Goal: Task Accomplishment & Management: Manage account settings

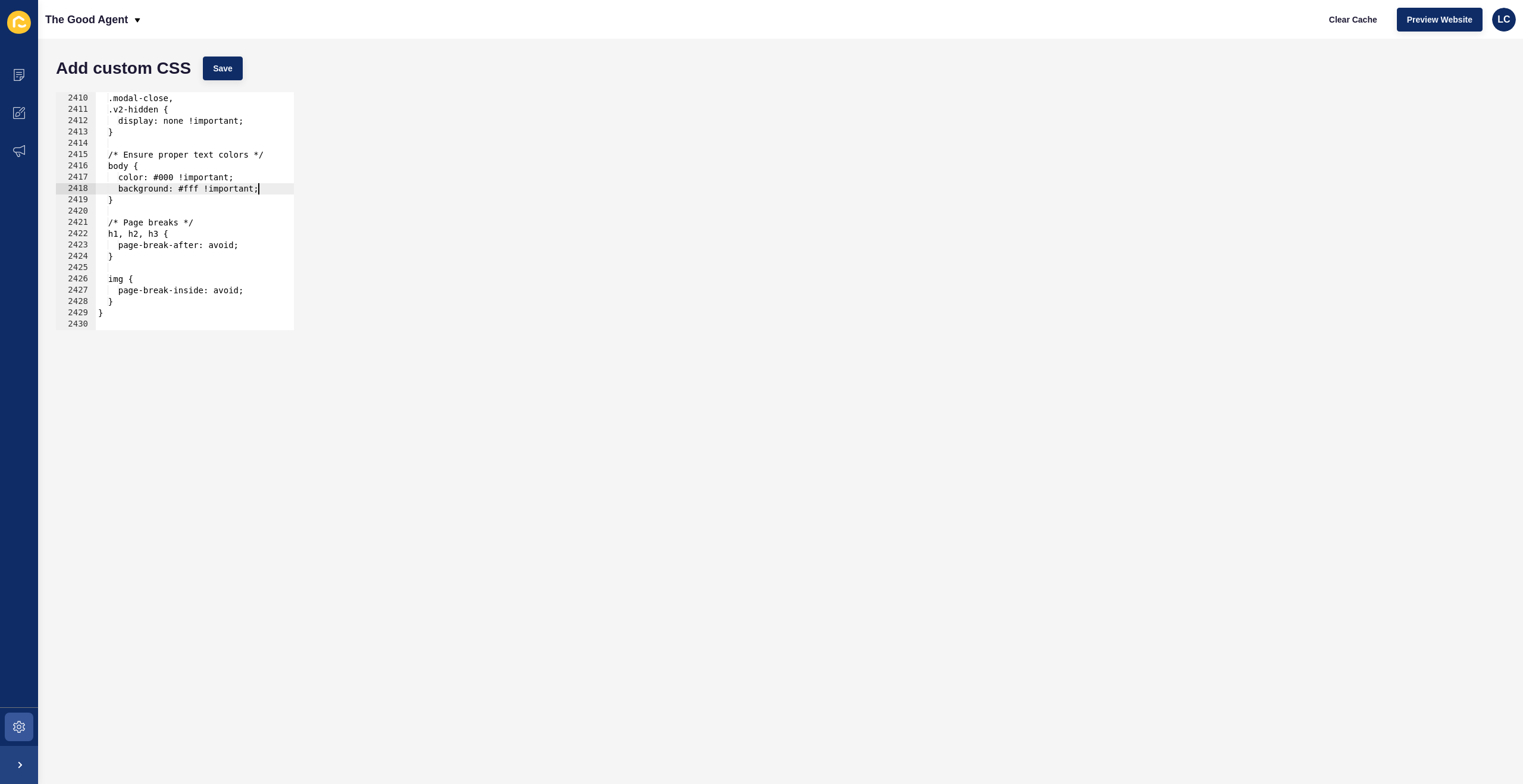
click at [259, 190] on div "[data-testid="enquiry-buttons"], .modal-close, .v2-hidden { display: none !impo…" at bounding box center [770, 212] width 1350 height 260
type textarea "}"
click at [229, 78] on button "Save" at bounding box center [223, 68] width 40 height 24
click at [1347, 21] on span "Clear Cache" at bounding box center [1353, 20] width 48 height 12
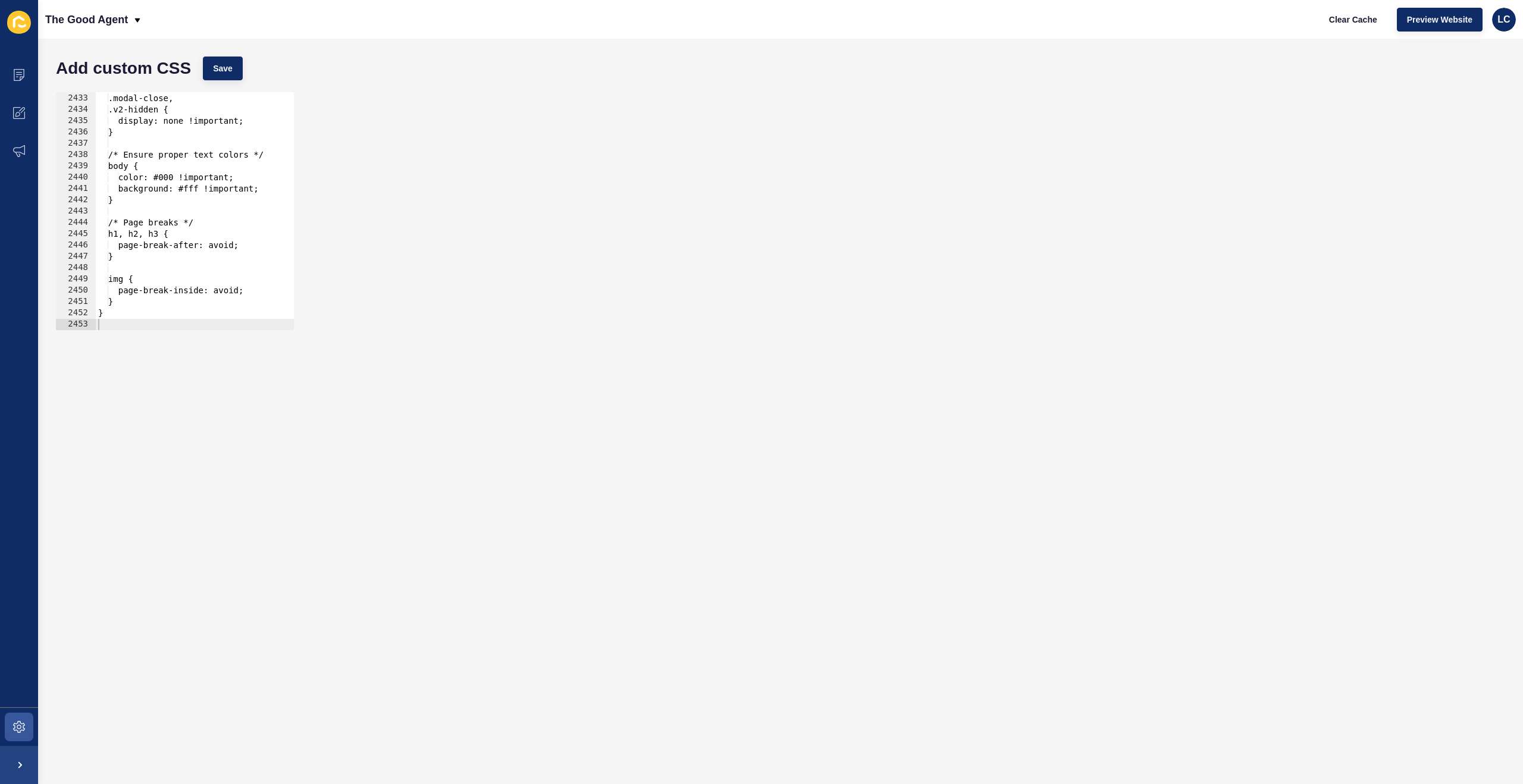
click at [241, 224] on div "[data-testid="enquiry-buttons"], .modal-close, .v2-hidden { display: none !impo…" at bounding box center [770, 212] width 1350 height 260
type textarea "}"
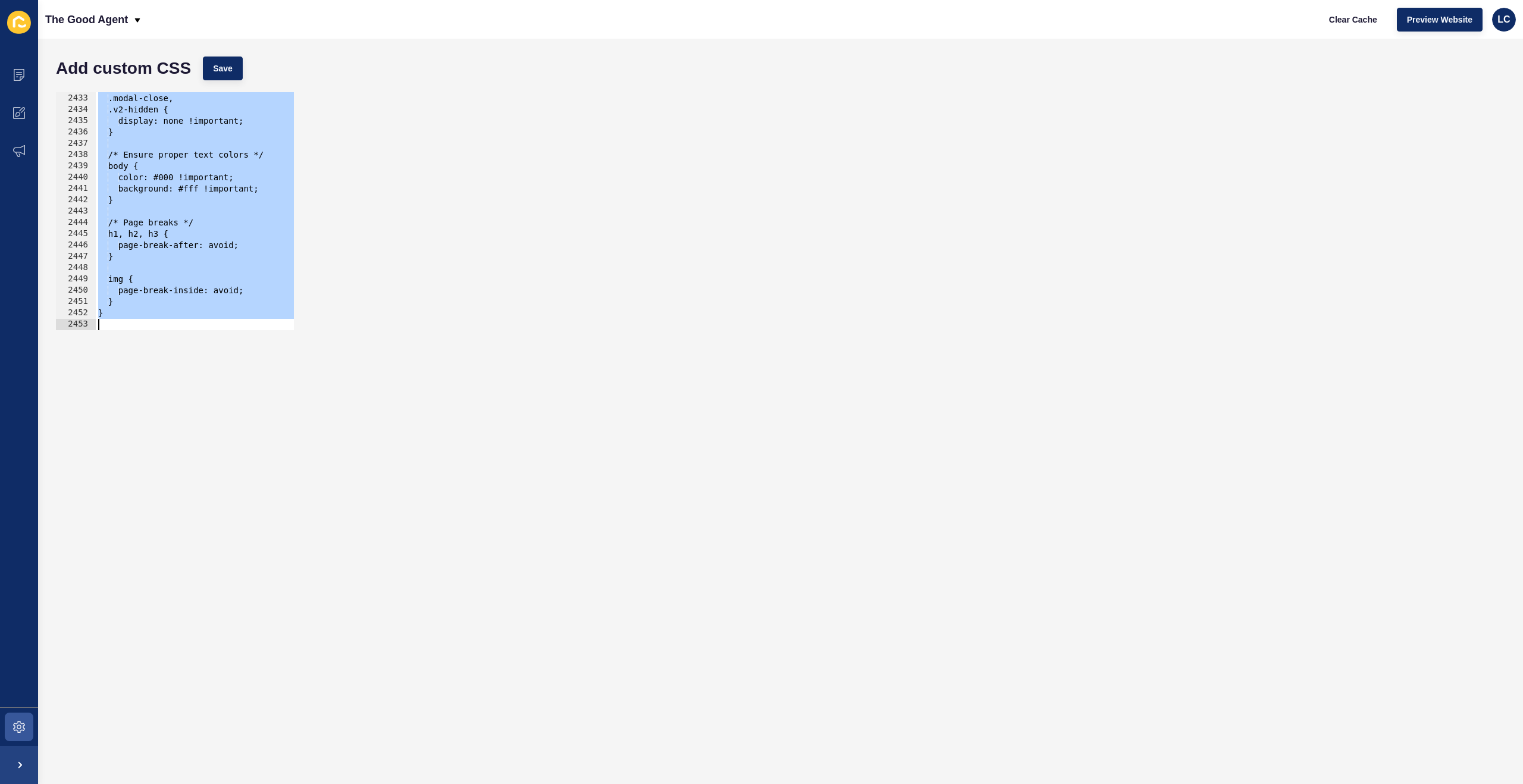
paste textarea
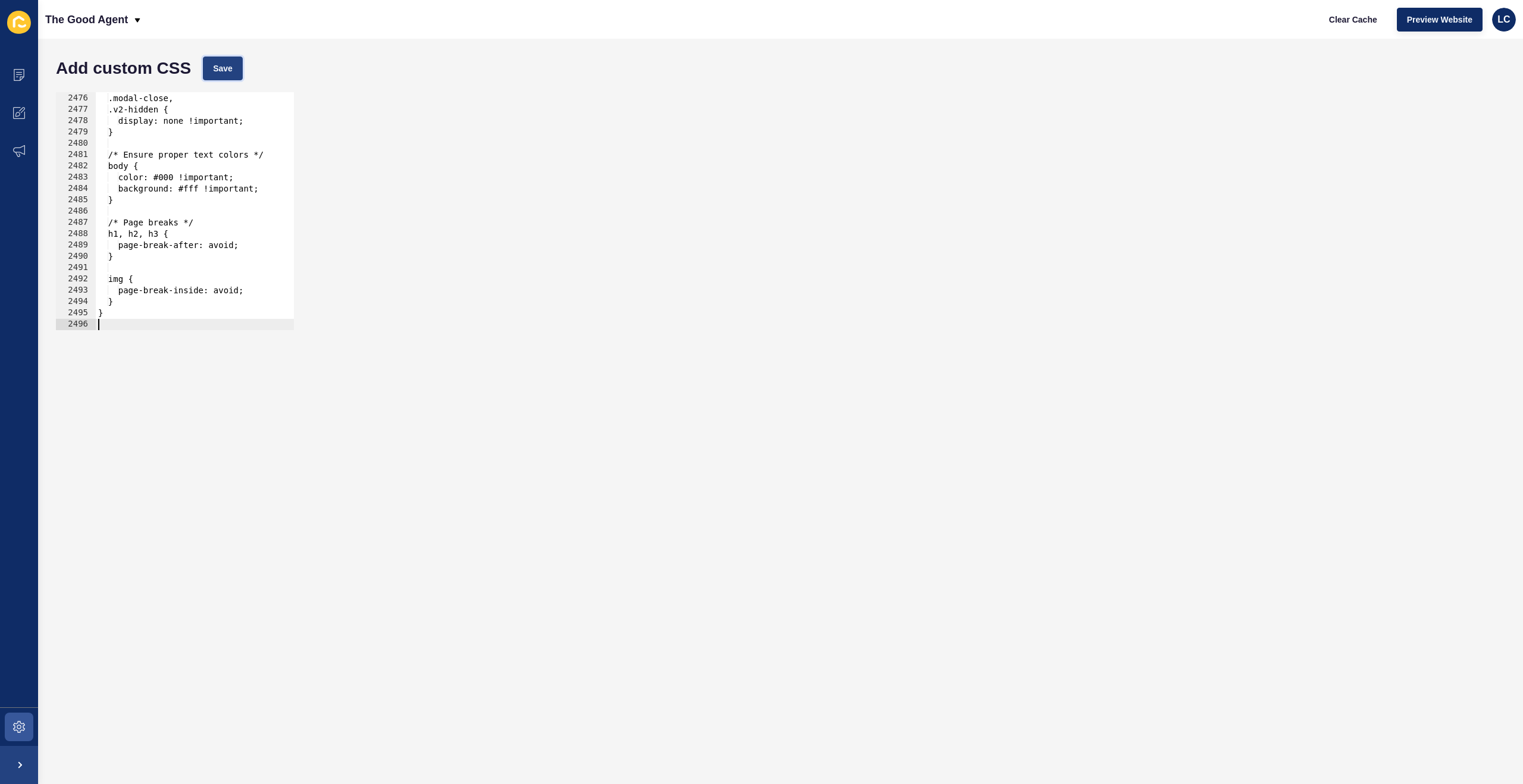
click at [232, 64] on span "Save" at bounding box center [222, 69] width 20 height 12
click at [1349, 14] on span "Clear Cache" at bounding box center [1353, 20] width 48 height 12
click at [277, 218] on div "[data-testid="enquiry-buttons"], .modal-close, .v2-hidden { display: none !impo…" at bounding box center [770, 212] width 1350 height 260
type textarea "}"
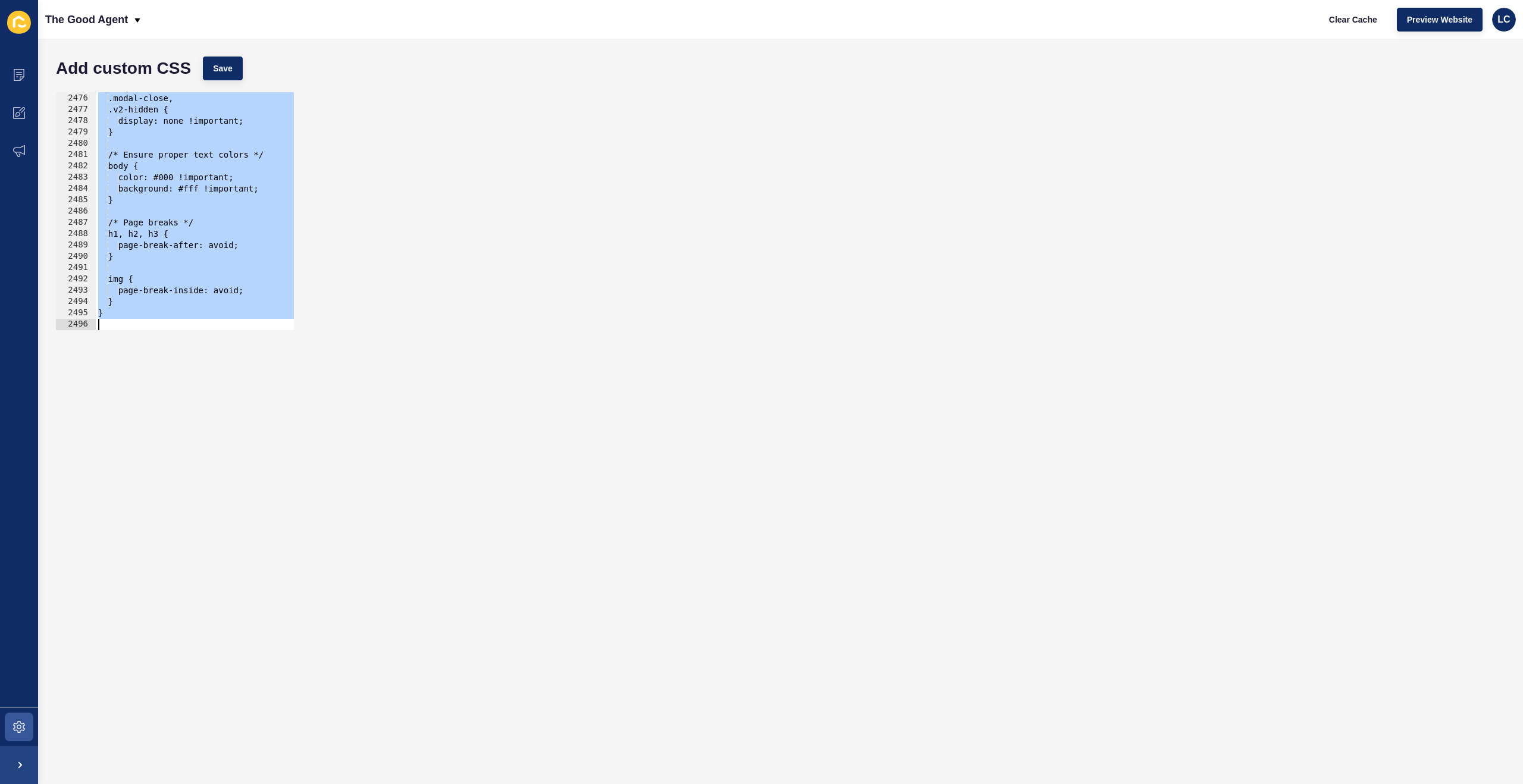
paste textarea
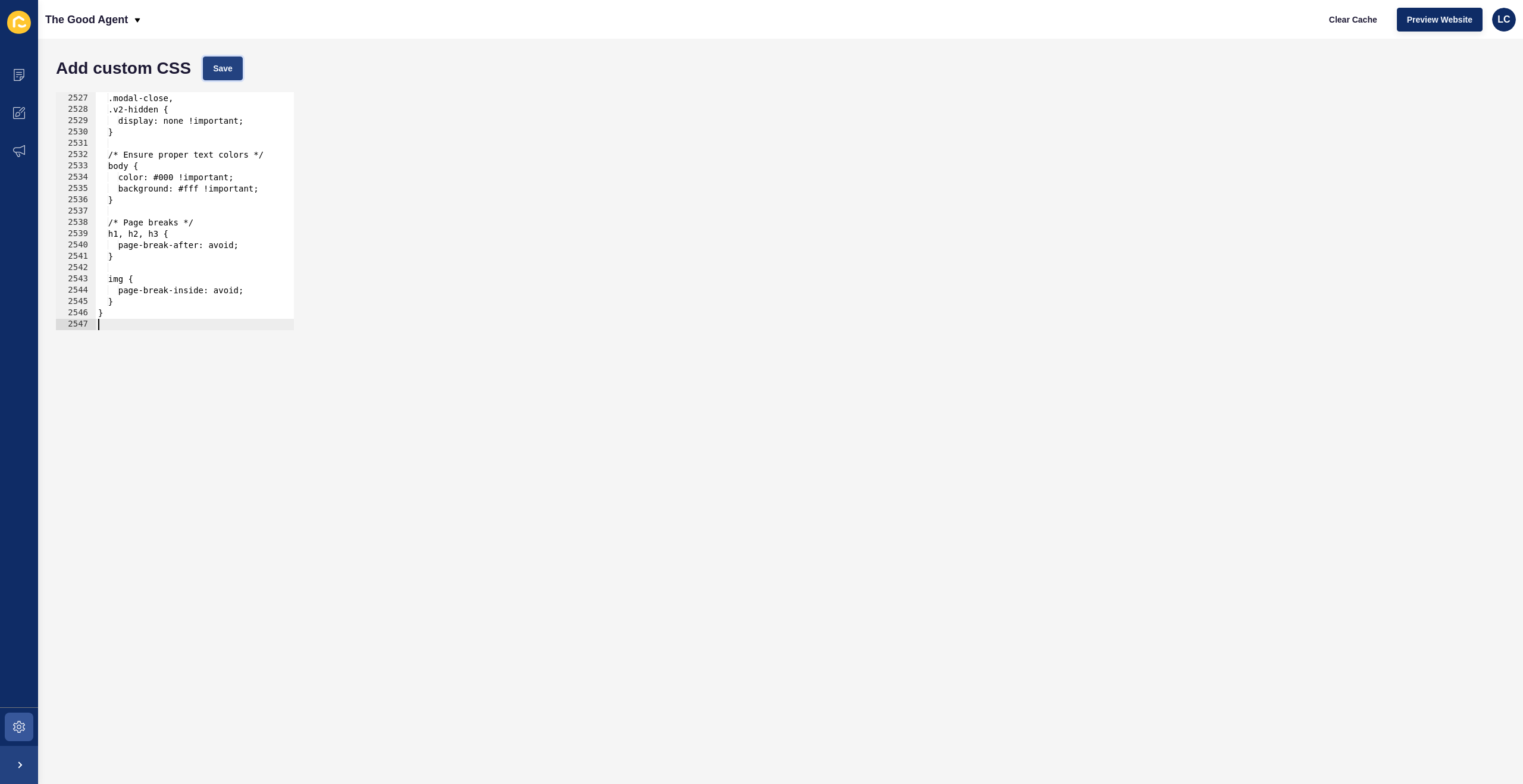
click at [235, 72] on button "Save" at bounding box center [223, 68] width 40 height 24
click at [1361, 17] on span "Clear Cache" at bounding box center [1353, 20] width 48 height 12
click at [220, 67] on span "Save" at bounding box center [222, 69] width 20 height 12
click at [183, 168] on div "[data-testid="enquiry-buttons"], .modal-close, .v2-hidden { display: none !impo…" at bounding box center [770, 212] width 1350 height 260
type textarea "}"
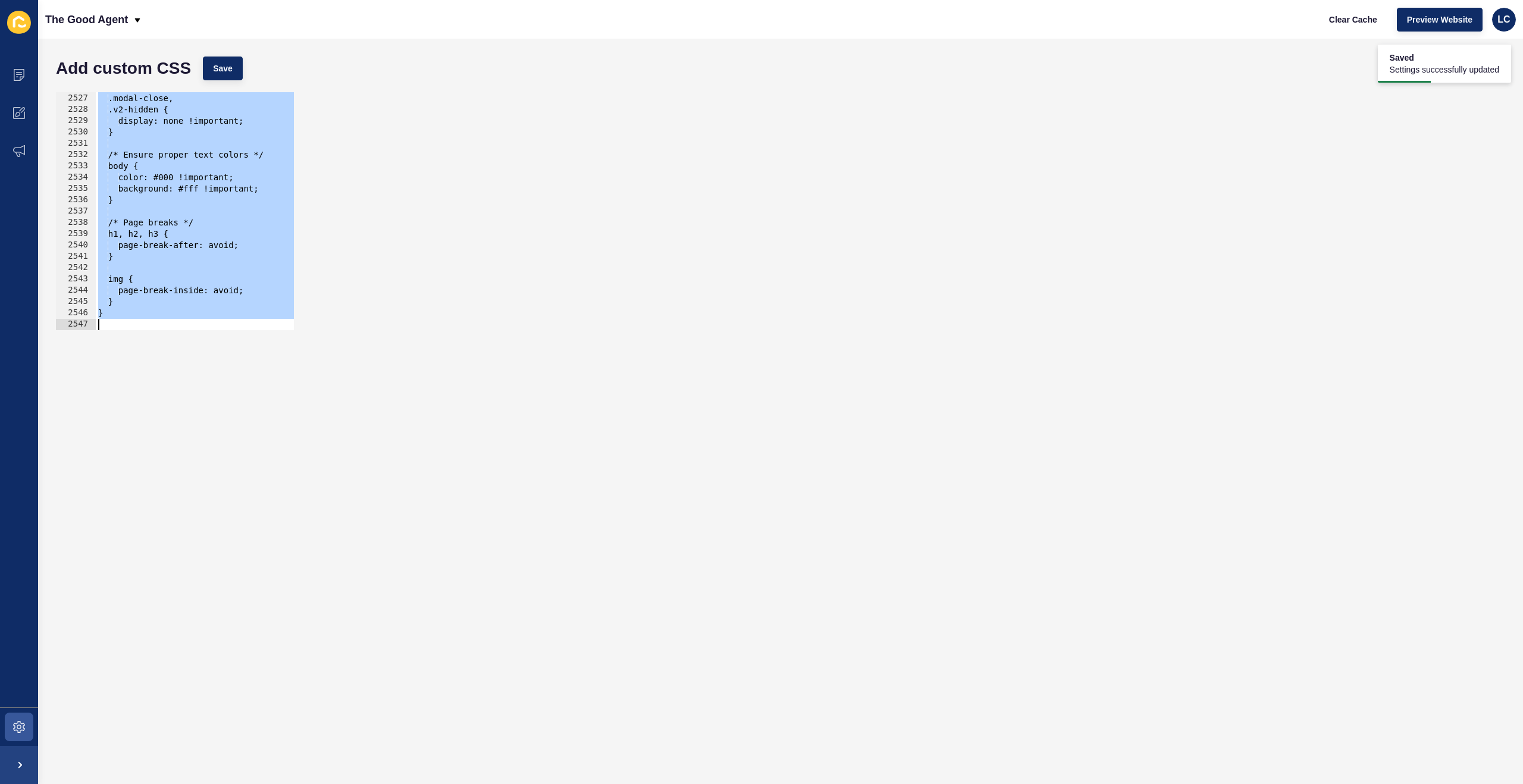
paste textarea
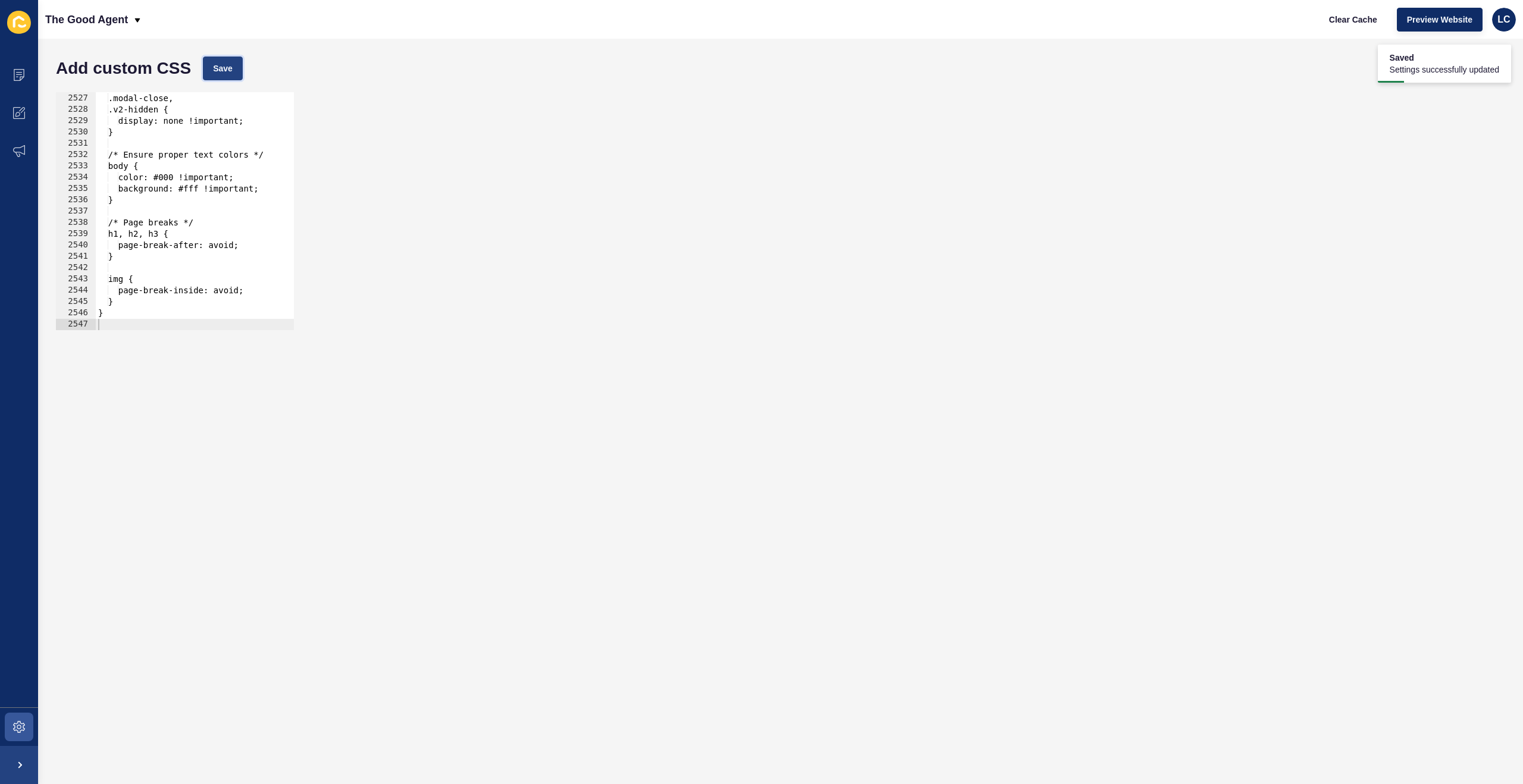
click at [220, 64] on span "Save" at bounding box center [222, 69] width 20 height 12
click at [1347, 19] on span "Clear Cache" at bounding box center [1353, 20] width 48 height 12
click at [258, 179] on div "[data-testid="enquiry-buttons"], .modal-close, .v2-hidden { display: none !impo…" at bounding box center [770, 212] width 1350 height 260
type textarea "}"
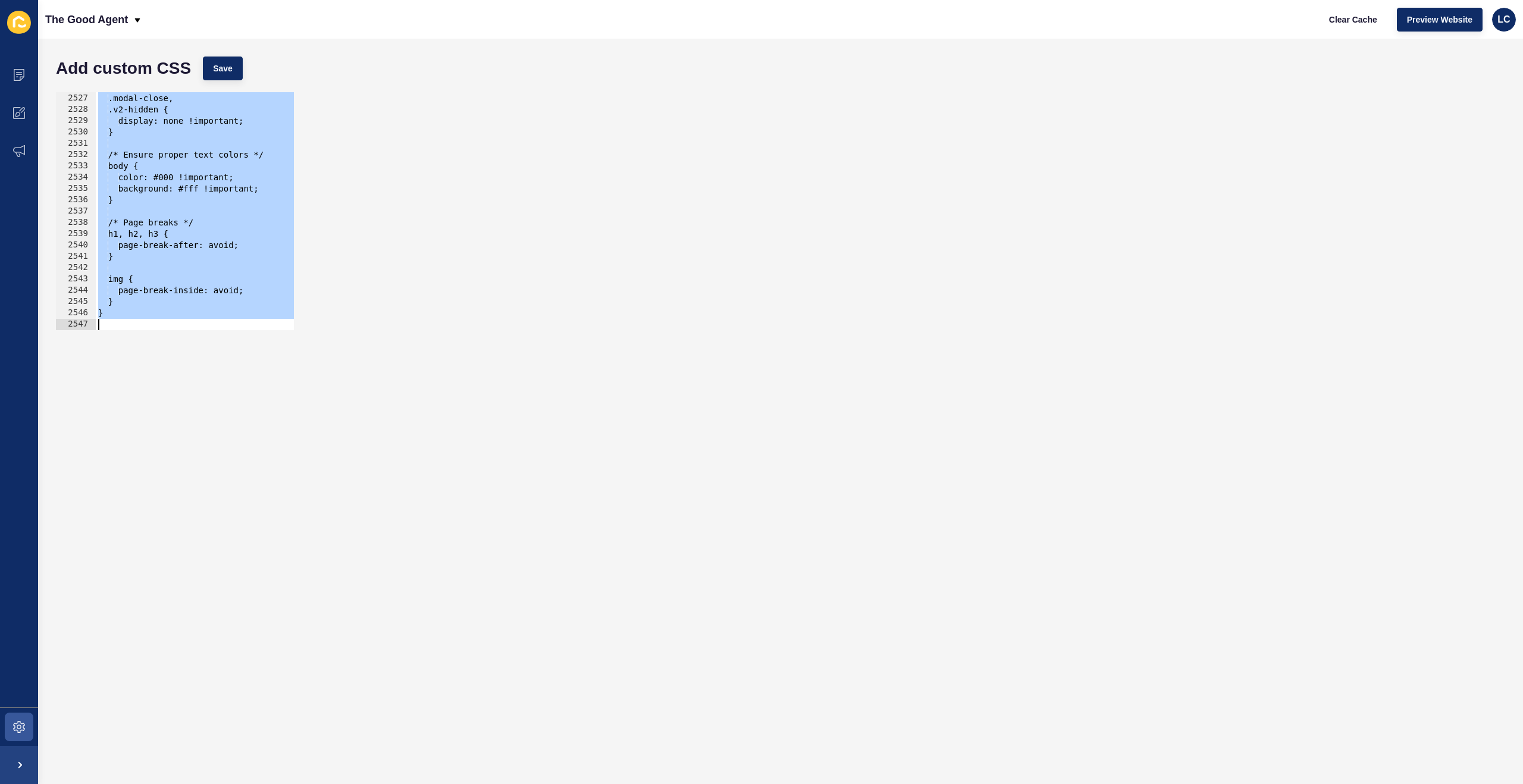
paste textarea
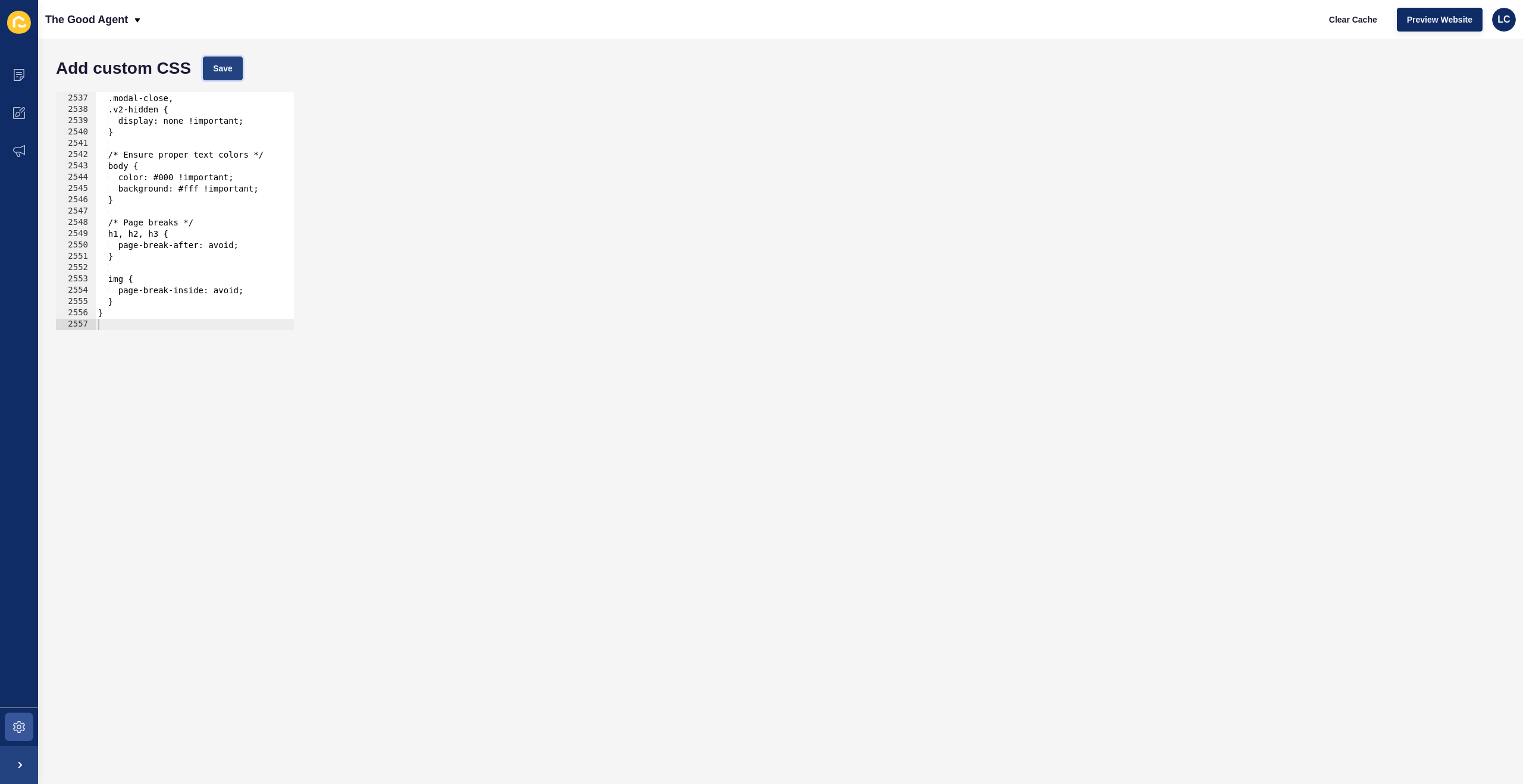
click at [210, 68] on button "Save" at bounding box center [223, 68] width 40 height 24
click at [1350, 16] on span "Clear Cache" at bounding box center [1353, 20] width 48 height 12
click at [257, 196] on div "[data-testid="enquiry-buttons"], .modal-close, .v2-hidden { display: none !impo…" at bounding box center [770, 212] width 1350 height 260
type textarea "}"
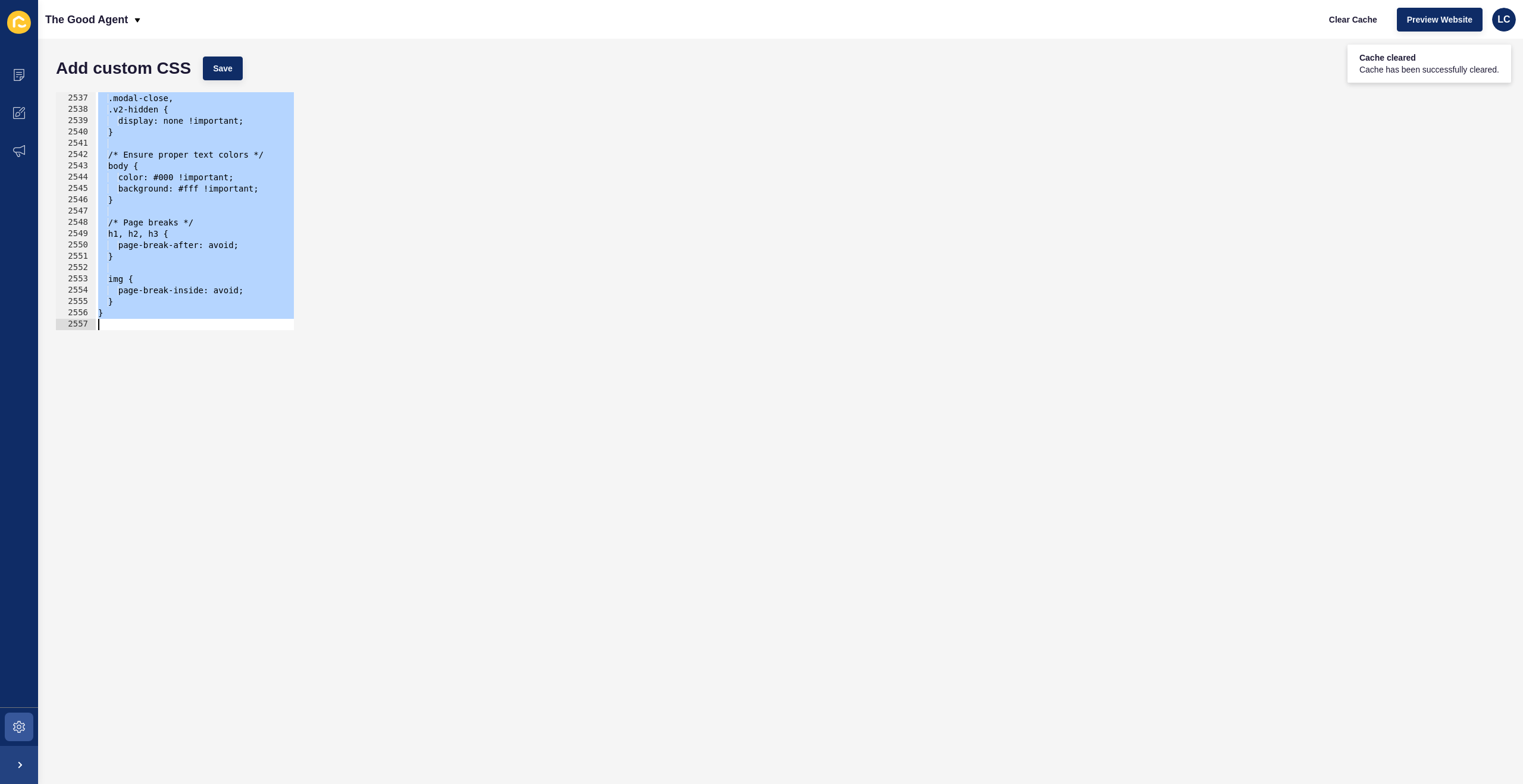
paste textarea
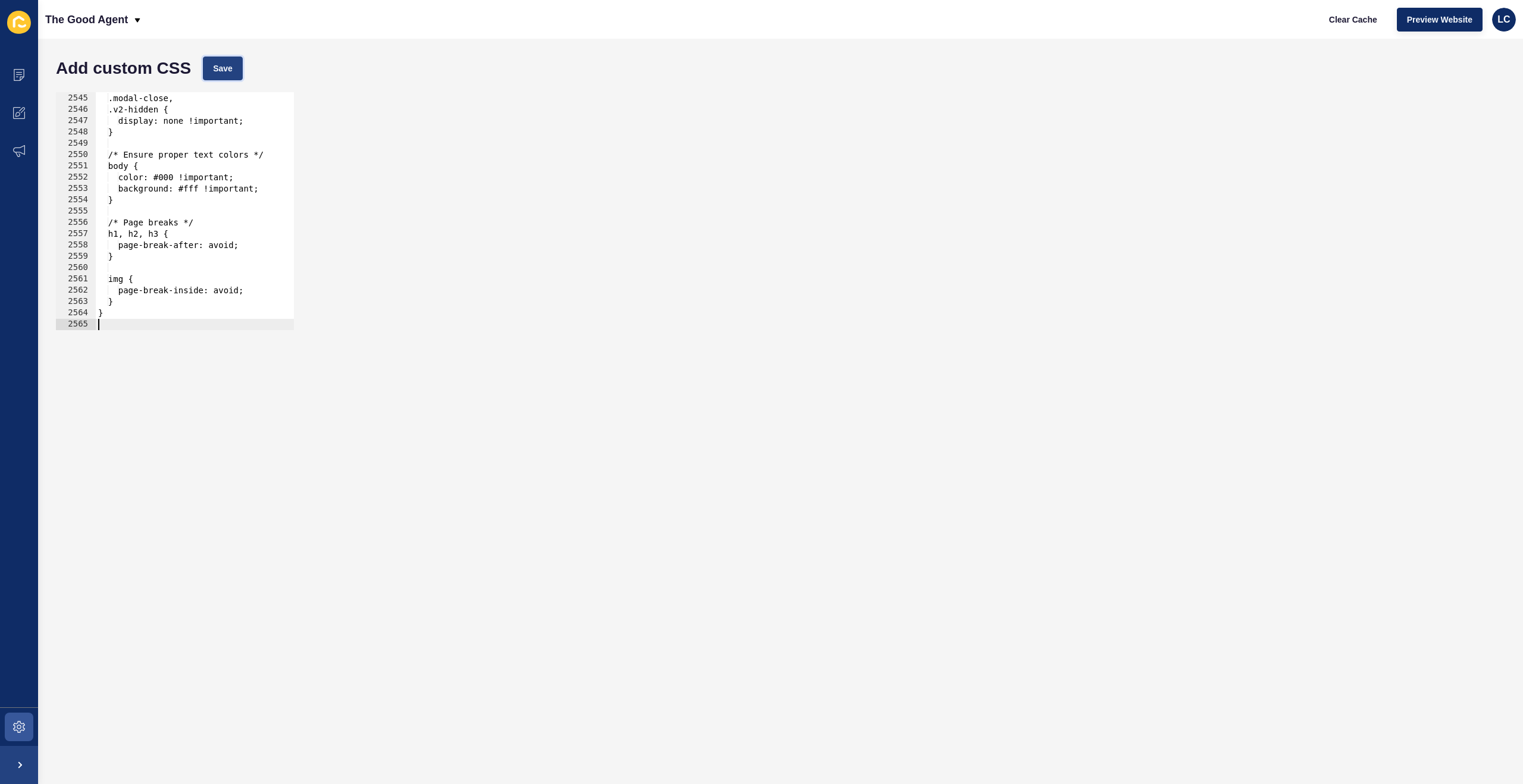
click at [213, 72] on button "Save" at bounding box center [223, 68] width 40 height 24
click at [1344, 17] on span "Clear Cache" at bounding box center [1353, 20] width 48 height 12
click at [206, 139] on div "[data-testid="enquiry-buttons"], .modal-close, .v2-hidden { display: none !impo…" at bounding box center [770, 212] width 1350 height 260
type textarea "}"
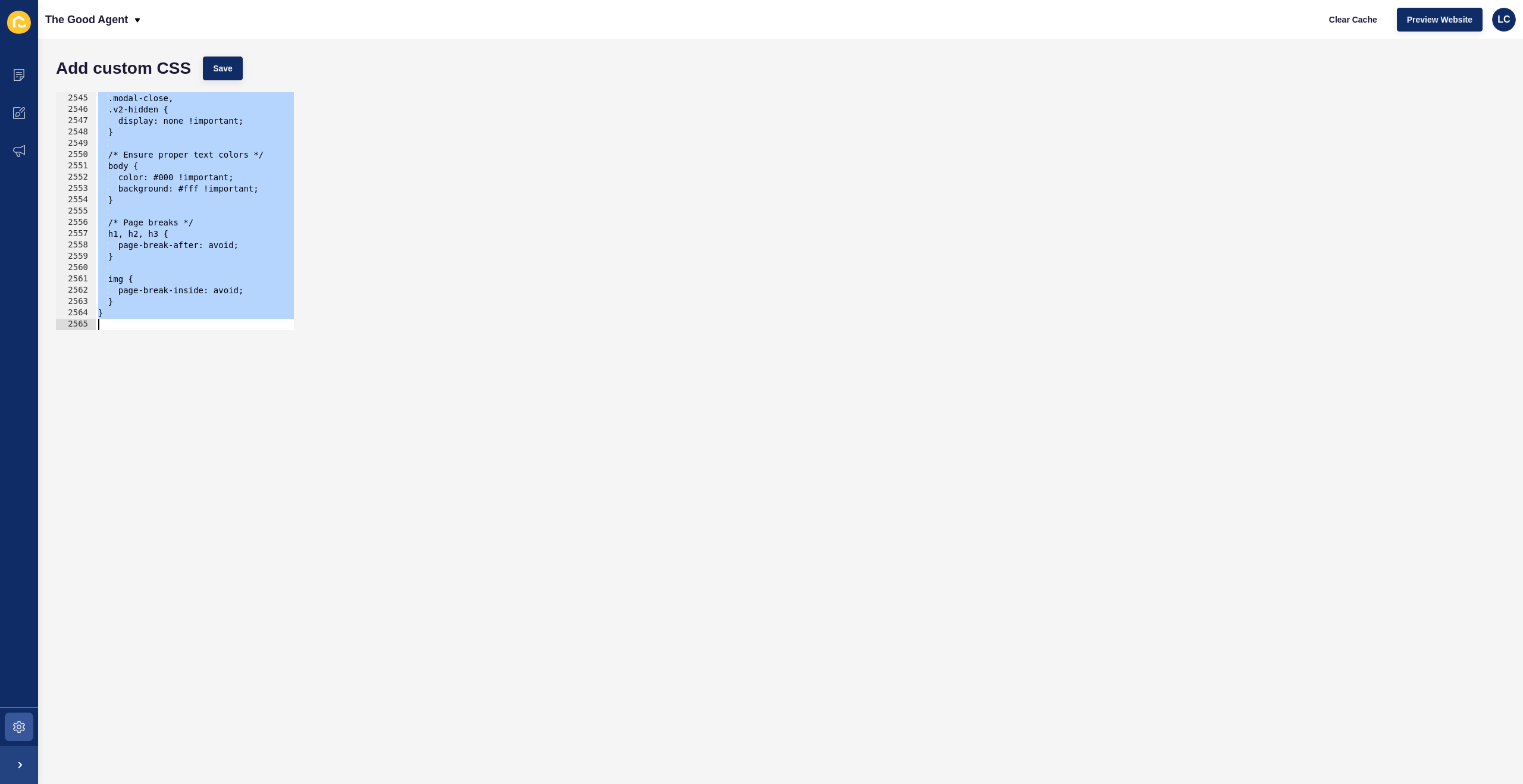
paste textarea
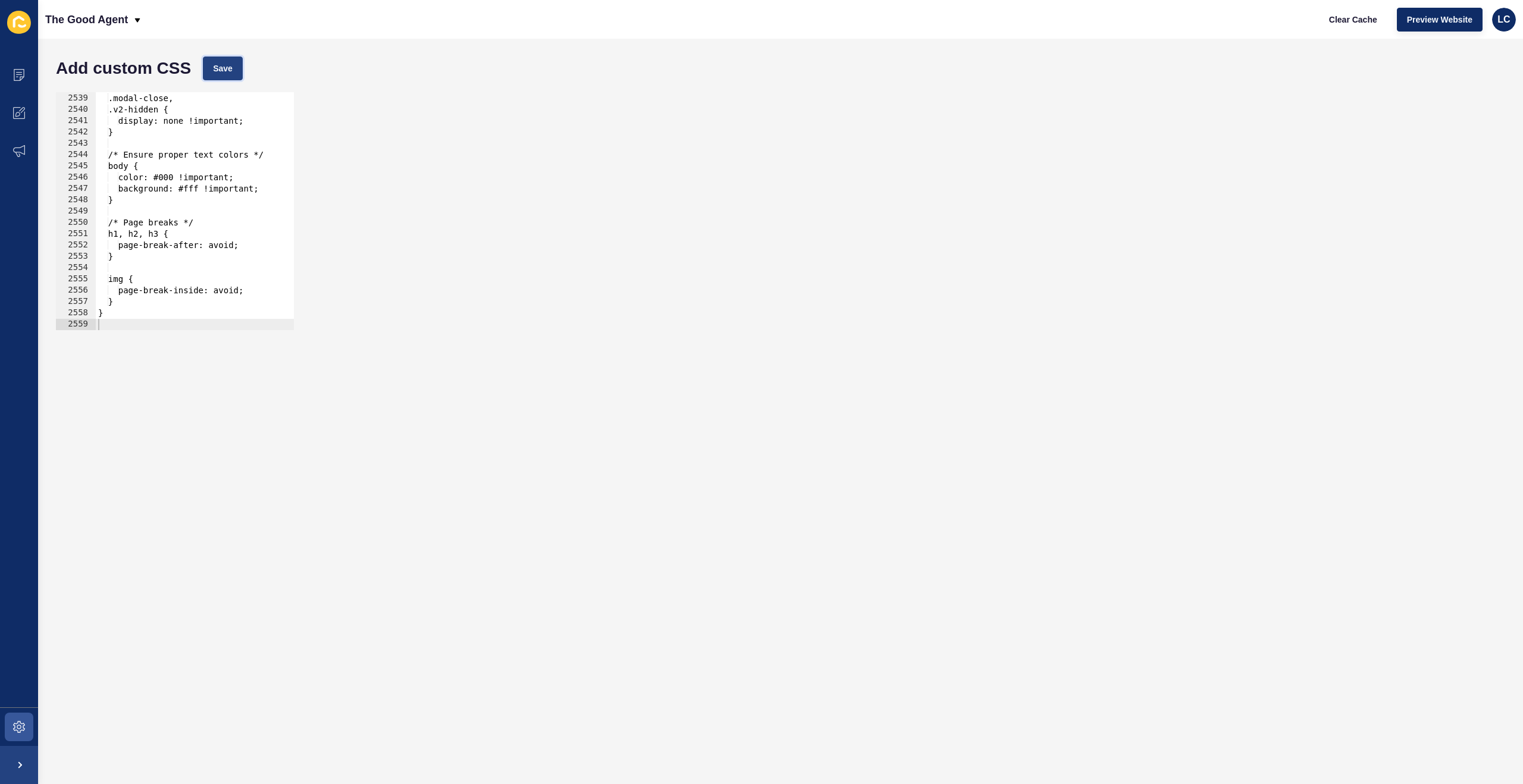
click at [234, 78] on button "Save" at bounding box center [223, 68] width 40 height 24
click at [1344, 17] on span "Clear Cache" at bounding box center [1353, 20] width 48 height 12
click at [240, 134] on div "[data-testid="enquiry-buttons"], .modal-close, .v2-hidden { display: none !impo…" at bounding box center [770, 212] width 1350 height 260
type textarea "}"
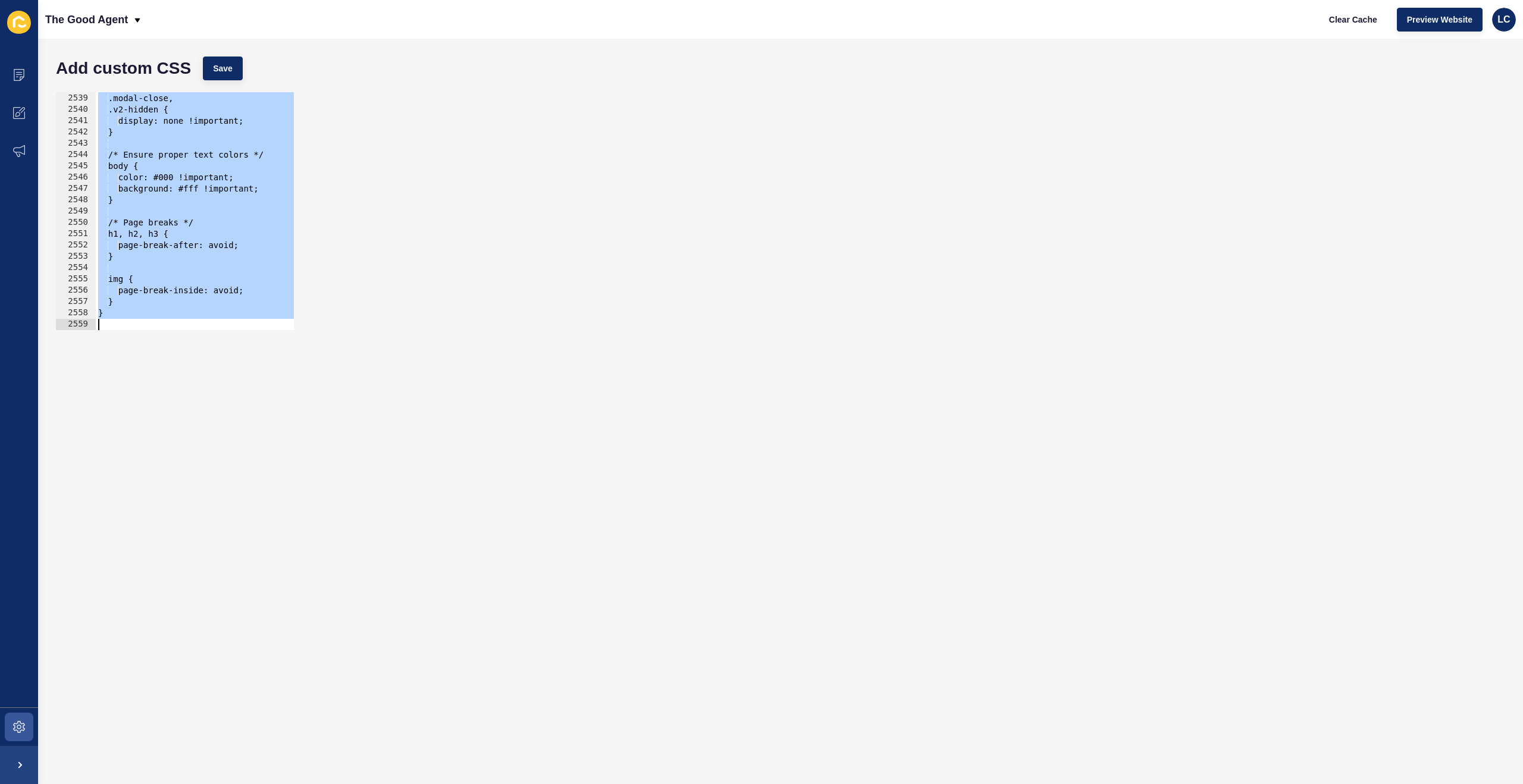
paste textarea
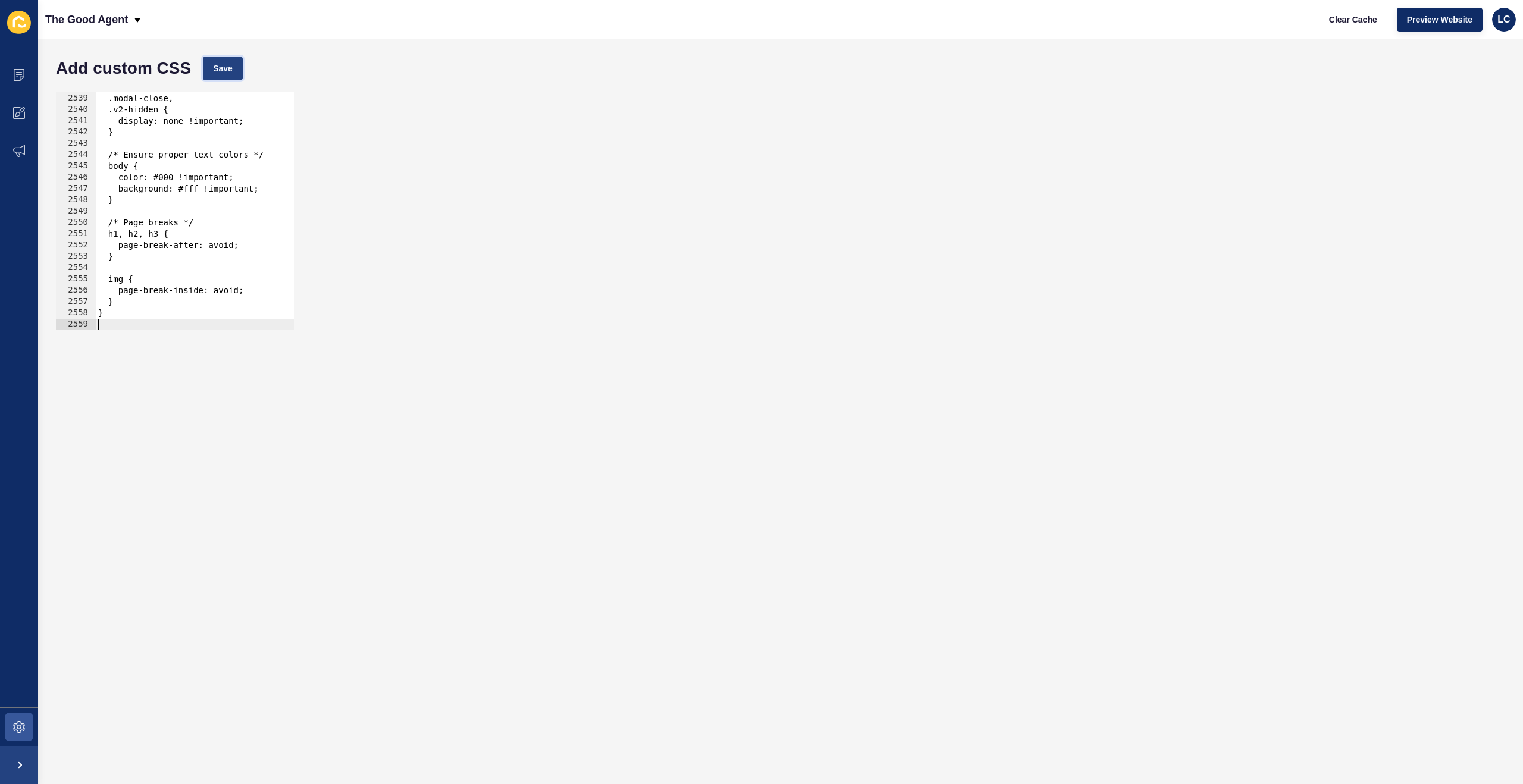
click at [240, 57] on button "Save" at bounding box center [223, 68] width 40 height 24
click at [1352, 20] on span "Clear Cache" at bounding box center [1353, 20] width 48 height 12
click at [221, 158] on div "[data-testid="enquiry-buttons"], .modal-close, .v2-hidden { display: none !impo…" at bounding box center [770, 212] width 1350 height 260
type textarea "}"
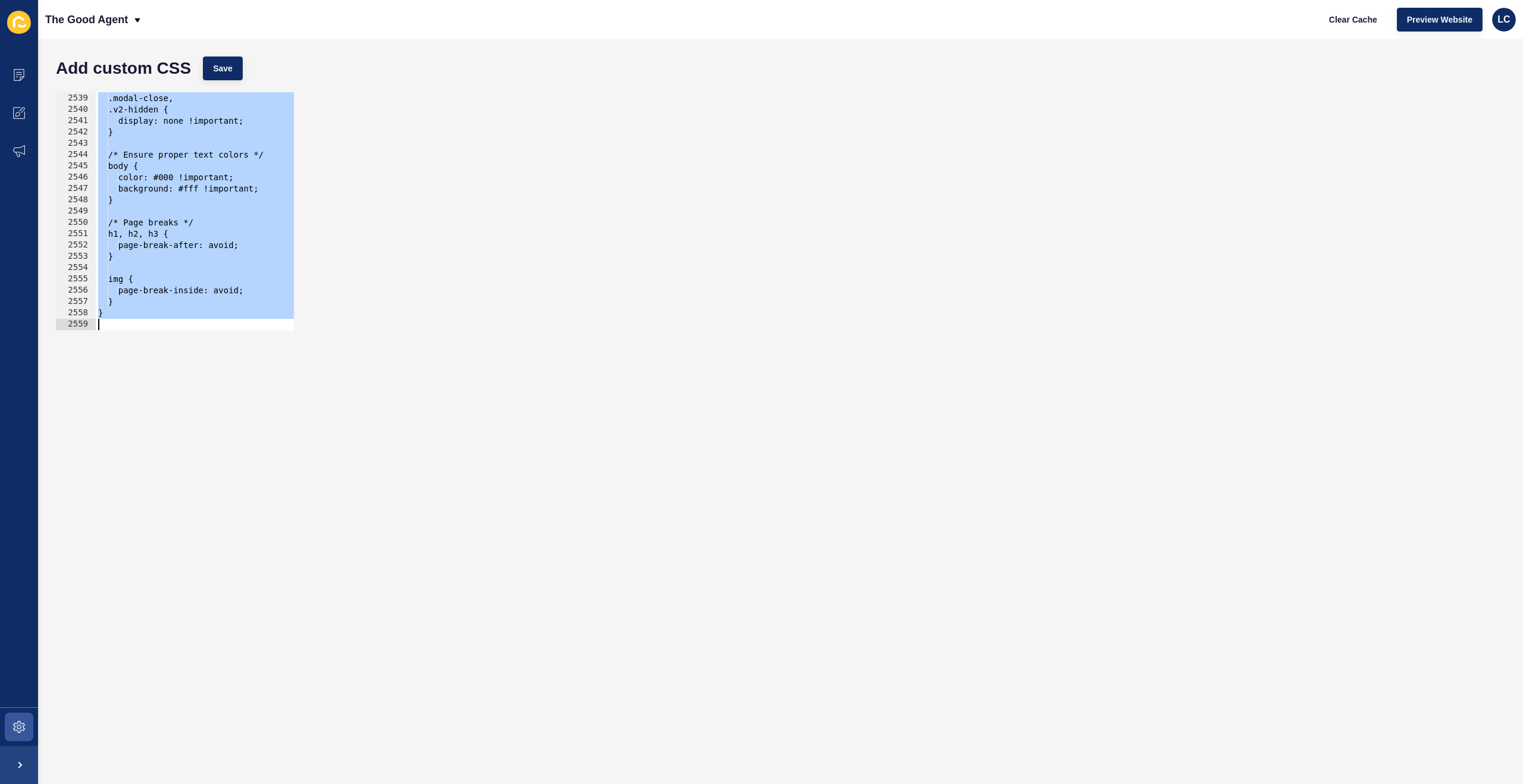
paste textarea
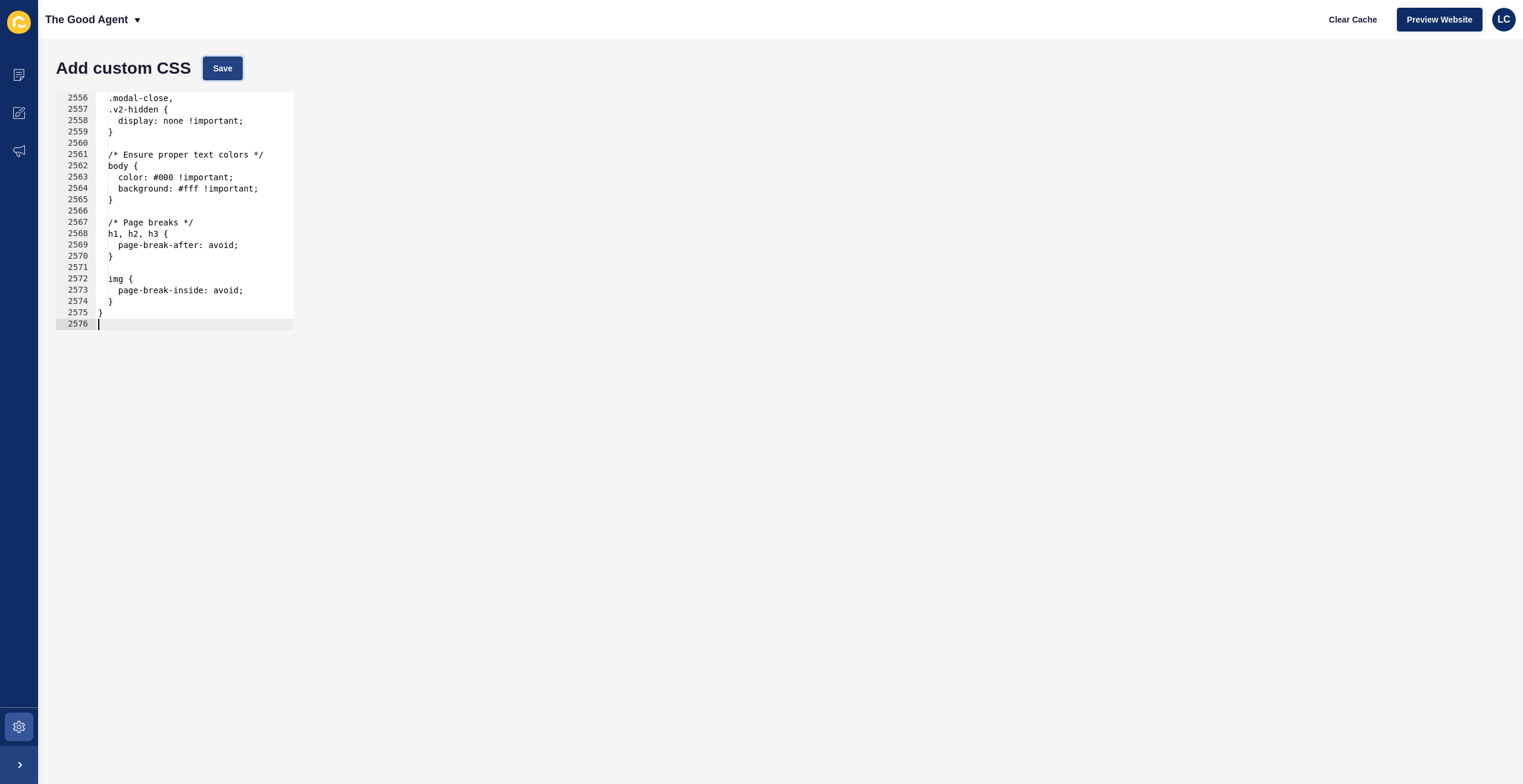
click at [235, 65] on button "Save" at bounding box center [223, 68] width 40 height 24
click at [1365, 10] on button "Clear Cache" at bounding box center [1353, 19] width 69 height 24
click at [249, 185] on div "[data-testid="enquiry-buttons"], .modal-close, .v2-hidden { display: none !impo…" at bounding box center [770, 212] width 1350 height 260
type textarea "}"
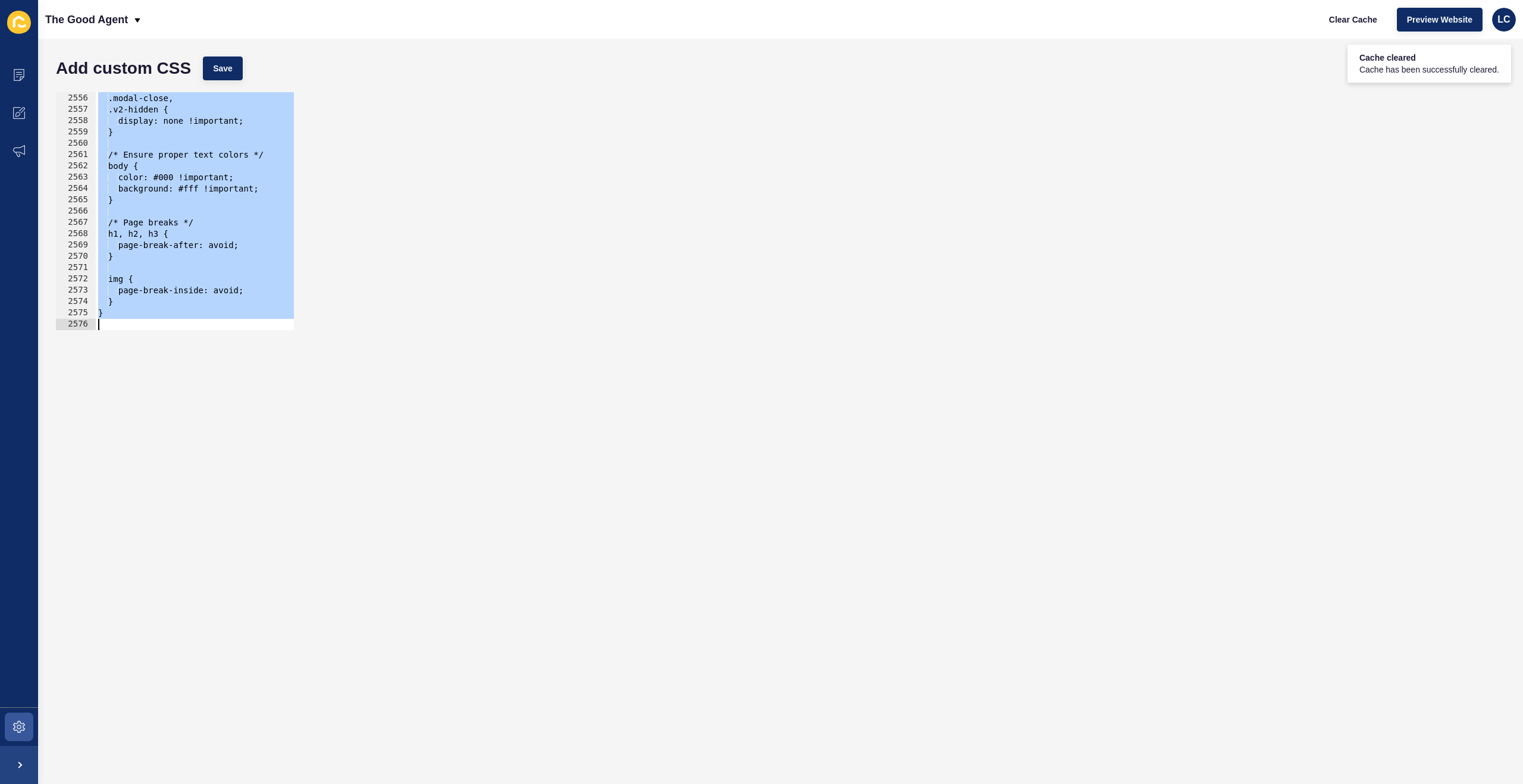
paste textarea
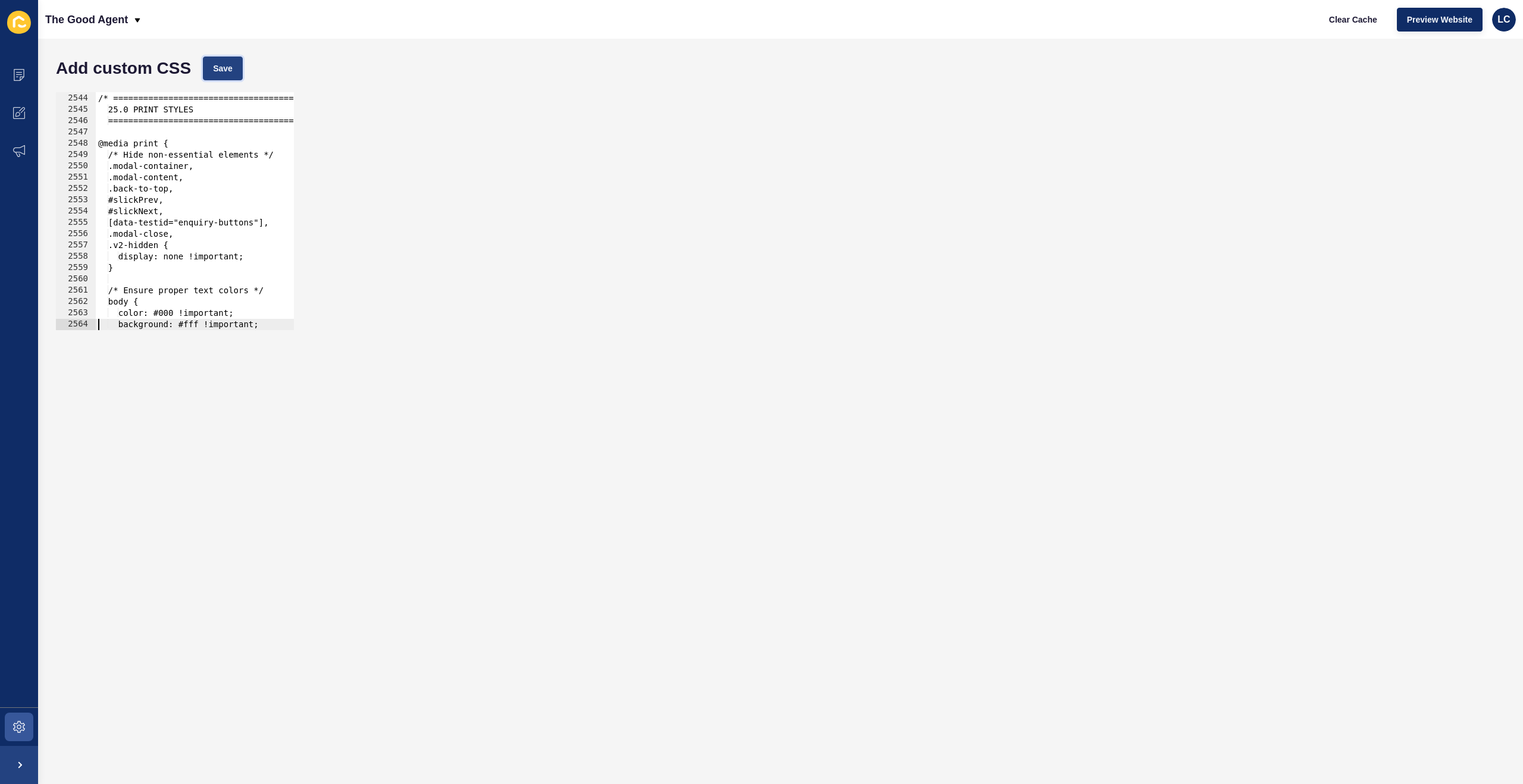
click at [227, 58] on button "Save" at bounding box center [223, 68] width 40 height 24
click at [1361, 16] on span "Clear Cache" at bounding box center [1353, 20] width 48 height 12
click at [237, 199] on div "/* =============================================== 25.0 PRINT STYLES ==========…" at bounding box center [770, 212] width 1350 height 260
type textarea "}"
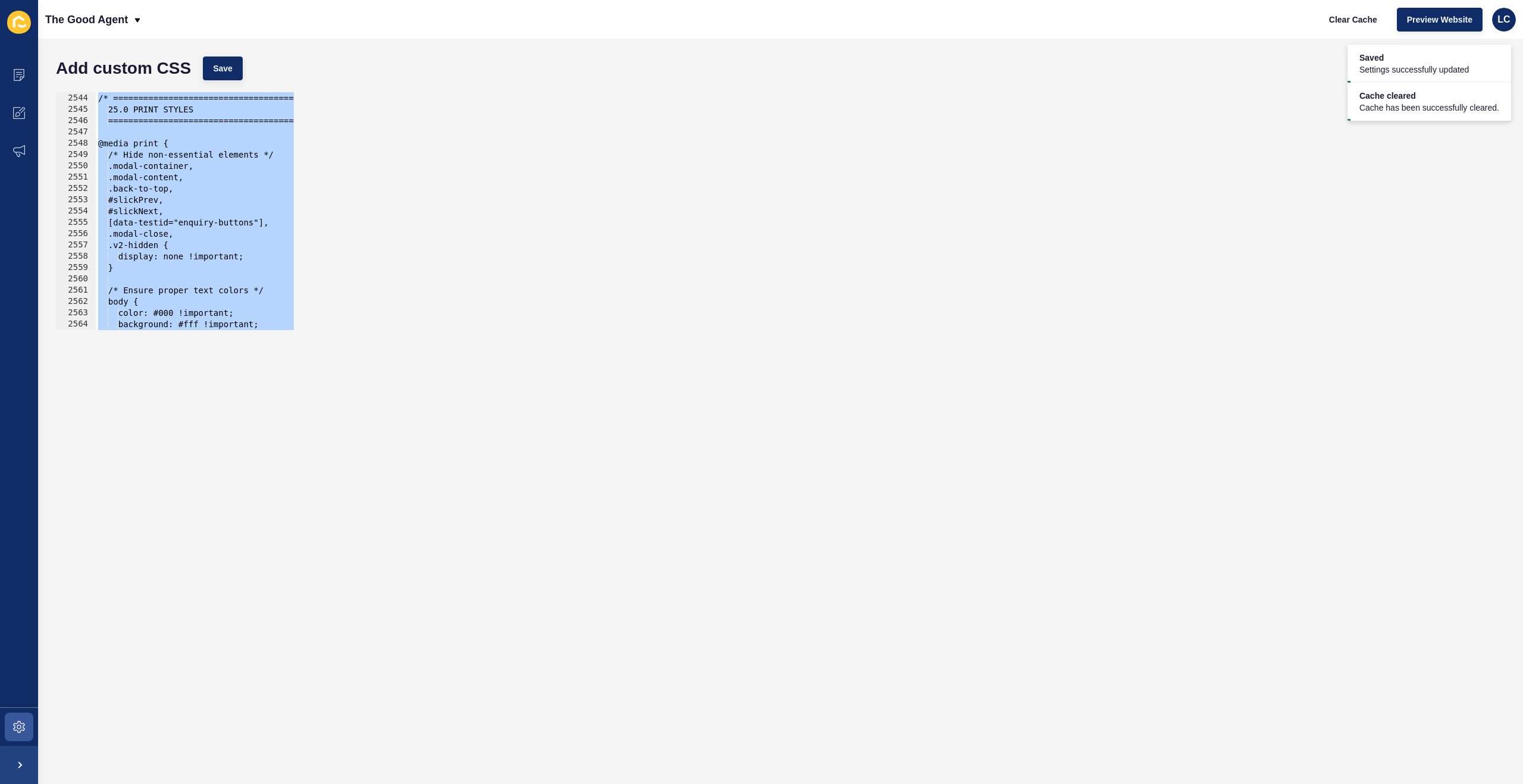
paste textarea
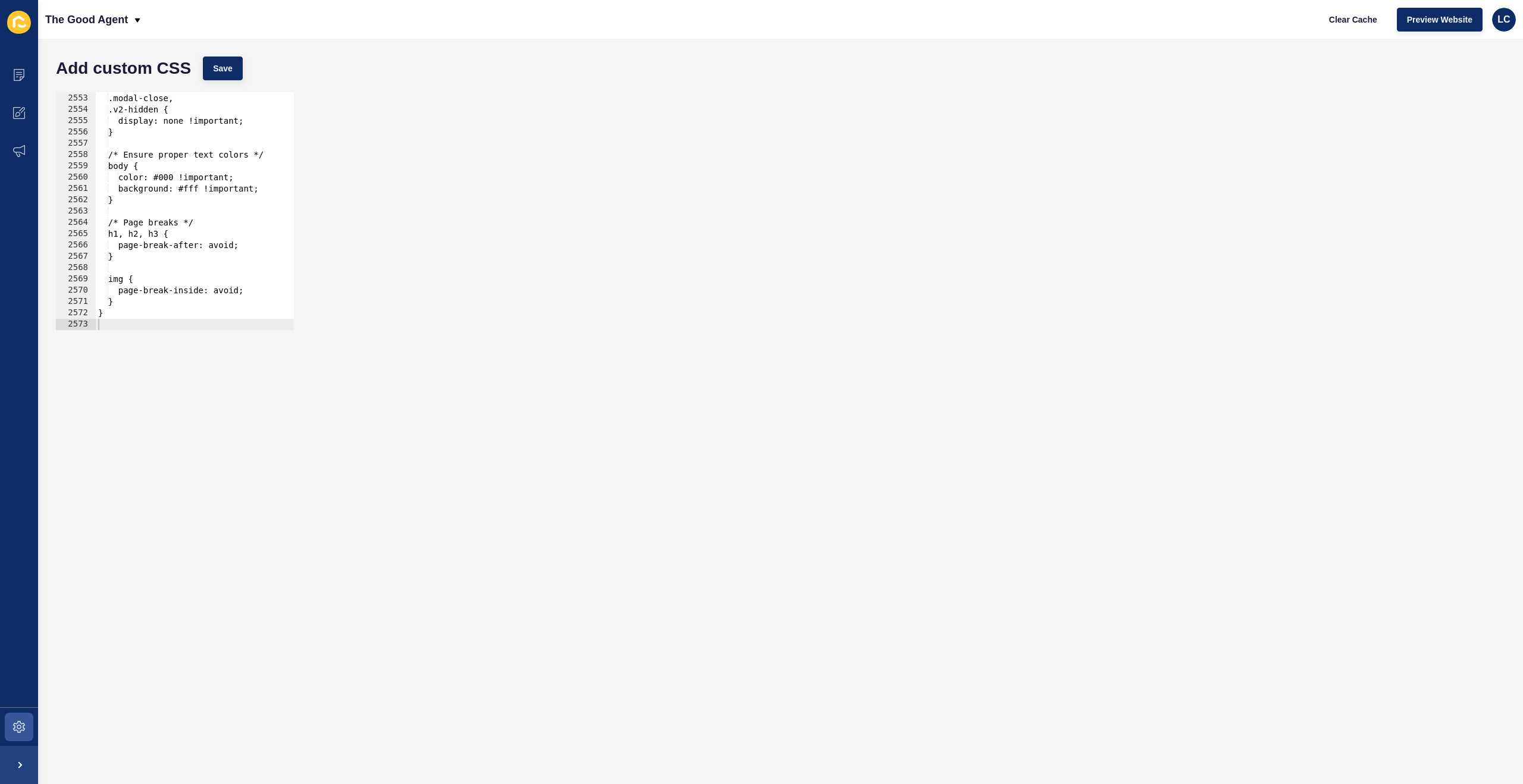
drag, startPoint x: 243, startPoint y: 89, endPoint x: 244, endPoint y: 82, distance: 7.1
click at [245, 86] on div "2552 2553 2554 2555 2556 2557 2558 2559 2560 2561 2562 2563 2564 2565 2566 2567…" at bounding box center [780, 211] width 1461 height 250
click at [228, 71] on span "Save" at bounding box center [222, 69] width 20 height 12
click at [1357, 14] on span "Clear Cache" at bounding box center [1353, 20] width 48 height 12
click at [216, 213] on div "[data-testid="enquiry-buttons"], .modal-close, .v2-hidden { display: none !impo…" at bounding box center [770, 212] width 1350 height 260
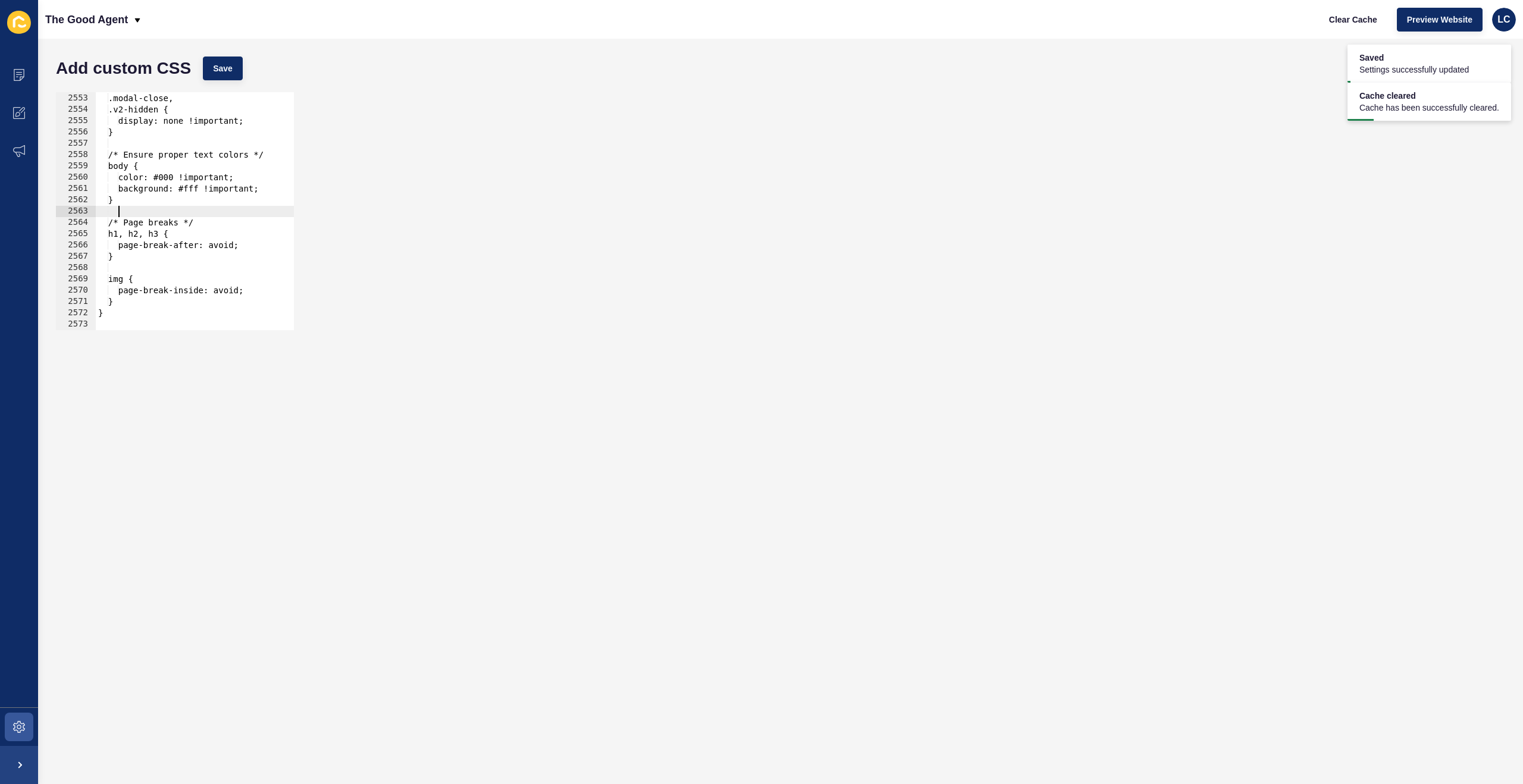
type textarea "}"
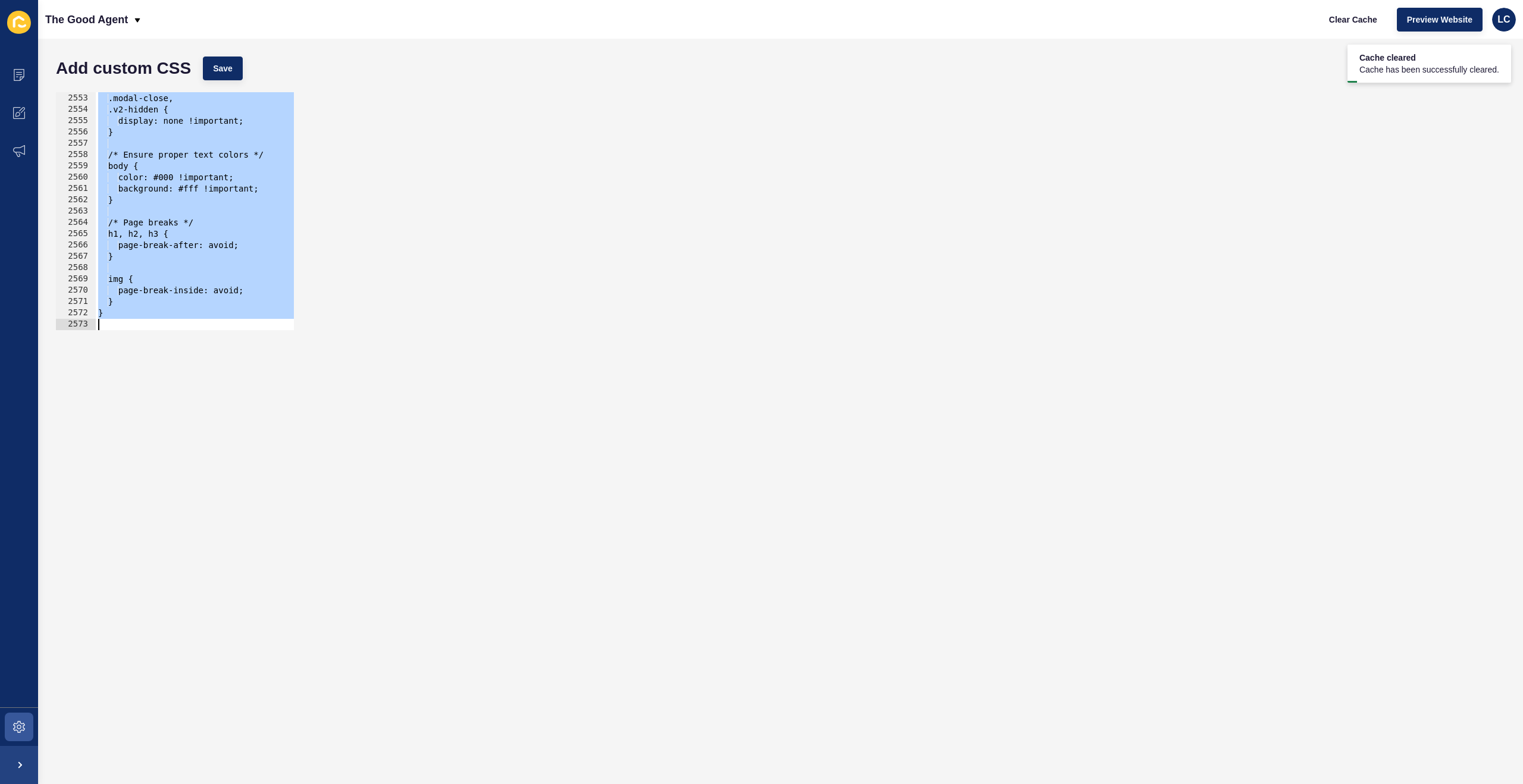
paste textarea
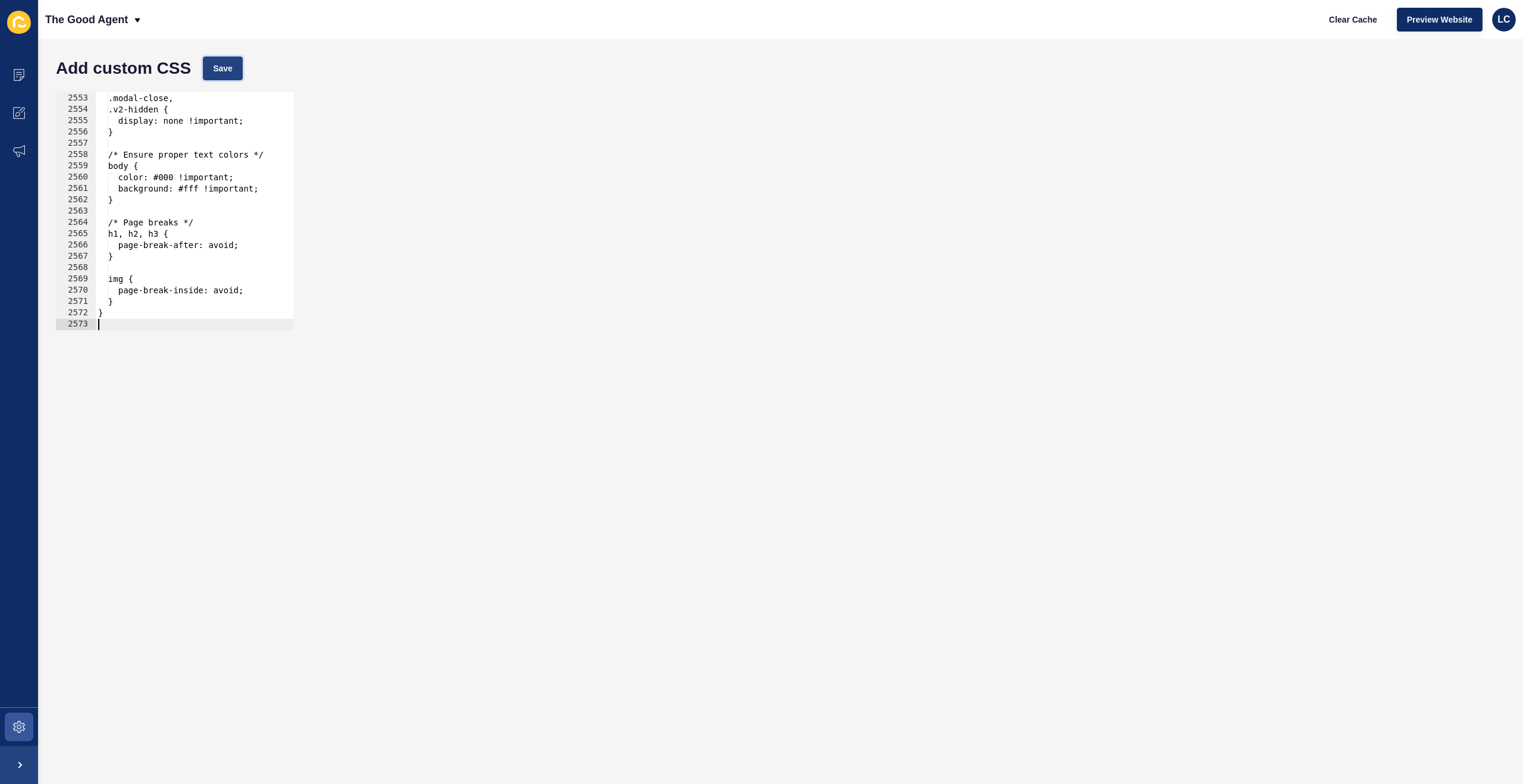
click at [231, 75] on button "Save" at bounding box center [223, 68] width 40 height 24
drag, startPoint x: 1349, startPoint y: 18, endPoint x: 1333, endPoint y: 18, distance: 16.0
click at [1349, 18] on span "Clear Cache" at bounding box center [1353, 20] width 48 height 12
click at [221, 197] on div "[data-testid="enquiry-buttons"], .modal-close, .v2-hidden { display: none !impo…" at bounding box center [770, 212] width 1350 height 260
type textarea "}"
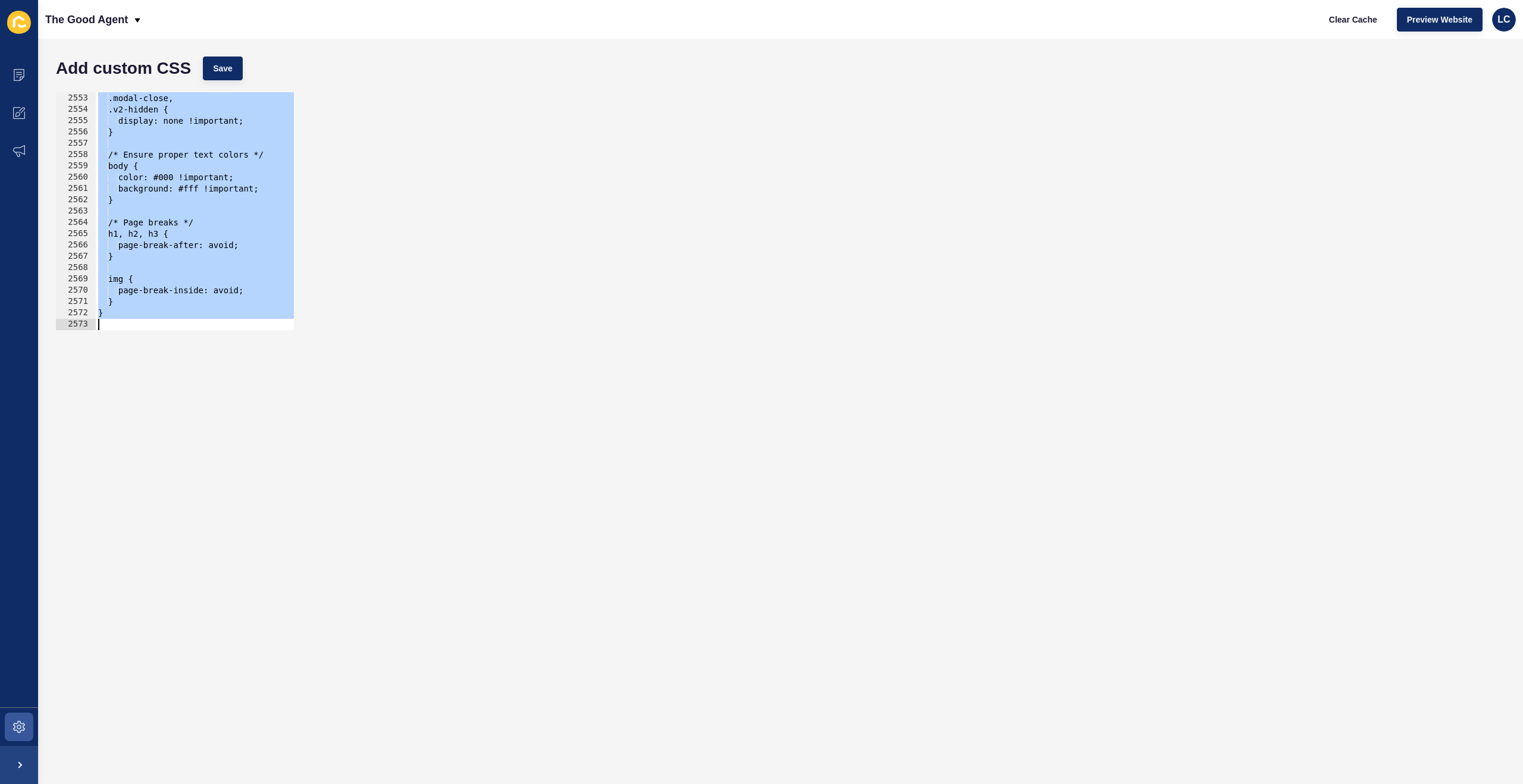
paste textarea
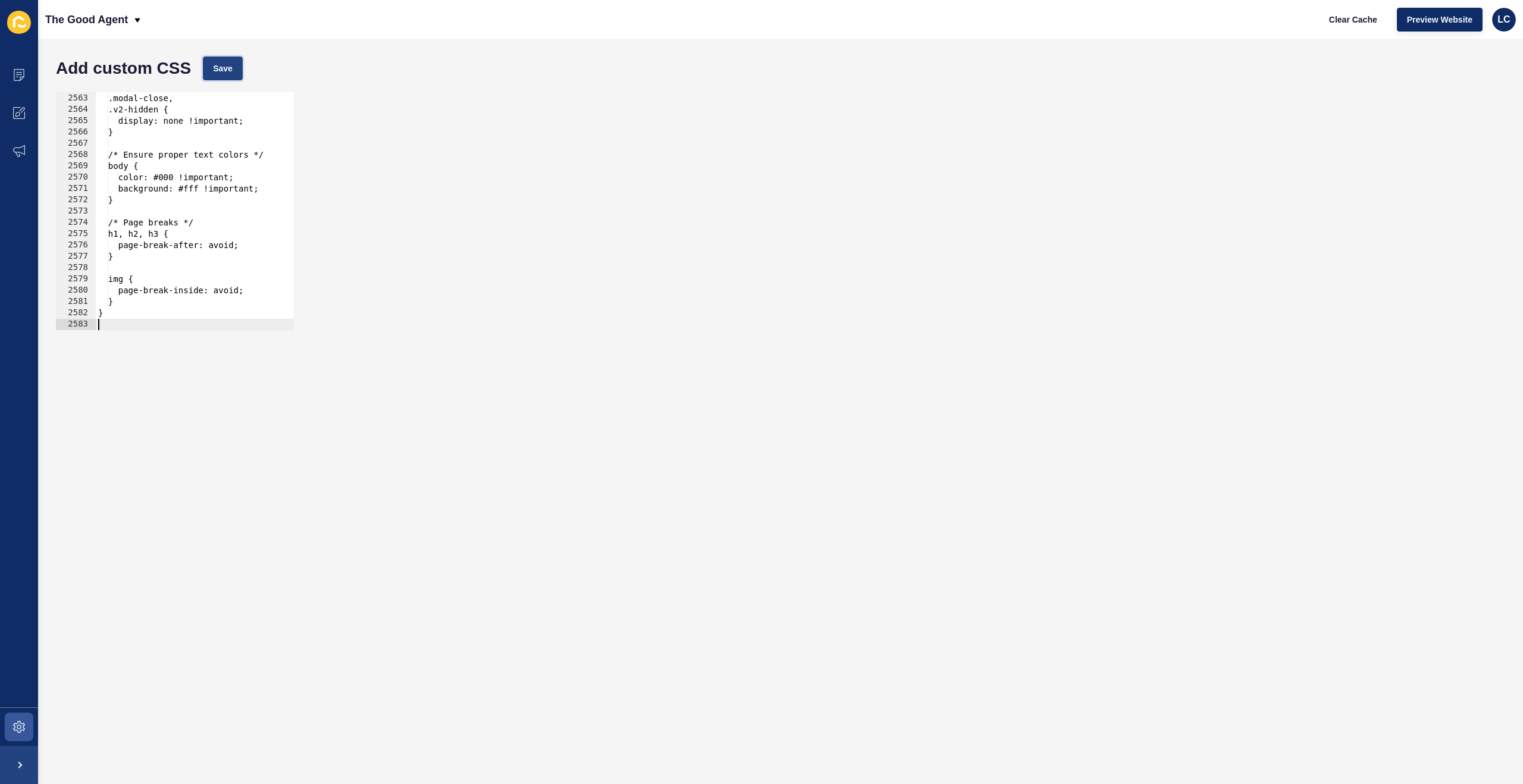
click at [241, 71] on button "Save" at bounding box center [223, 68] width 40 height 24
click at [1359, 18] on span "Clear Cache" at bounding box center [1353, 20] width 48 height 12
click at [231, 175] on div "[data-testid="enquiry-buttons"], .modal-close, .v2-hidden { display: none !impo…" at bounding box center [770, 212] width 1350 height 260
type textarea "}"
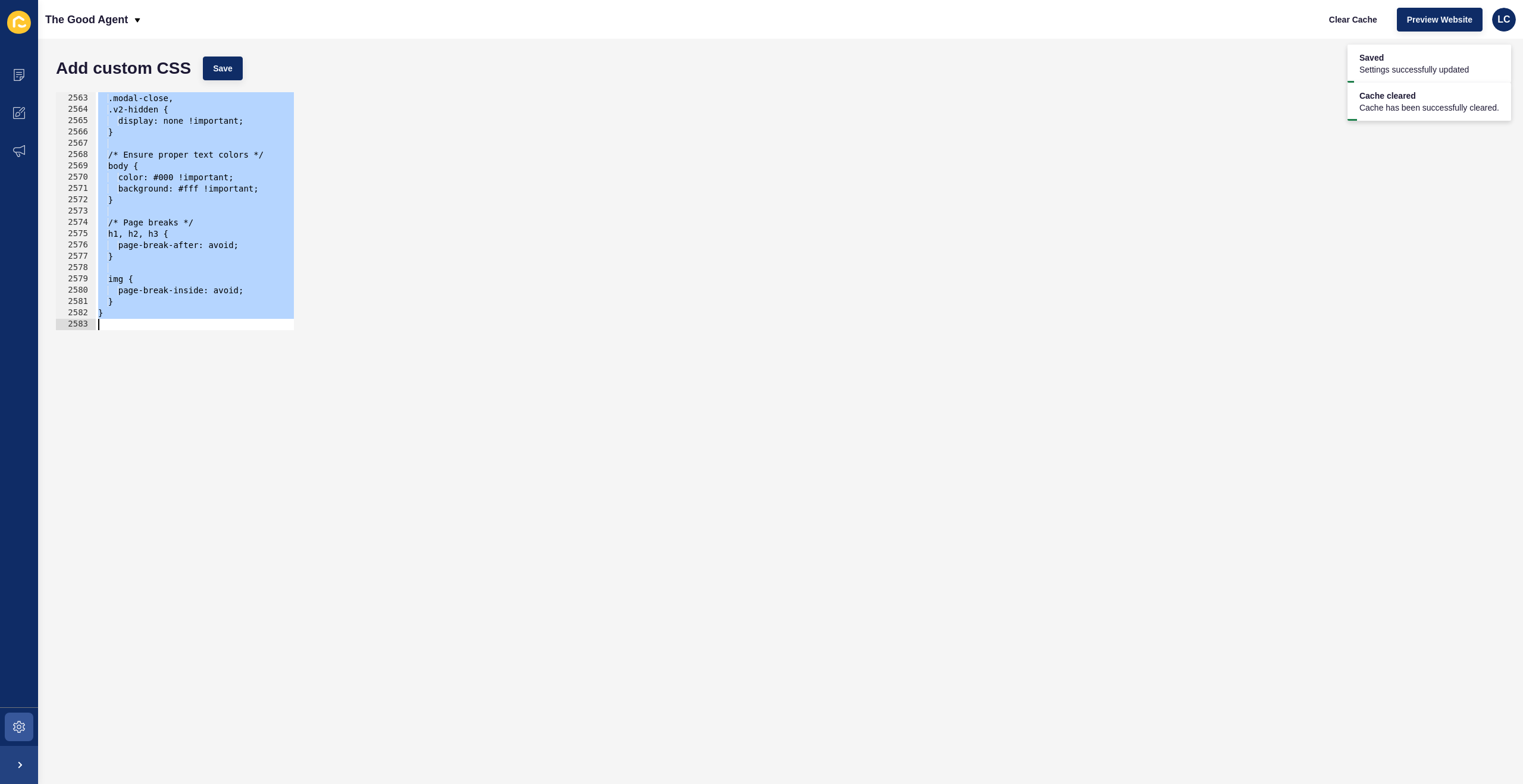
paste textarea
click at [172, 230] on div "[data-testid="enquiry-buttons"], .modal-close, .v2-hidden { display: none !impo…" at bounding box center [770, 212] width 1350 height 260
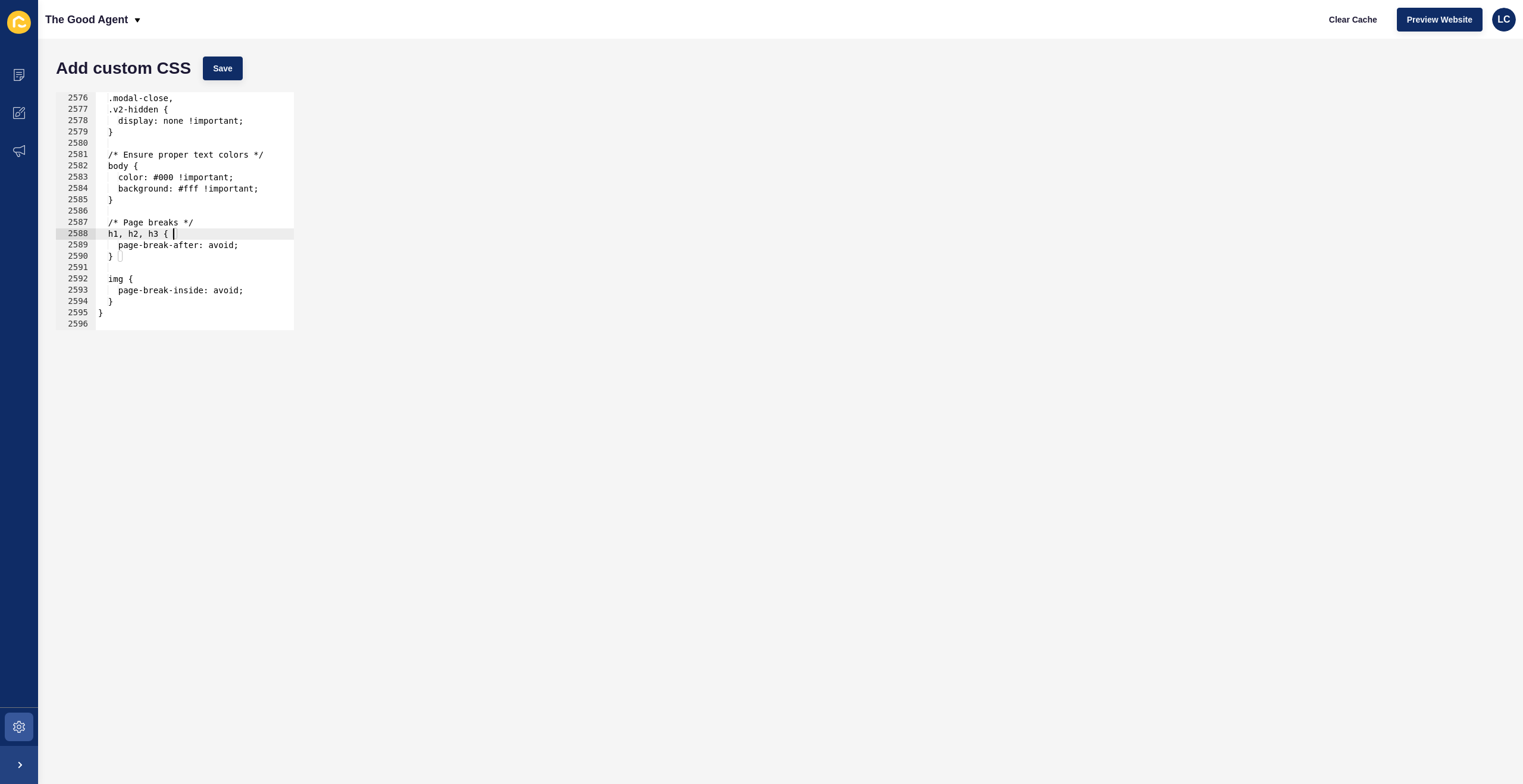
type textarea "}"
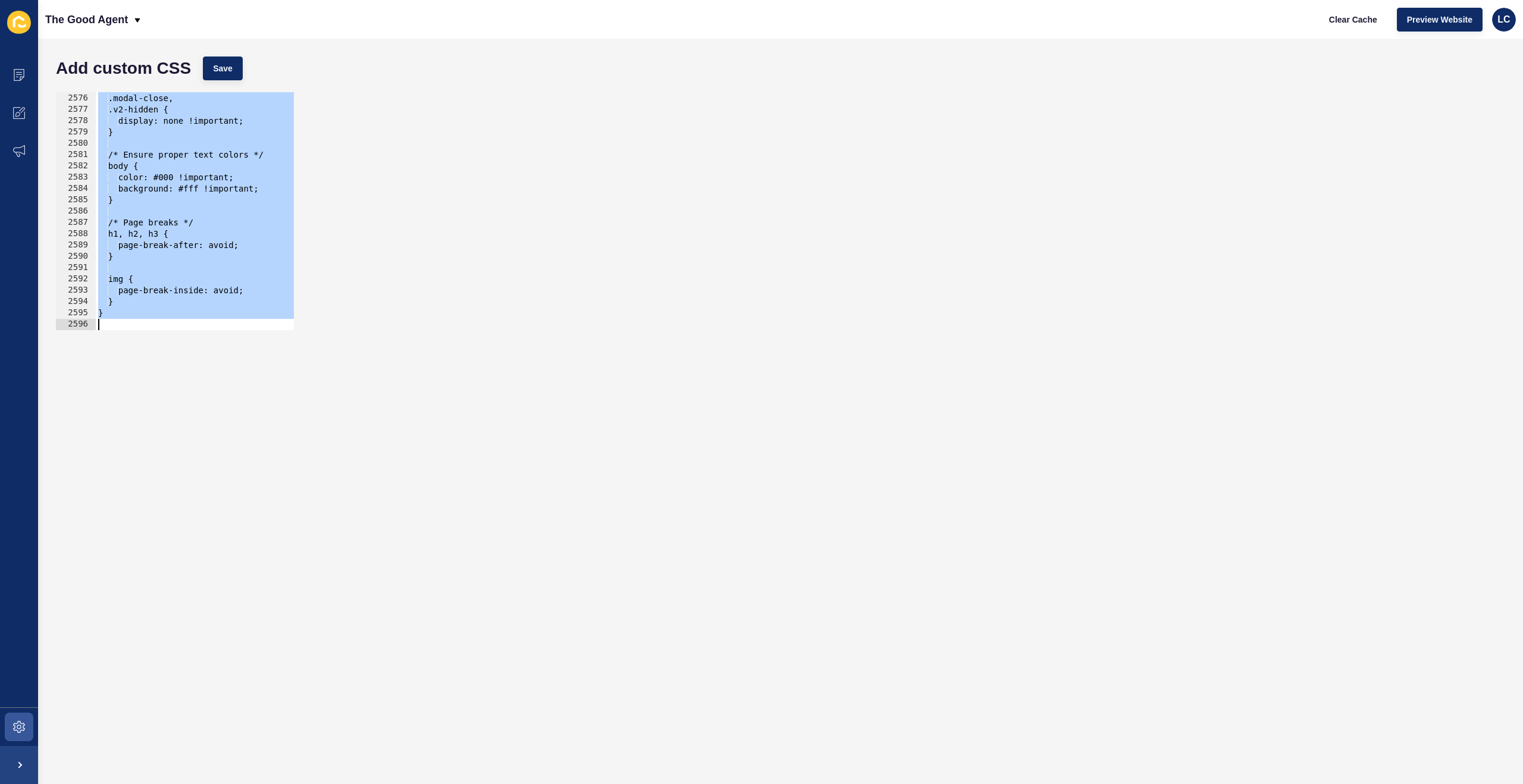
paste textarea
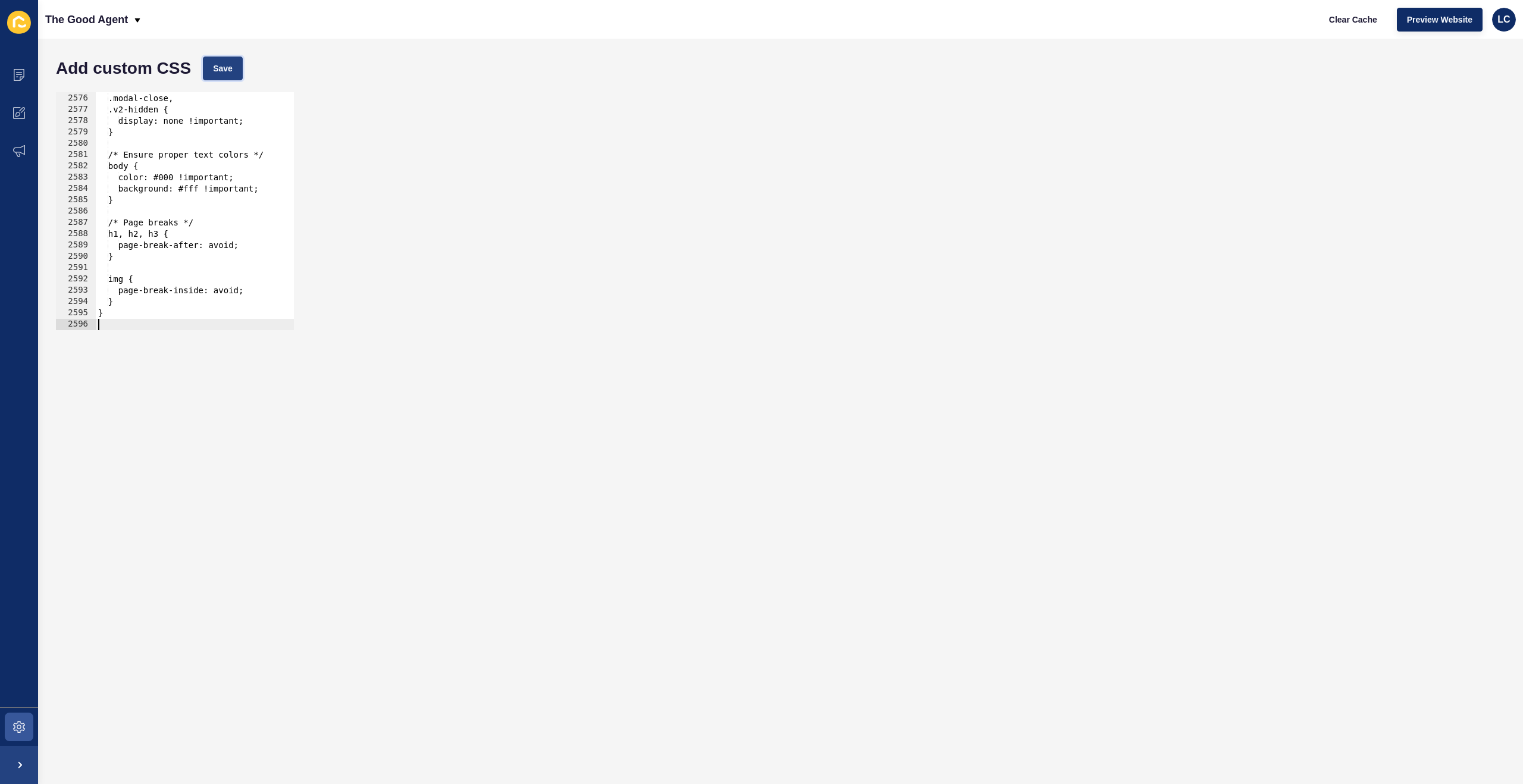
click at [235, 63] on button "Save" at bounding box center [223, 68] width 40 height 24
click at [1343, 20] on span "Clear Cache" at bounding box center [1353, 20] width 48 height 12
click at [256, 168] on div "[data-testid="enquiry-buttons"], .modal-close, .v2-hidden { display: none !impo…" at bounding box center [770, 212] width 1350 height 260
type textarea "}"
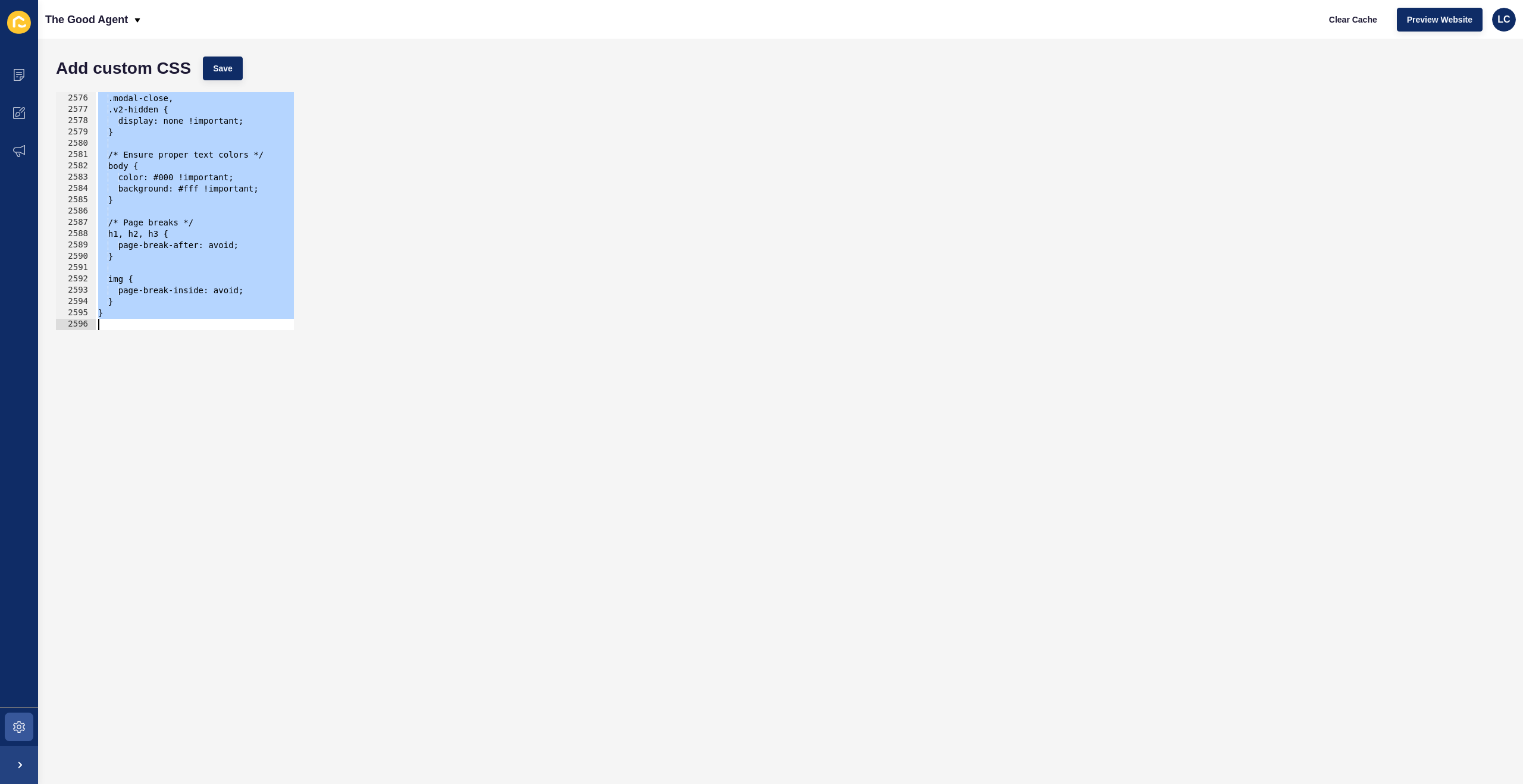
paste textarea
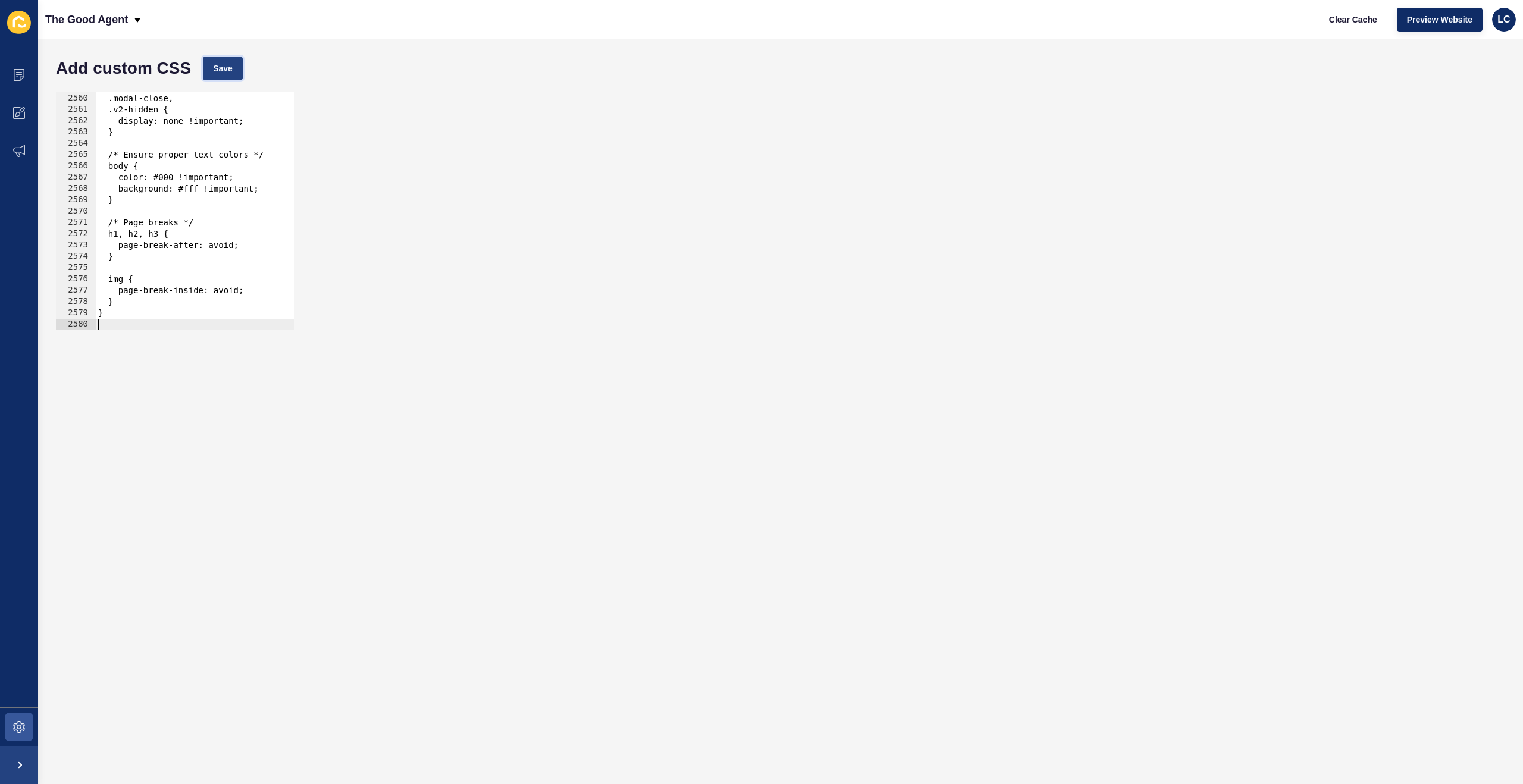
click at [215, 70] on span "Save" at bounding box center [222, 69] width 20 height 12
click at [1356, 20] on span "Clear Cache" at bounding box center [1353, 20] width 48 height 12
click at [261, 184] on div "[data-testid="enquiry-buttons"], .modal-close, .v2-hidden { display: none !impo…" at bounding box center [770, 212] width 1350 height 260
type textarea "}"
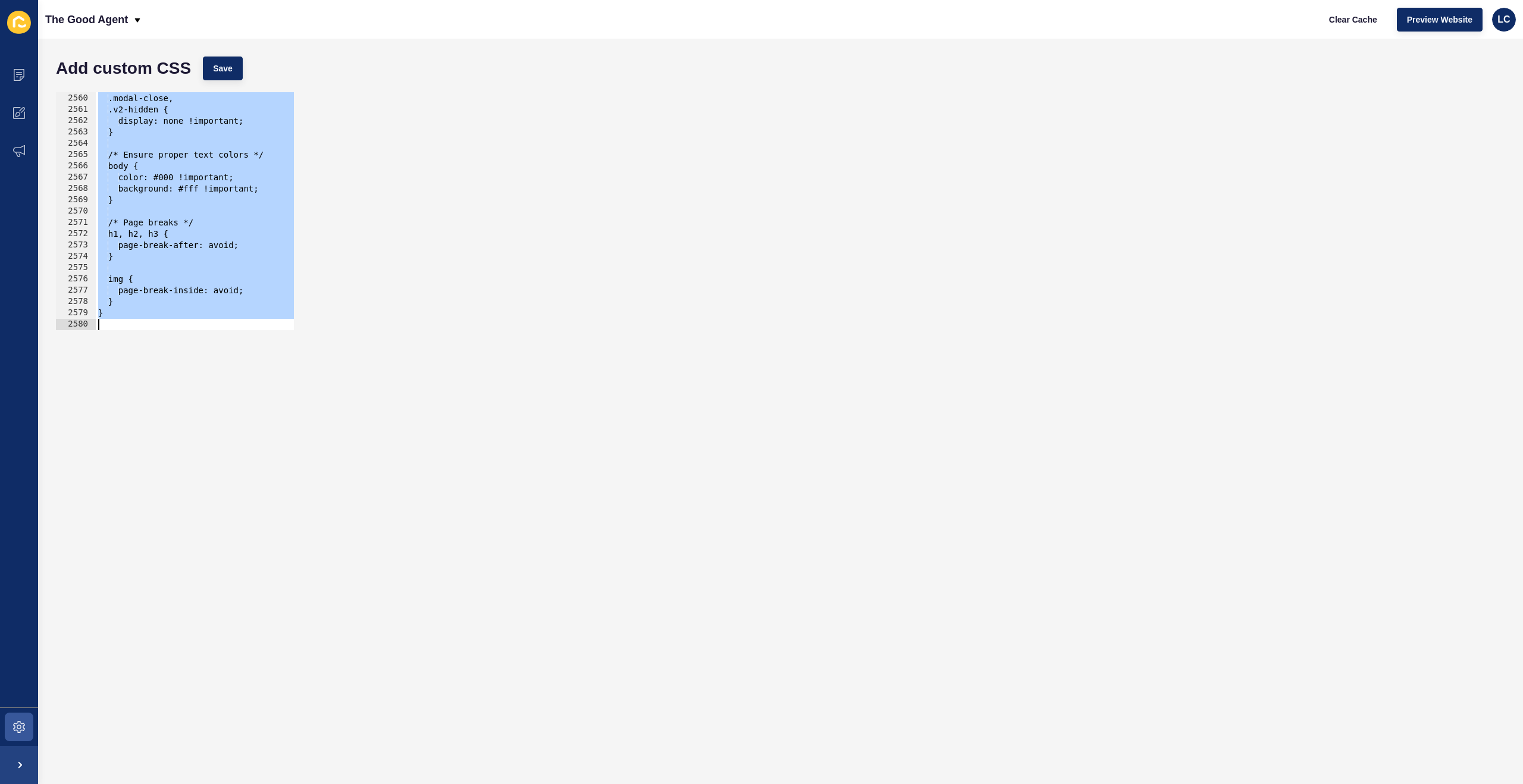
paste textarea
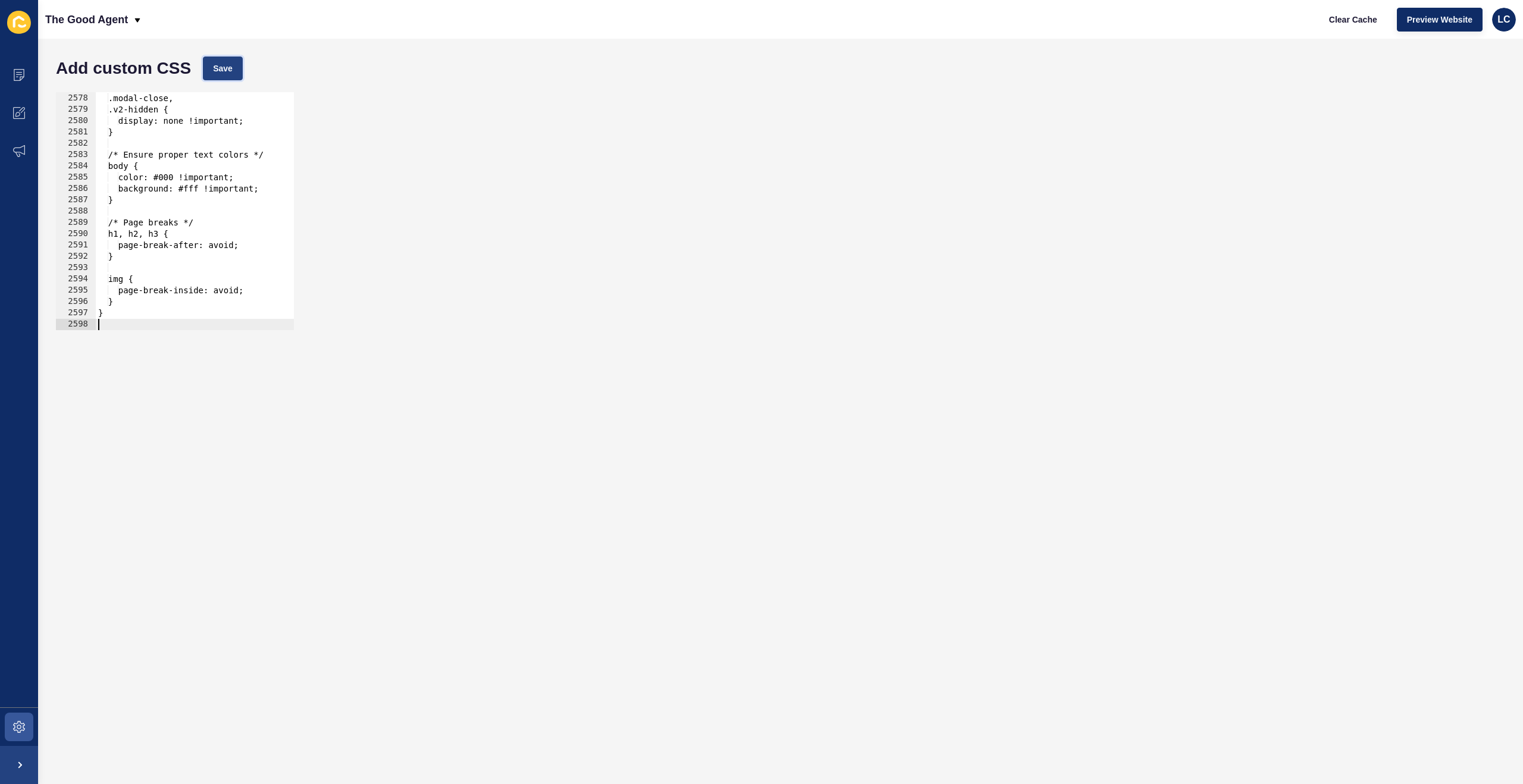
click at [226, 66] on span "Save" at bounding box center [222, 69] width 20 height 12
click at [1337, 14] on span "Clear Cache" at bounding box center [1353, 20] width 48 height 12
click at [215, 199] on div "[data-testid="enquiry-buttons"], .modal-close, .v2-hidden { display: none !impo…" at bounding box center [770, 212] width 1350 height 260
type textarea "}"
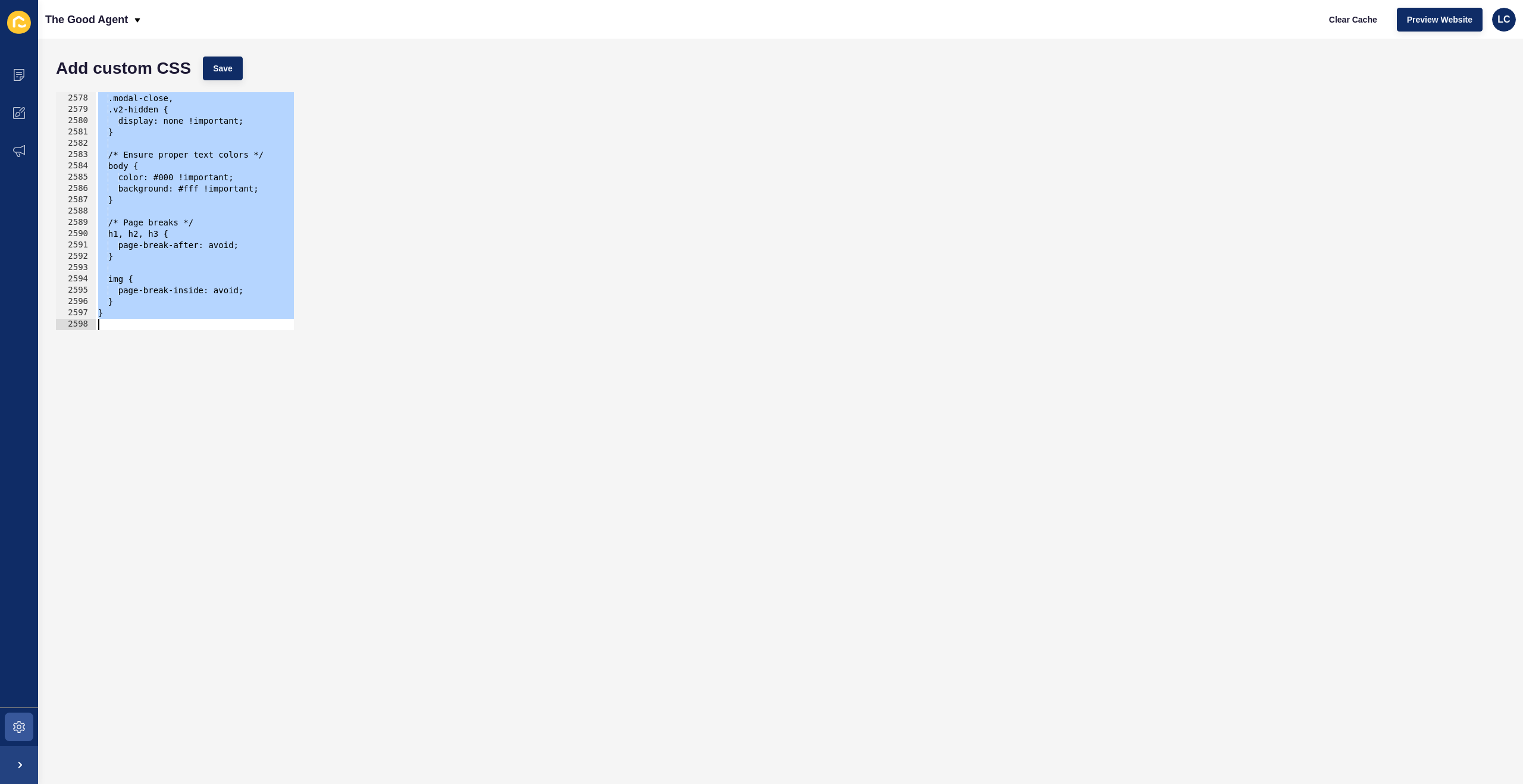
paste textarea
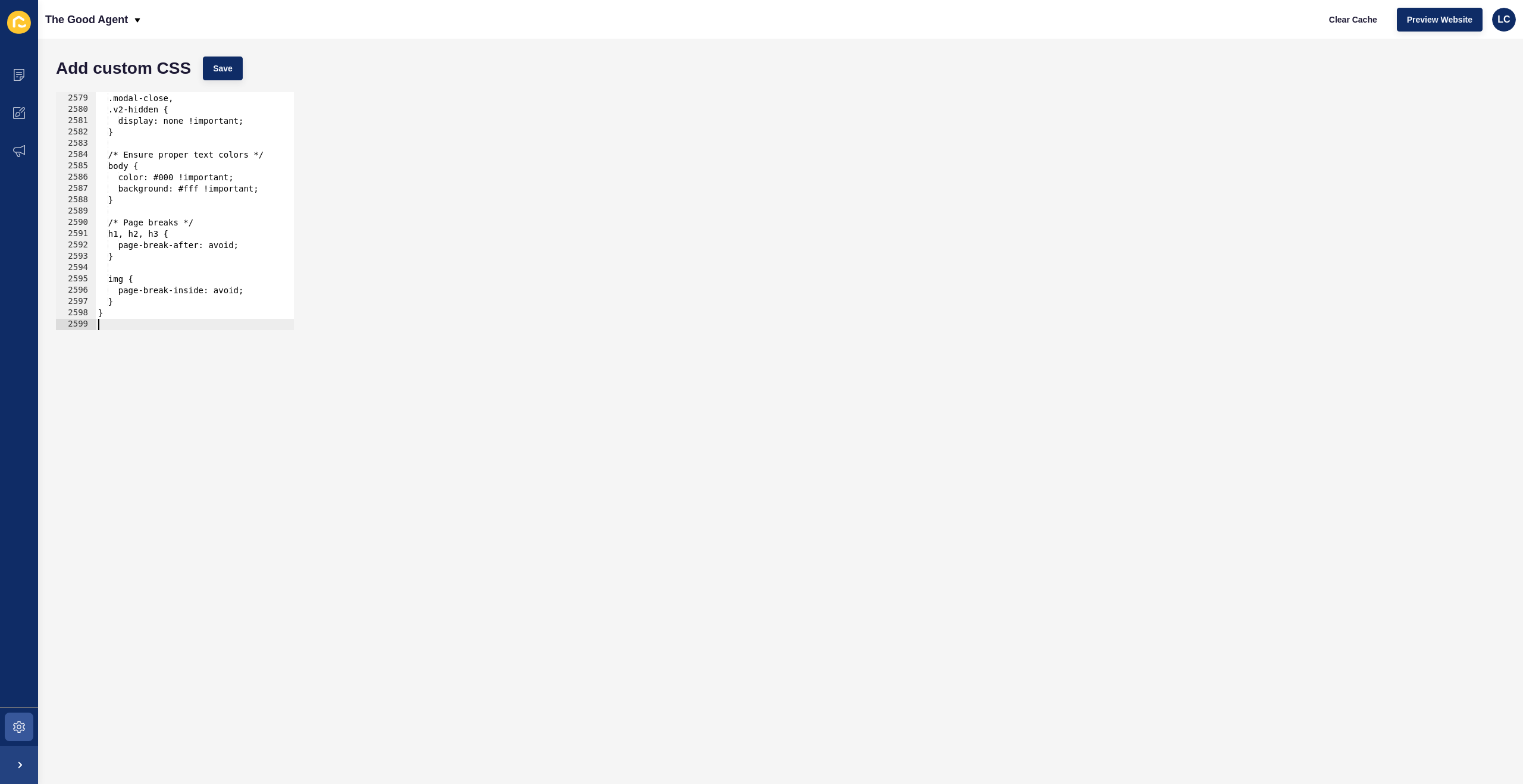
click at [213, 56] on div "Add custom CSS Save" at bounding box center [780, 68] width 1461 height 36
click at [224, 72] on span "Save" at bounding box center [222, 69] width 20 height 12
click at [1345, 18] on span "Clear Cache" at bounding box center [1353, 20] width 48 height 12
click at [225, 132] on div "[data-testid="enquiry-buttons"], .modal-close, .v2-hidden { display: none !impo…" at bounding box center [770, 212] width 1350 height 260
type textarea "}"
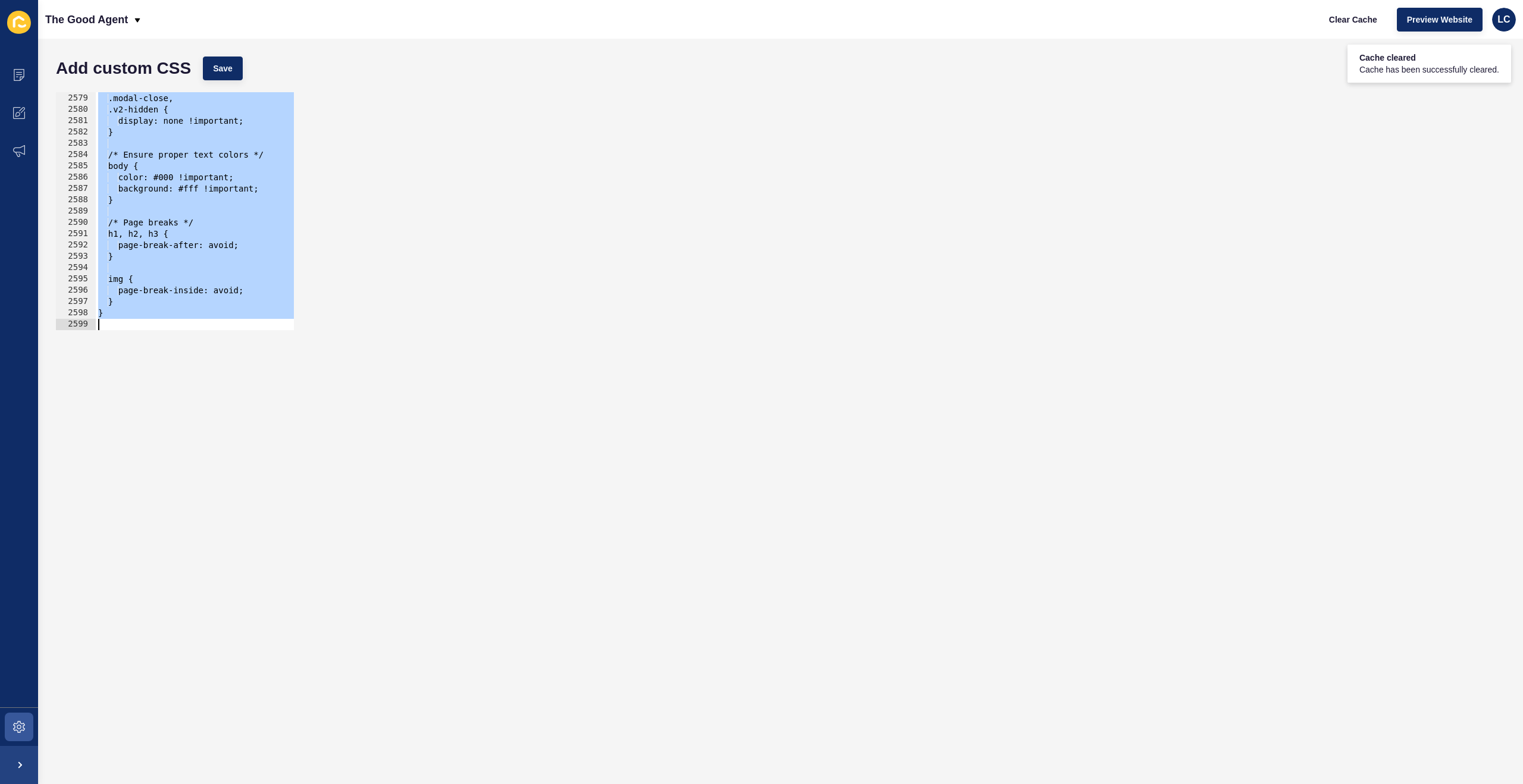
paste textarea
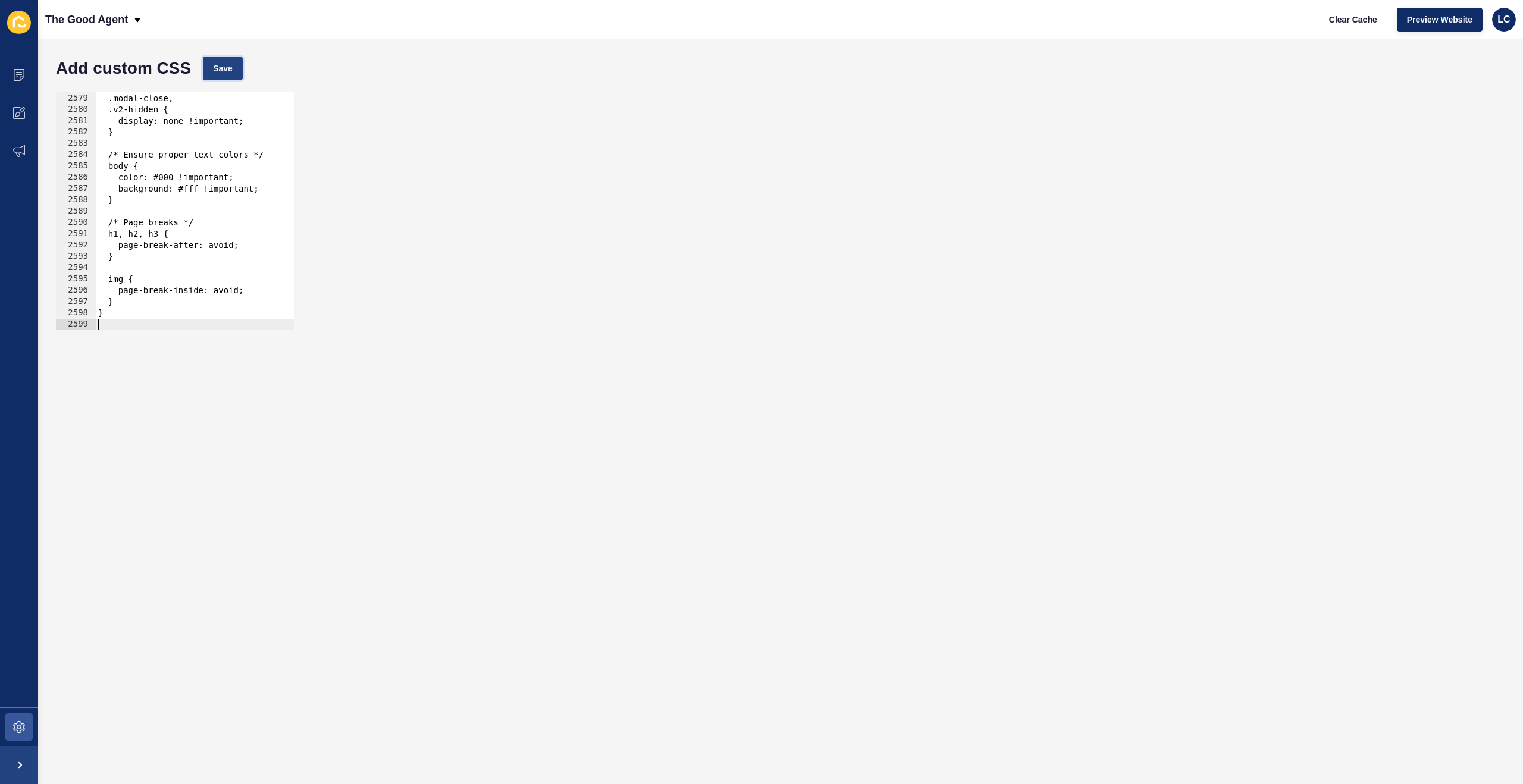
click at [222, 71] on span "Save" at bounding box center [222, 69] width 20 height 12
click at [1337, 17] on span "Clear Cache" at bounding box center [1353, 20] width 48 height 12
click at [224, 179] on div "[data-testid="enquiry-buttons"], .modal-close, .v2-hidden { display: none !impo…" at bounding box center [770, 212] width 1350 height 260
type textarea "}"
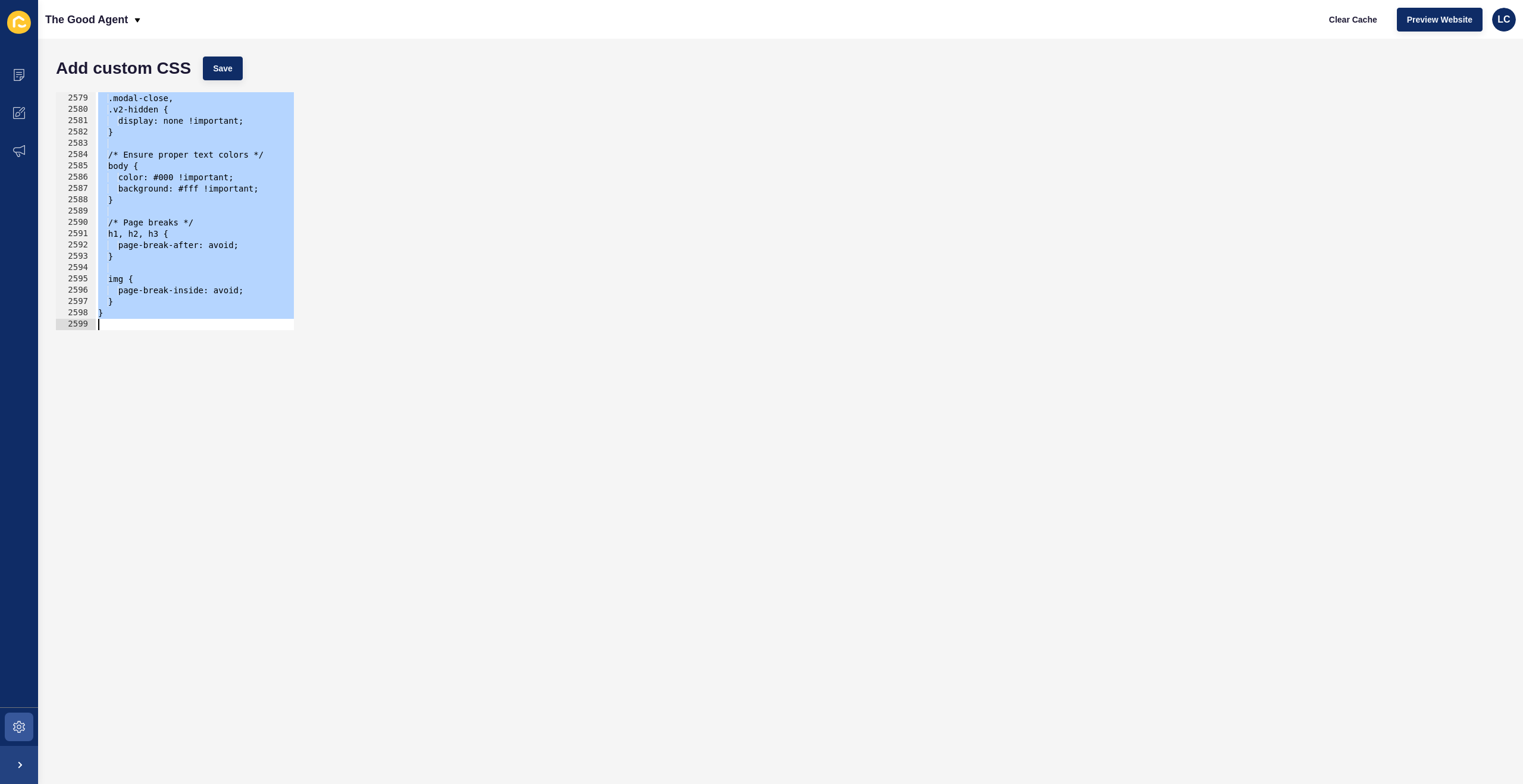
paste textarea
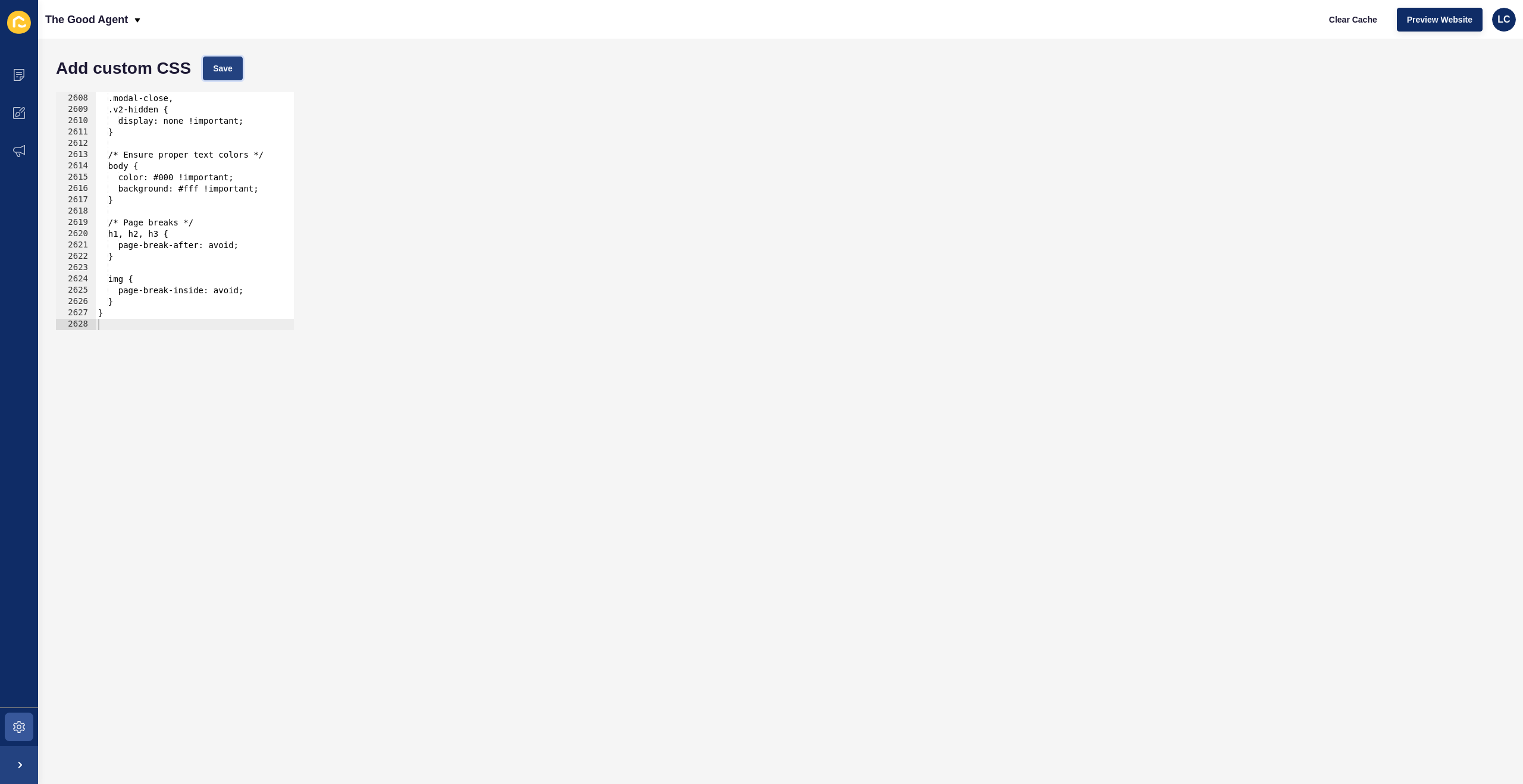
click at [237, 71] on button "Save" at bounding box center [223, 68] width 40 height 24
click at [232, 147] on div "[data-testid="enquiry-buttons"], .modal-close, .v2-hidden { display: none !impo…" at bounding box center [770, 212] width 1350 height 260
type textarea "}"
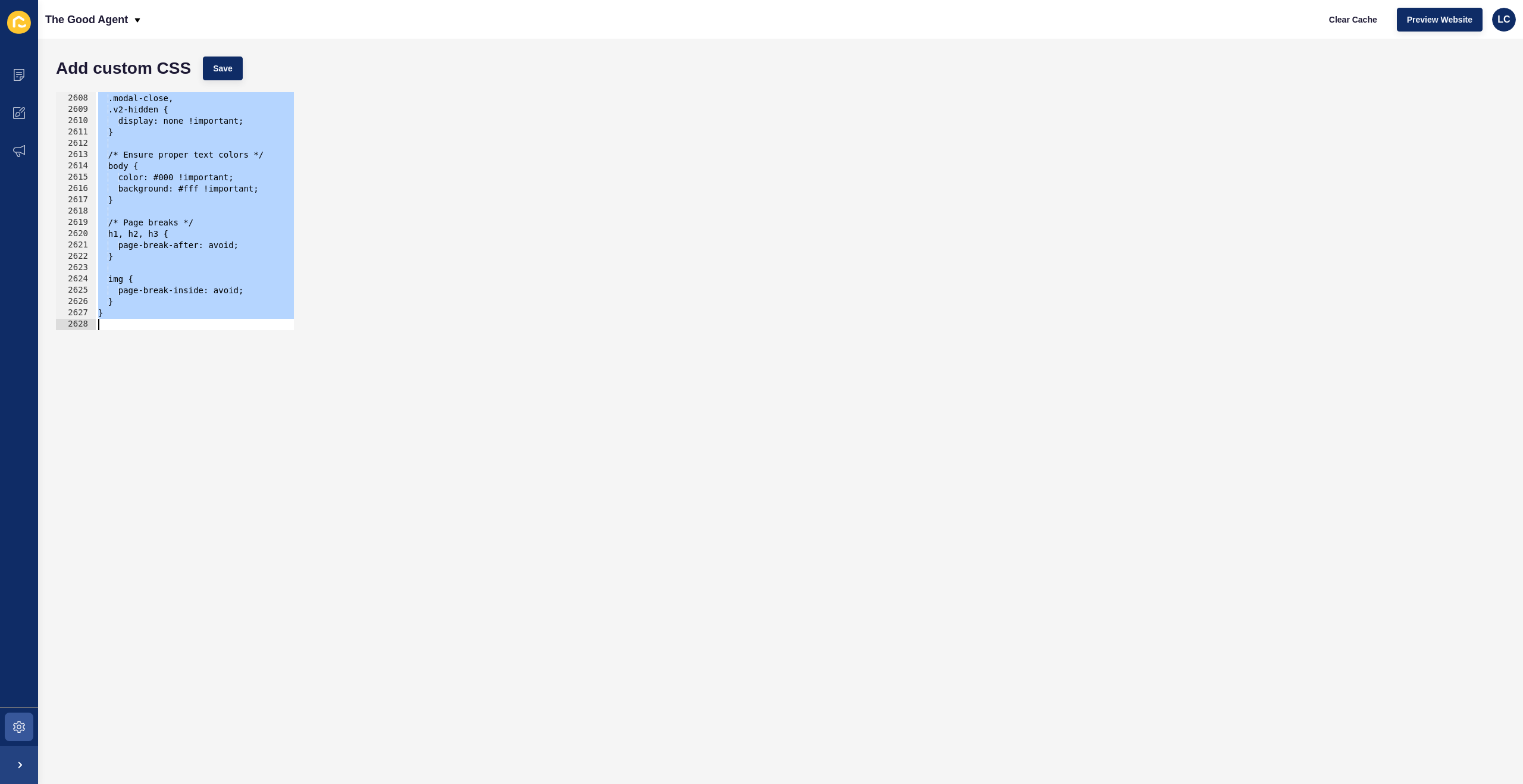
paste textarea
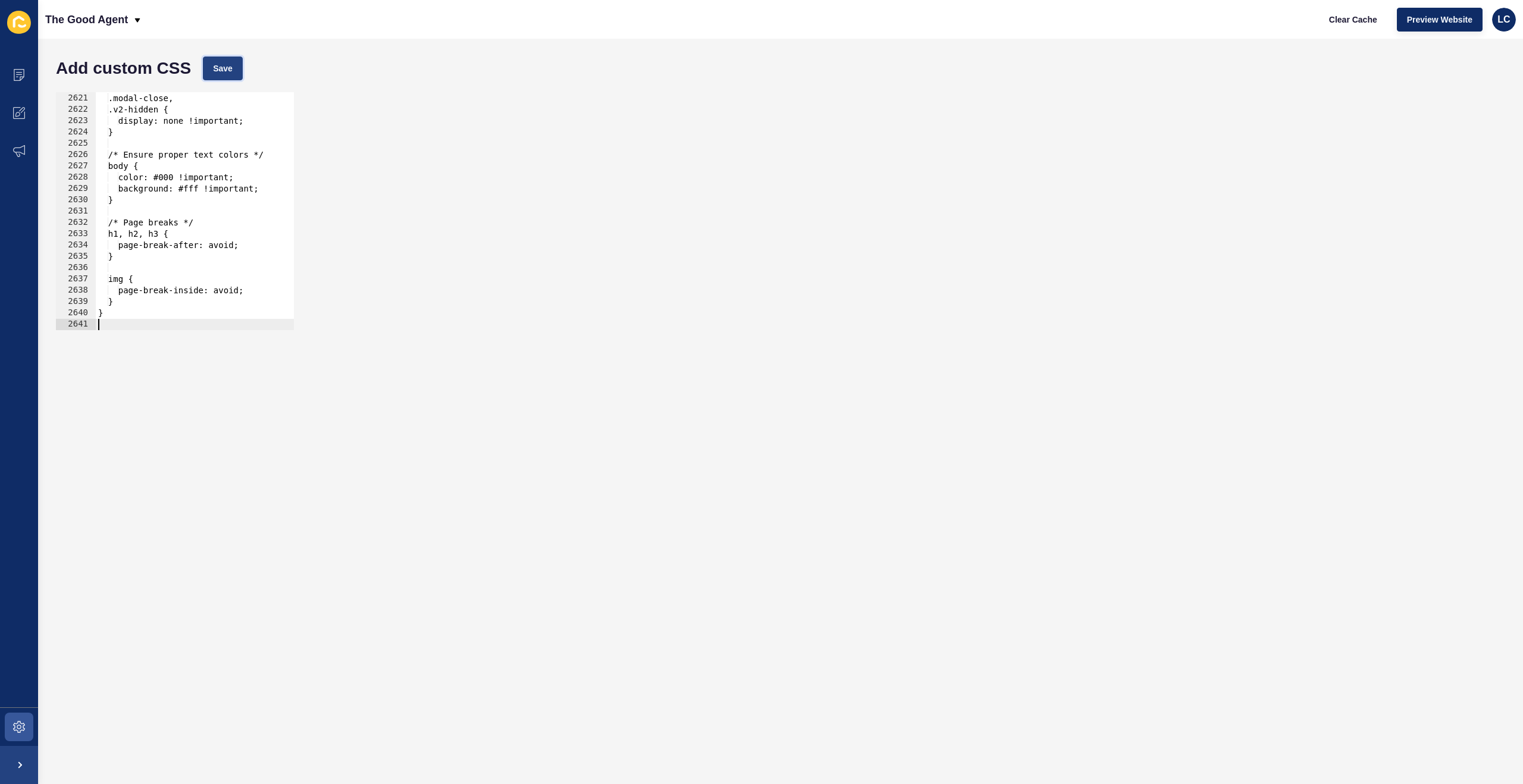
click at [217, 72] on span "Save" at bounding box center [222, 69] width 20 height 12
click at [1343, 14] on span "Clear Cache" at bounding box center [1353, 20] width 48 height 12
click at [195, 152] on div "[data-testid="enquiry-buttons"], .modal-close, .v2-hidden { display: none !impo…" at bounding box center [770, 212] width 1350 height 260
type textarea "}"
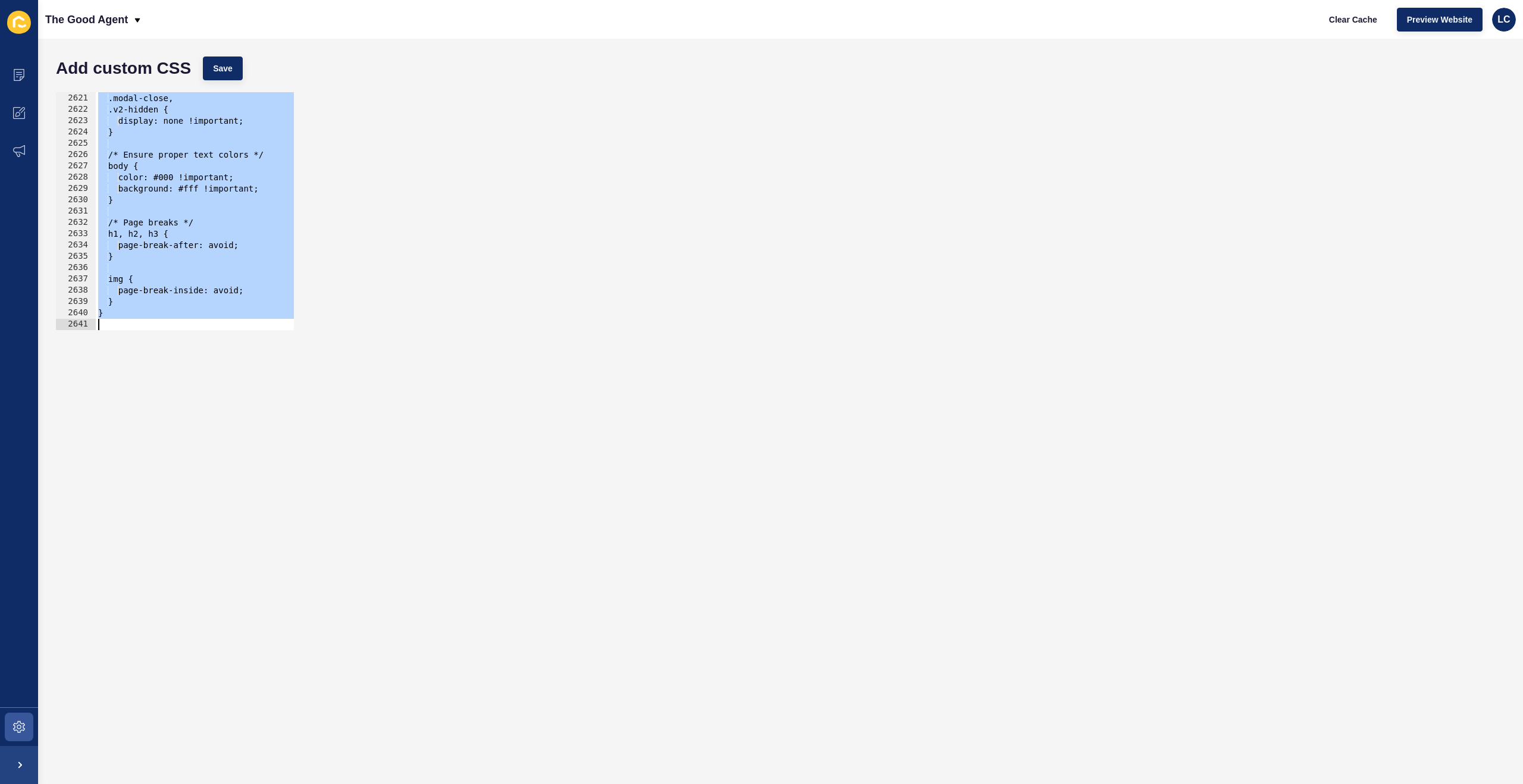
paste textarea
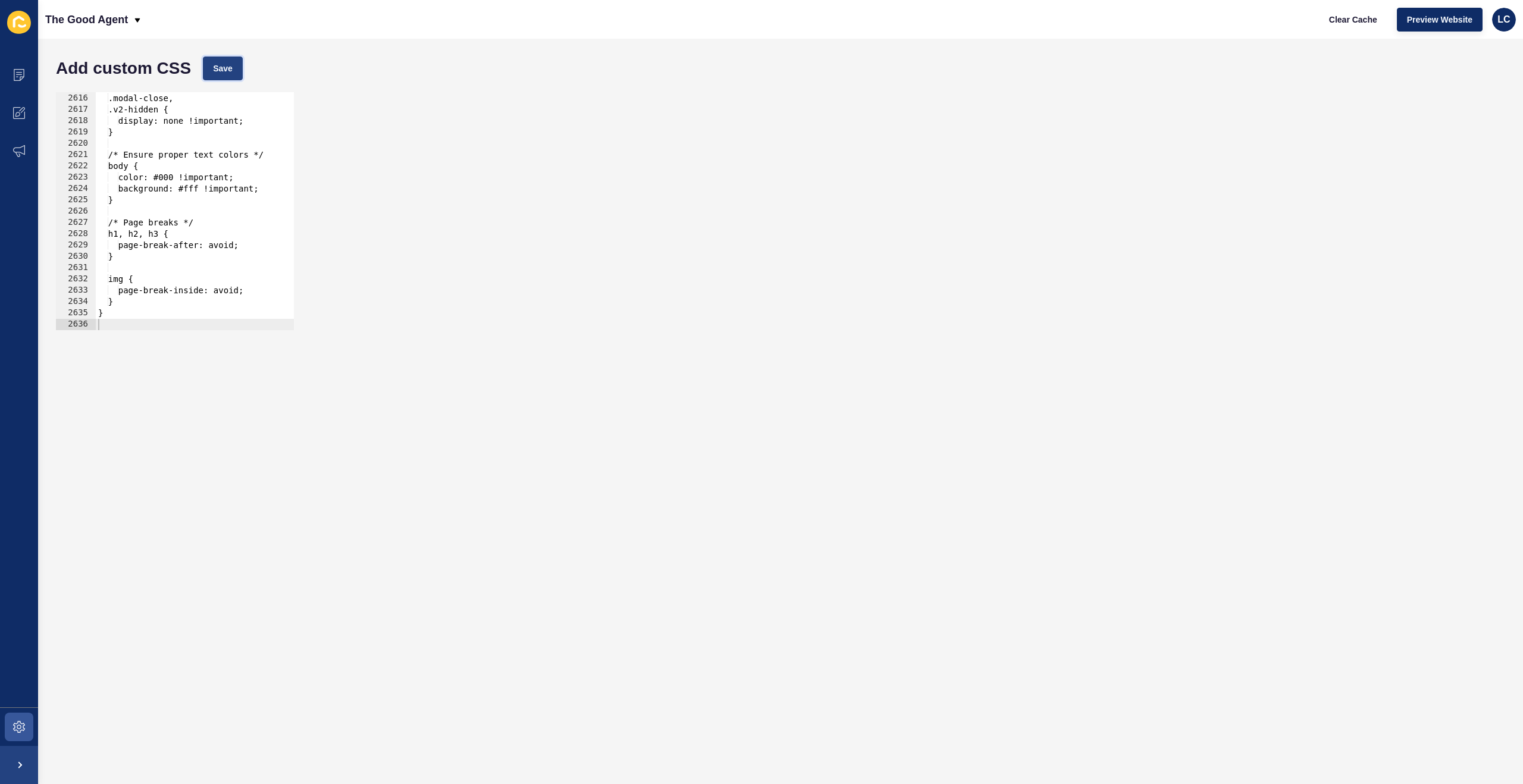
click at [209, 71] on button "Save" at bounding box center [223, 68] width 40 height 24
click at [1342, 18] on span "Clear Cache" at bounding box center [1353, 20] width 48 height 12
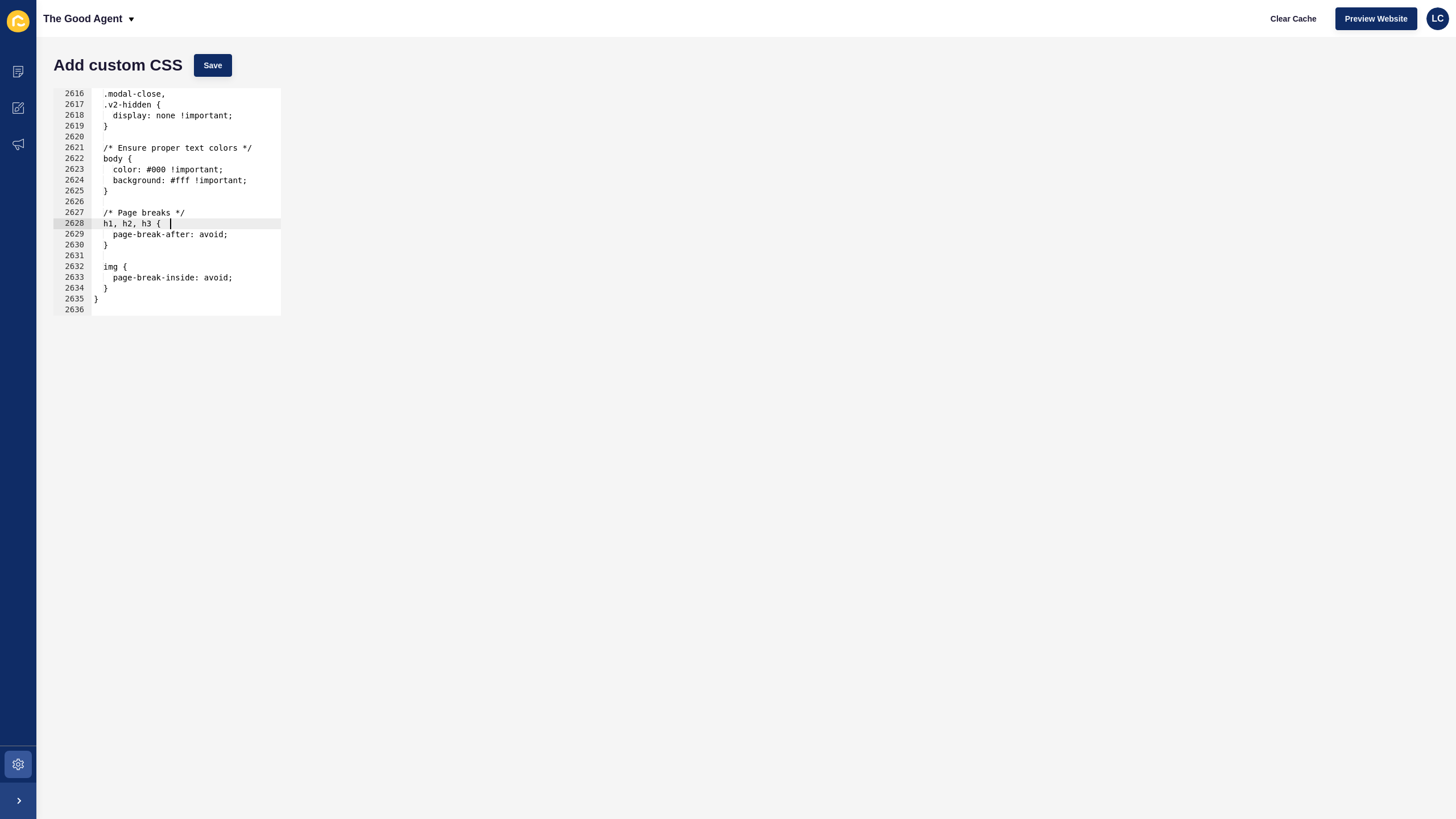
click at [242, 227] on div "[data-testid="enquiry-buttons"], .modal-close, .v2-hidden { display: none !impo…" at bounding box center [736, 202] width 1290 height 249
type textarea "}"
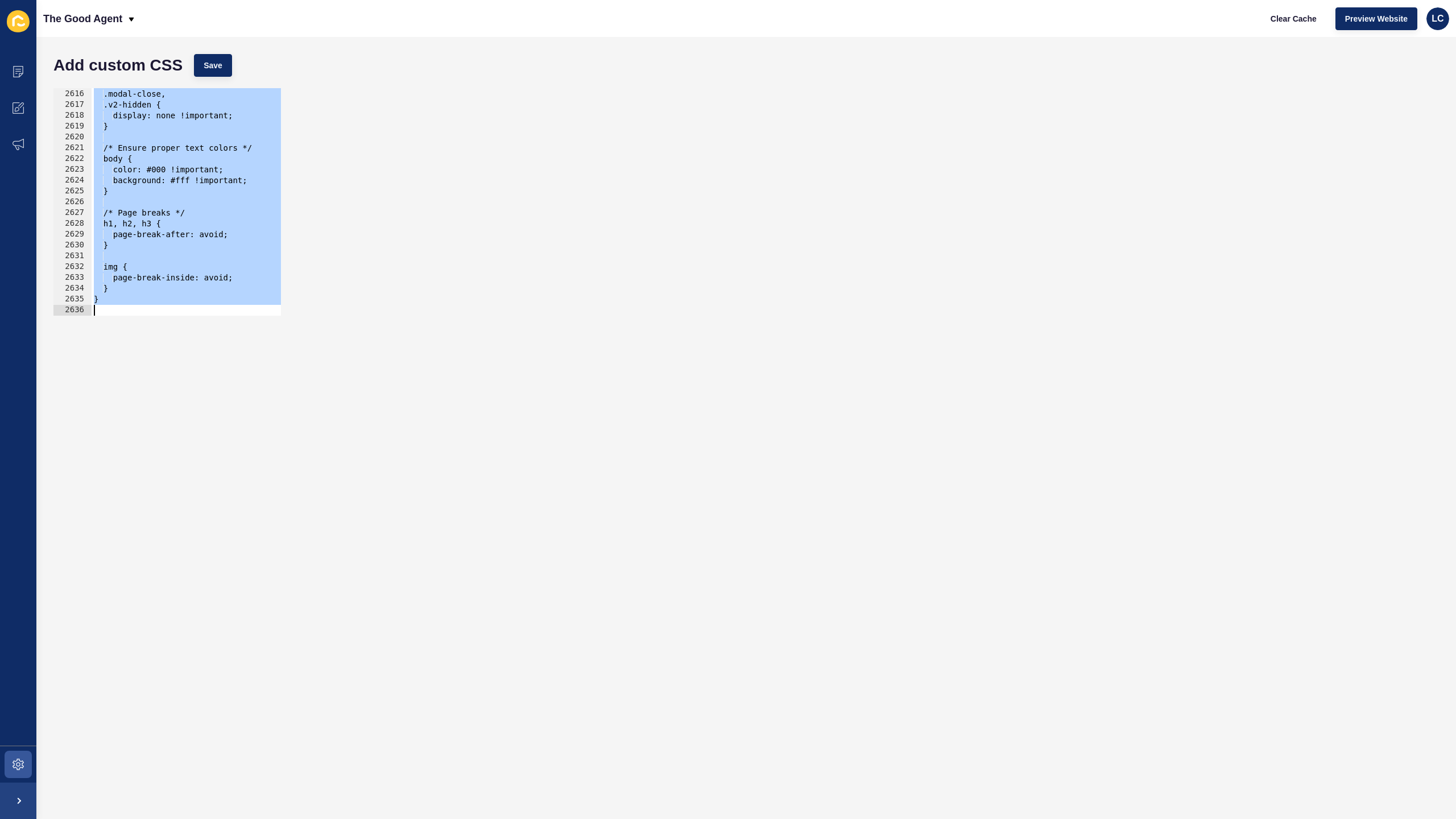
paste textarea
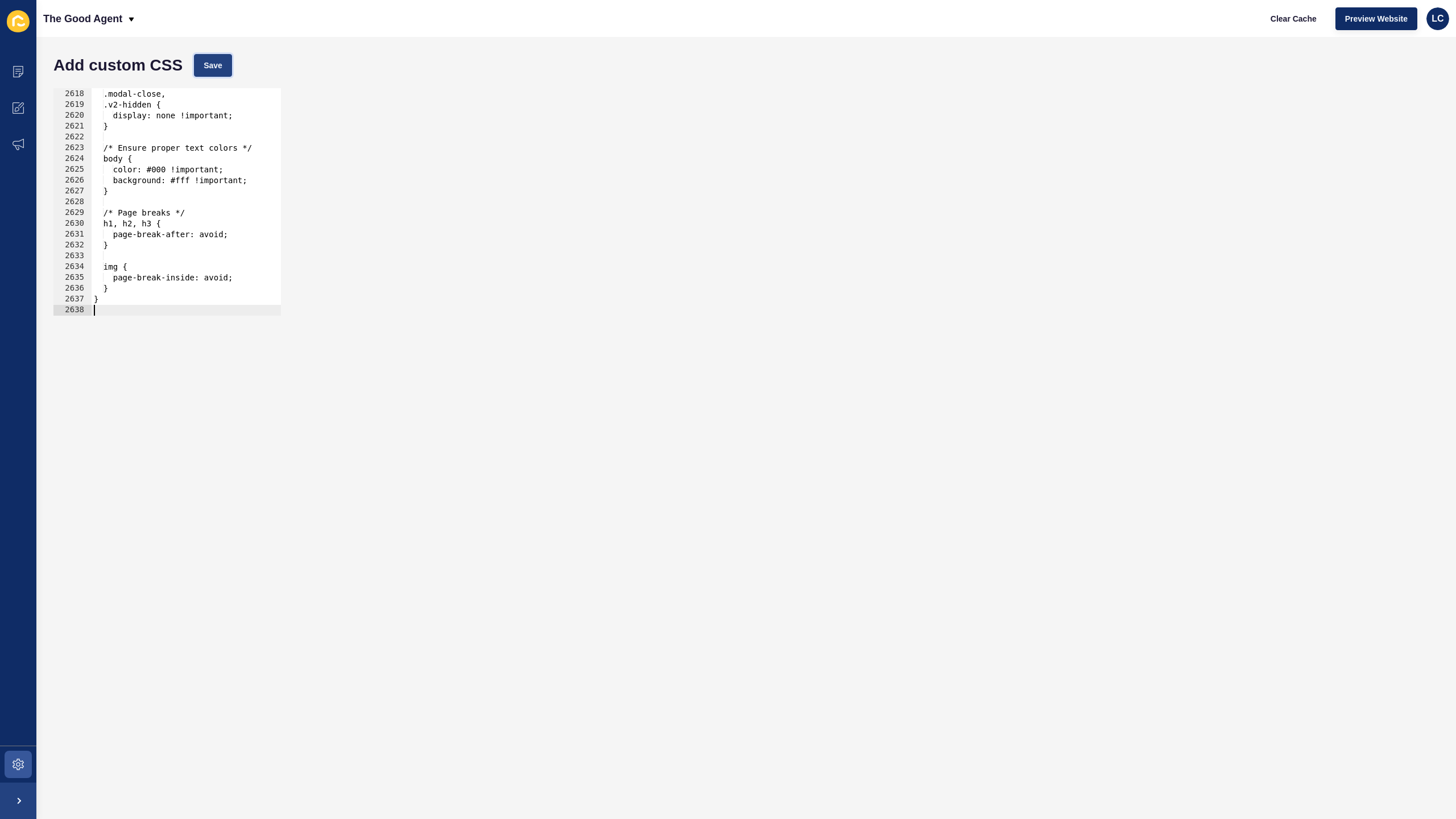
click at [212, 63] on span "Save" at bounding box center [212, 66] width 19 height 12
click at [1298, 22] on span "Clear Cache" at bounding box center [1294, 19] width 46 height 12
click at [228, 132] on div "[data-testid="enquiry-buttons"], .modal-close, .v2-hidden { display: none !impo…" at bounding box center [736, 202] width 1290 height 249
type textarea "}"
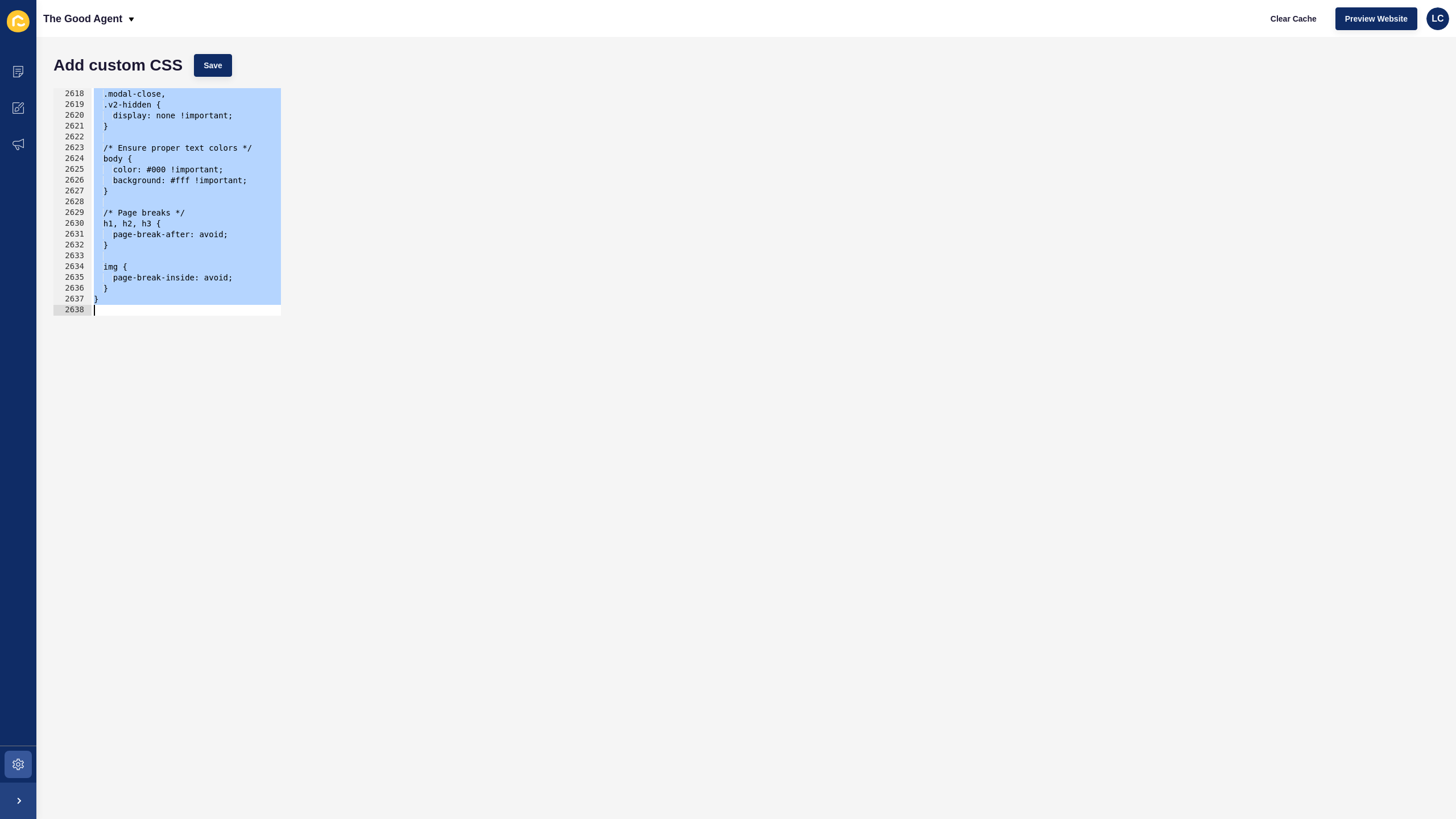
paste textarea
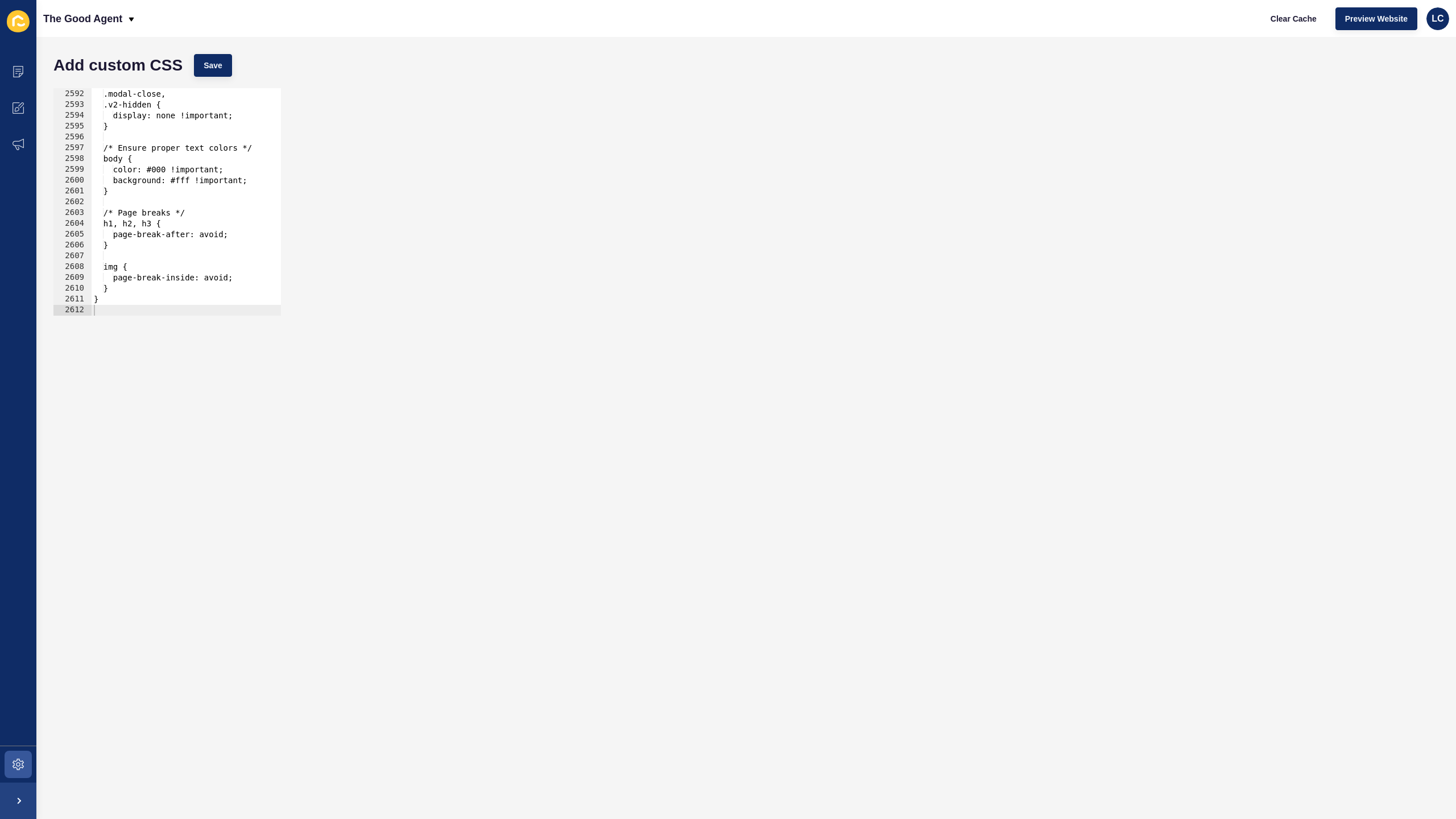
click at [203, 81] on div "Add custom CSS Save" at bounding box center [745, 65] width 1397 height 34
click at [207, 66] on span "Save" at bounding box center [212, 66] width 19 height 12
click at [1280, 18] on span "Clear Cache" at bounding box center [1294, 19] width 46 height 12
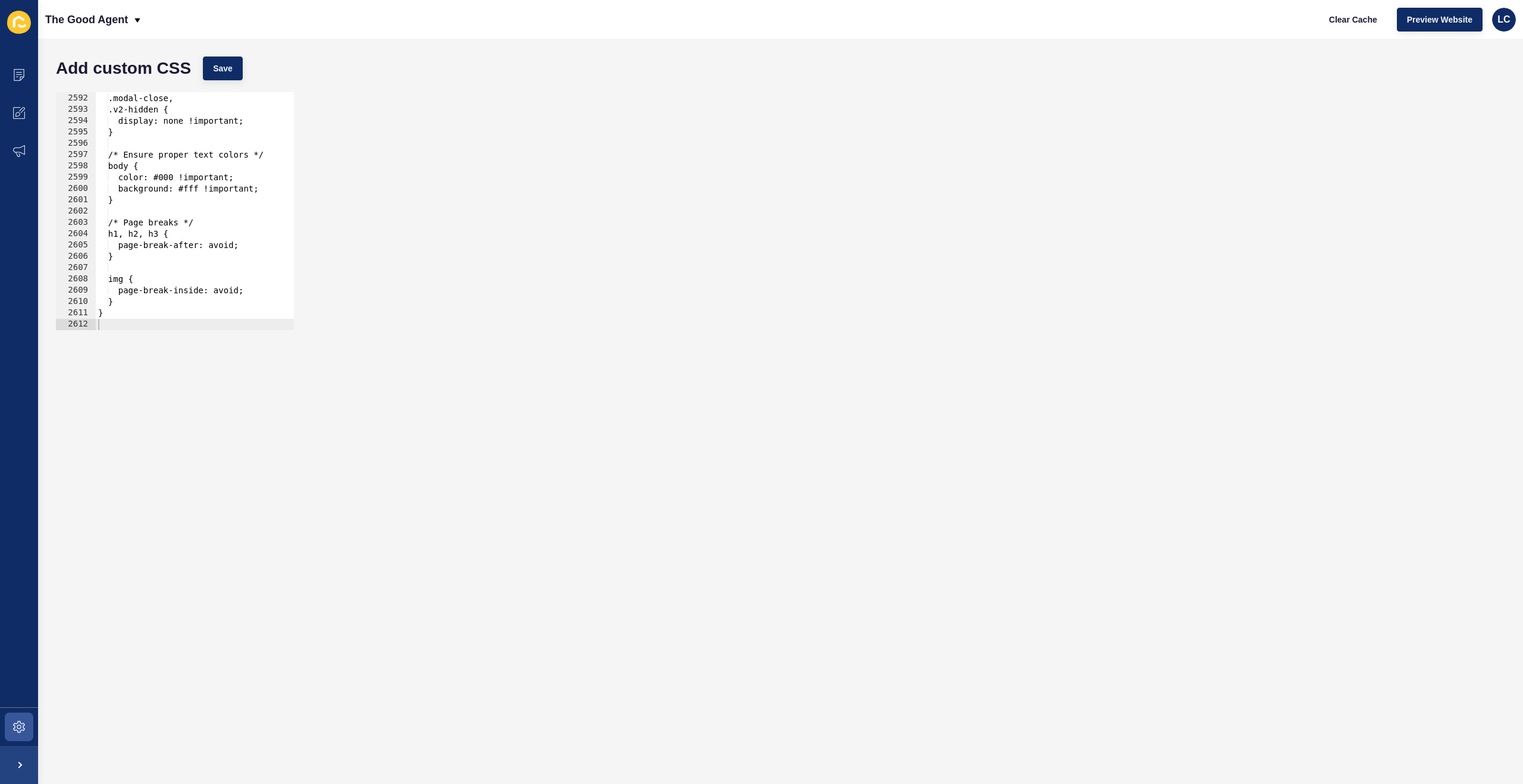
click at [150, 202] on div "[data-testid="enquiry-buttons"], .modal-close, .v2-hidden { display: none !impo…" at bounding box center [770, 212] width 1350 height 260
type textarea "}"
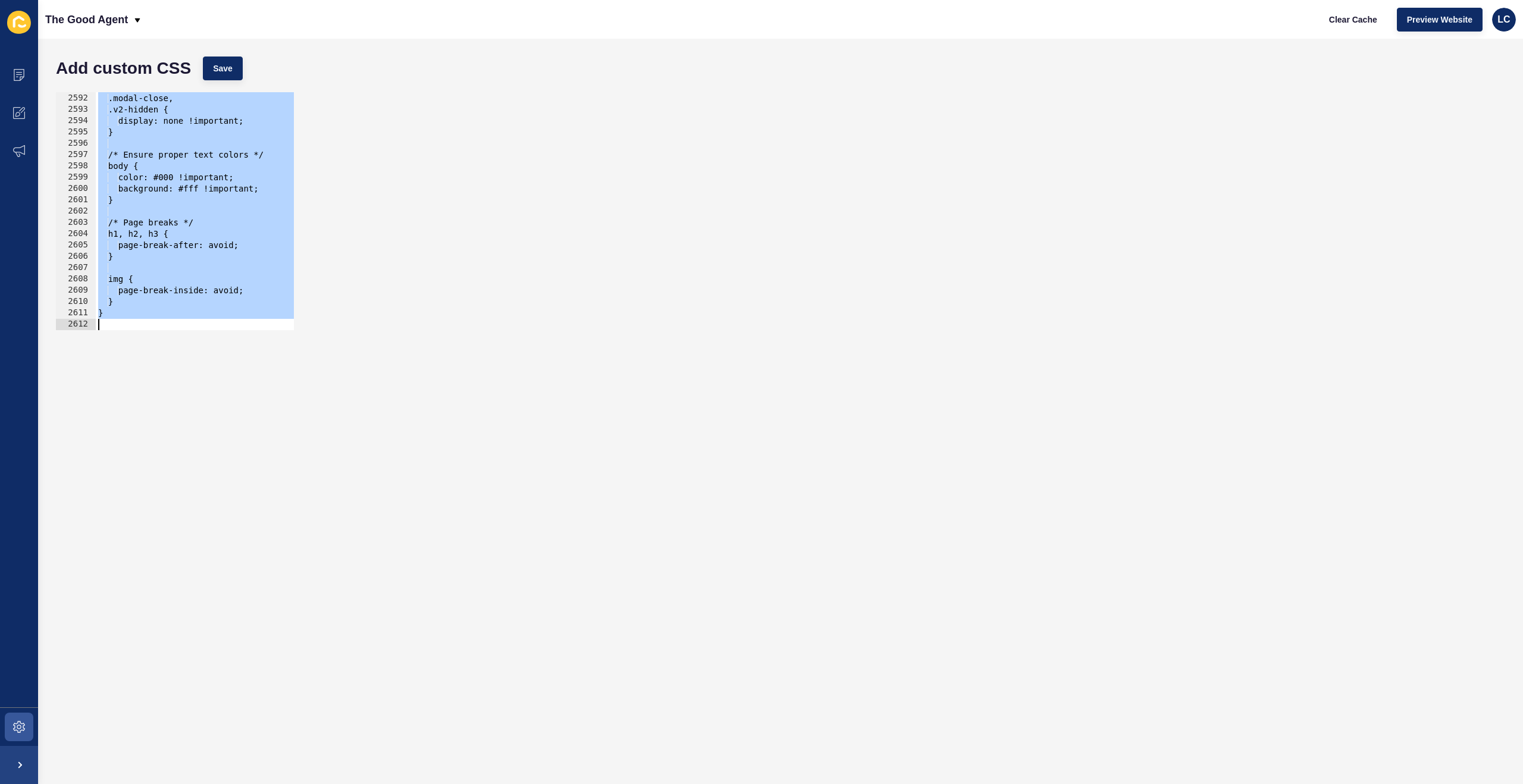
paste textarea
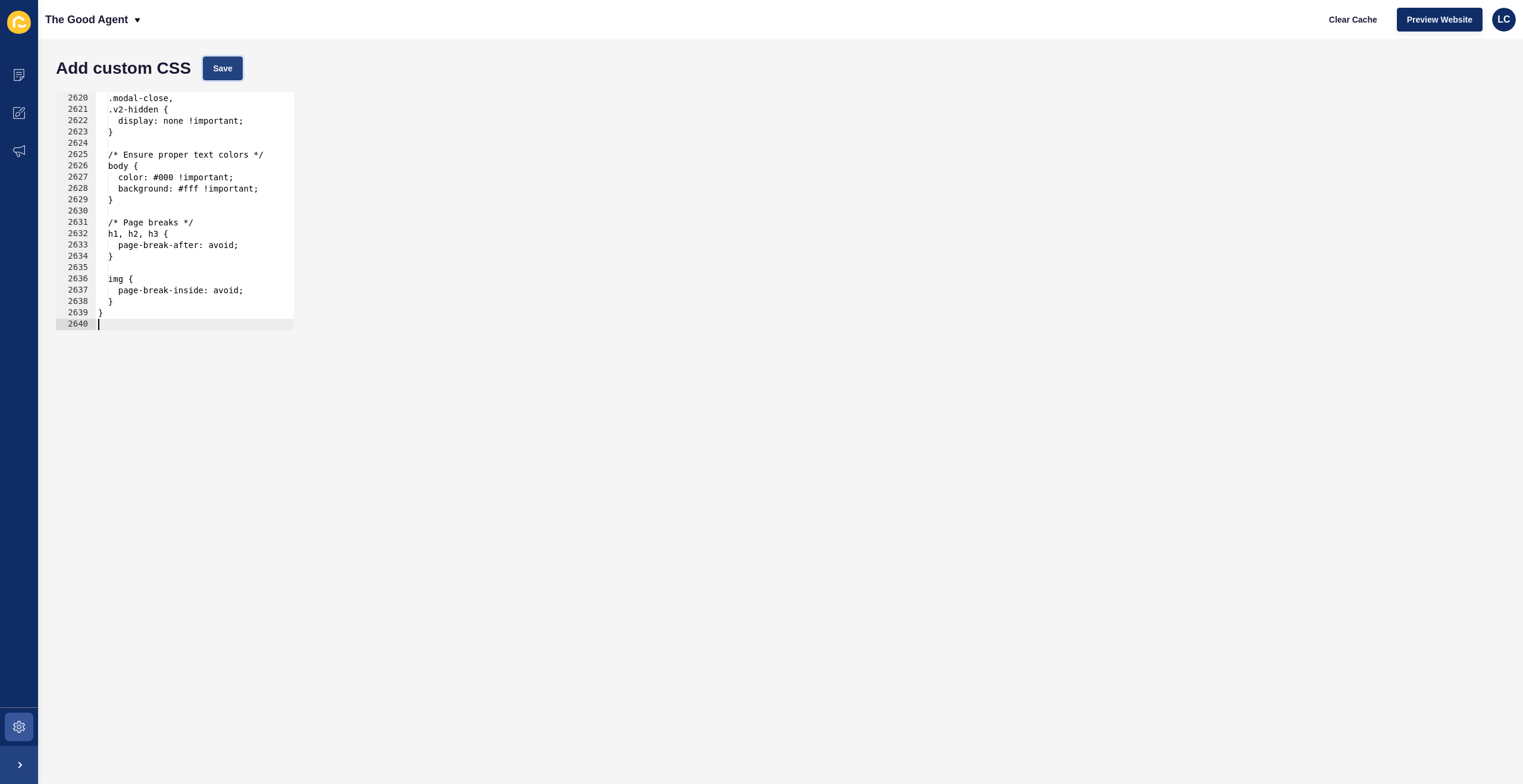
click at [227, 66] on span "Save" at bounding box center [222, 69] width 20 height 12
click at [1339, 22] on span "Clear Cache" at bounding box center [1353, 20] width 48 height 12
click at [243, 162] on div "[data-testid="enquiry-buttons"], .modal-close, .v2-hidden { display: none !impo…" at bounding box center [770, 212] width 1350 height 260
type textarea "}"
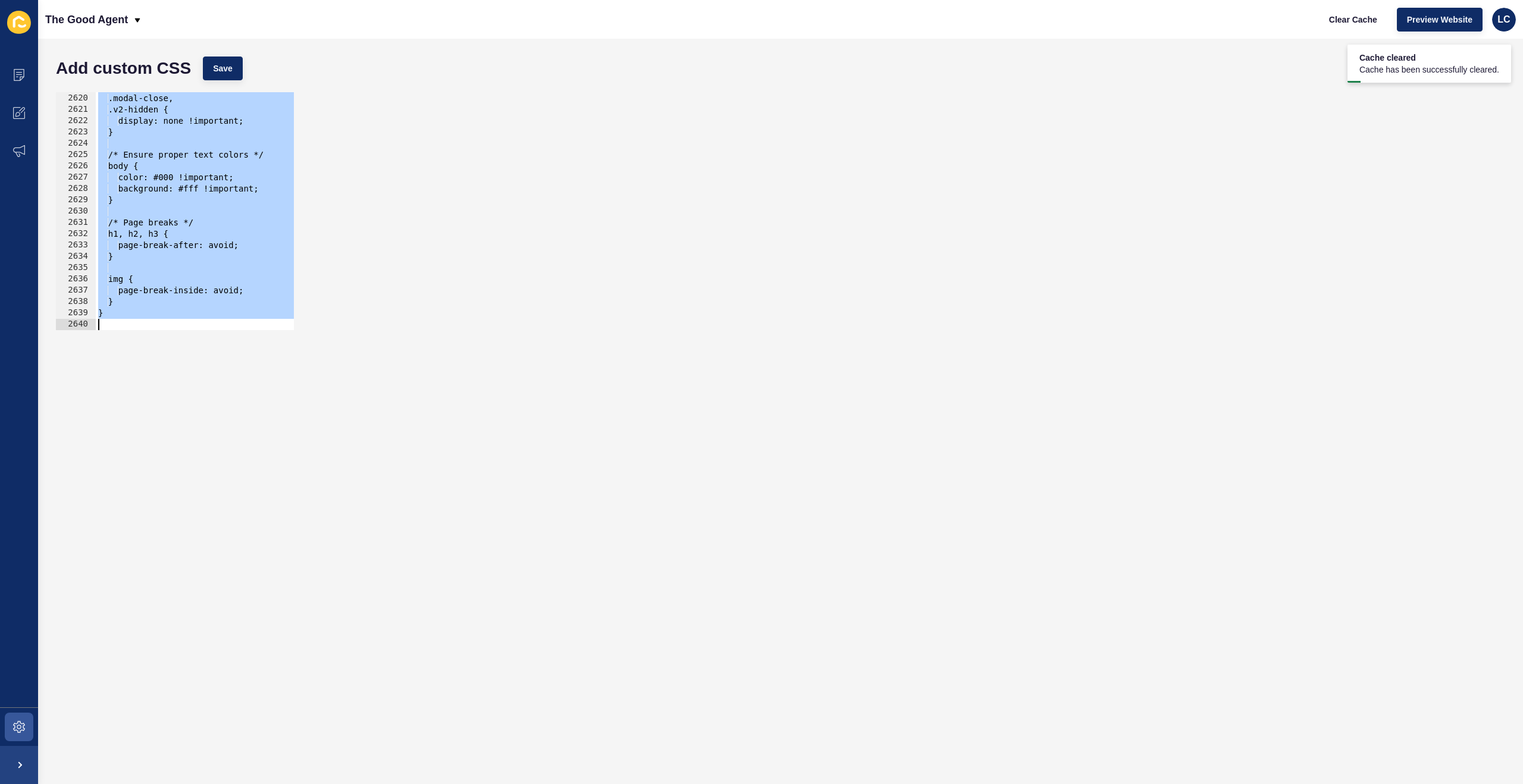
paste textarea
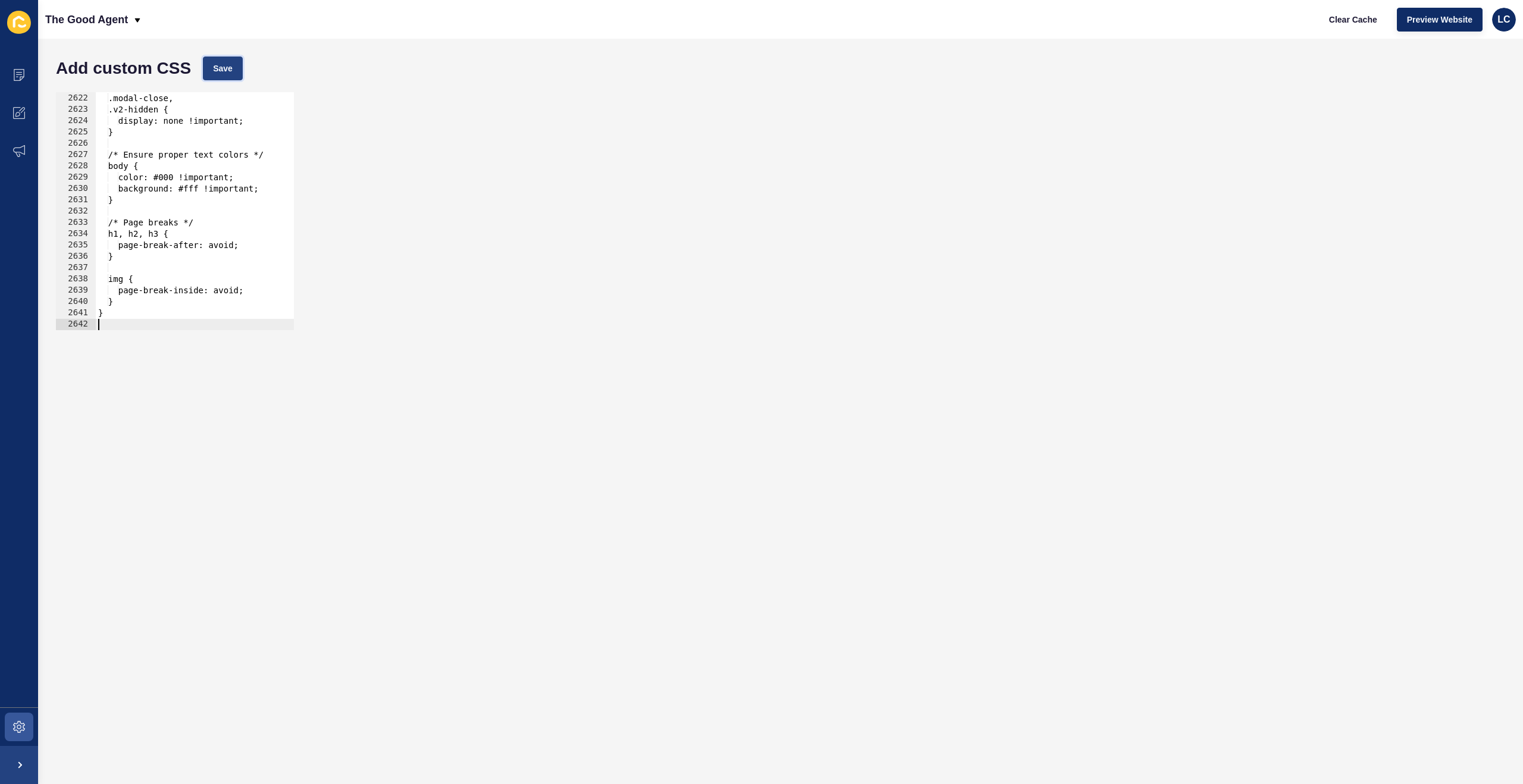
click at [227, 72] on span "Save" at bounding box center [222, 69] width 20 height 12
click at [1354, 17] on span "Clear Cache" at bounding box center [1353, 20] width 48 height 12
click at [185, 143] on div "[data-testid="enquiry-buttons"], .modal-close, .v2-hidden { display: none !impo…" at bounding box center [770, 212] width 1350 height 260
type textarea "}"
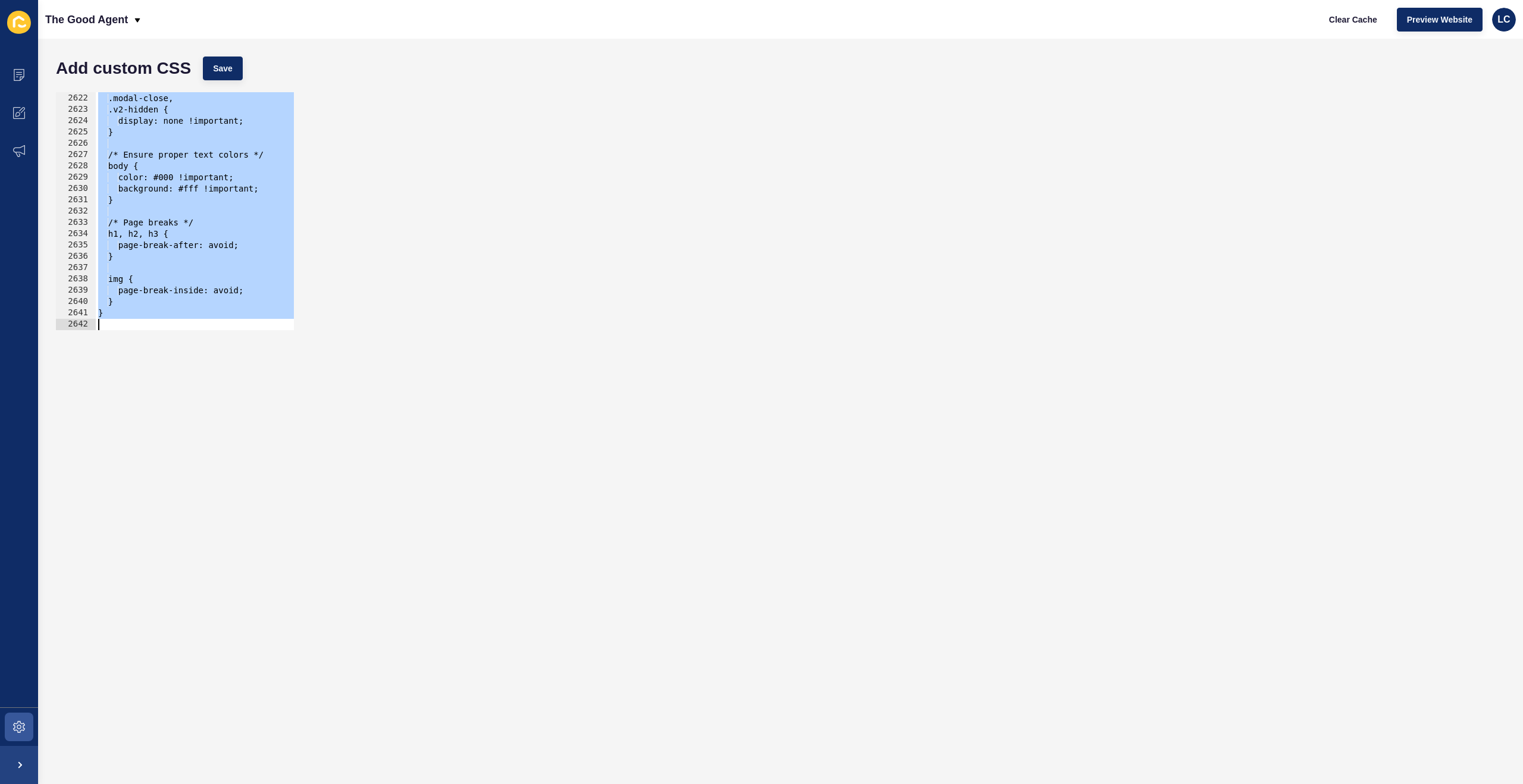
paste textarea
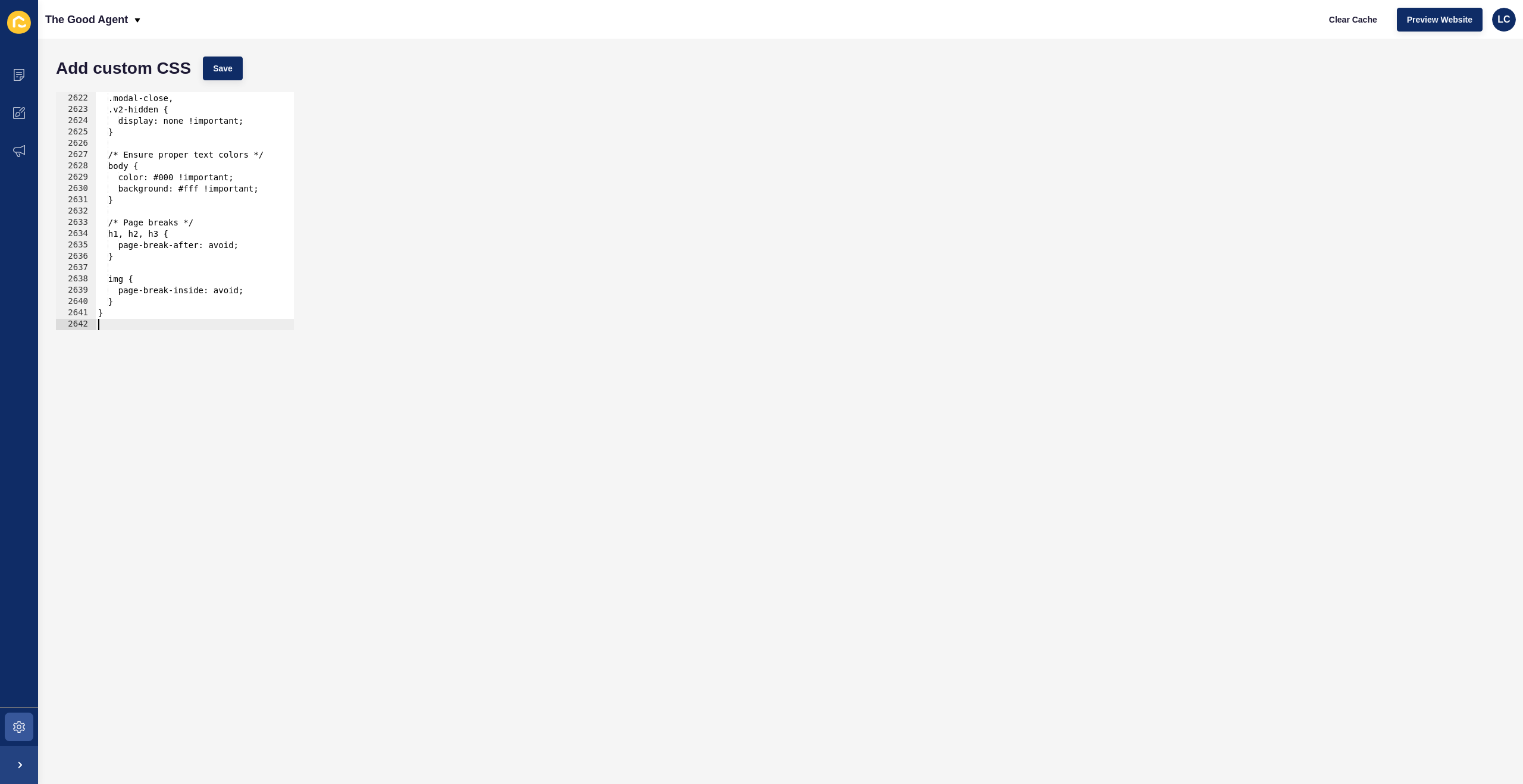
click at [215, 80] on div "Add custom CSS Save" at bounding box center [780, 68] width 1461 height 36
click at [222, 72] on span "Save" at bounding box center [222, 69] width 20 height 12
click at [1358, 22] on span "Clear Cache" at bounding box center [1353, 20] width 48 height 12
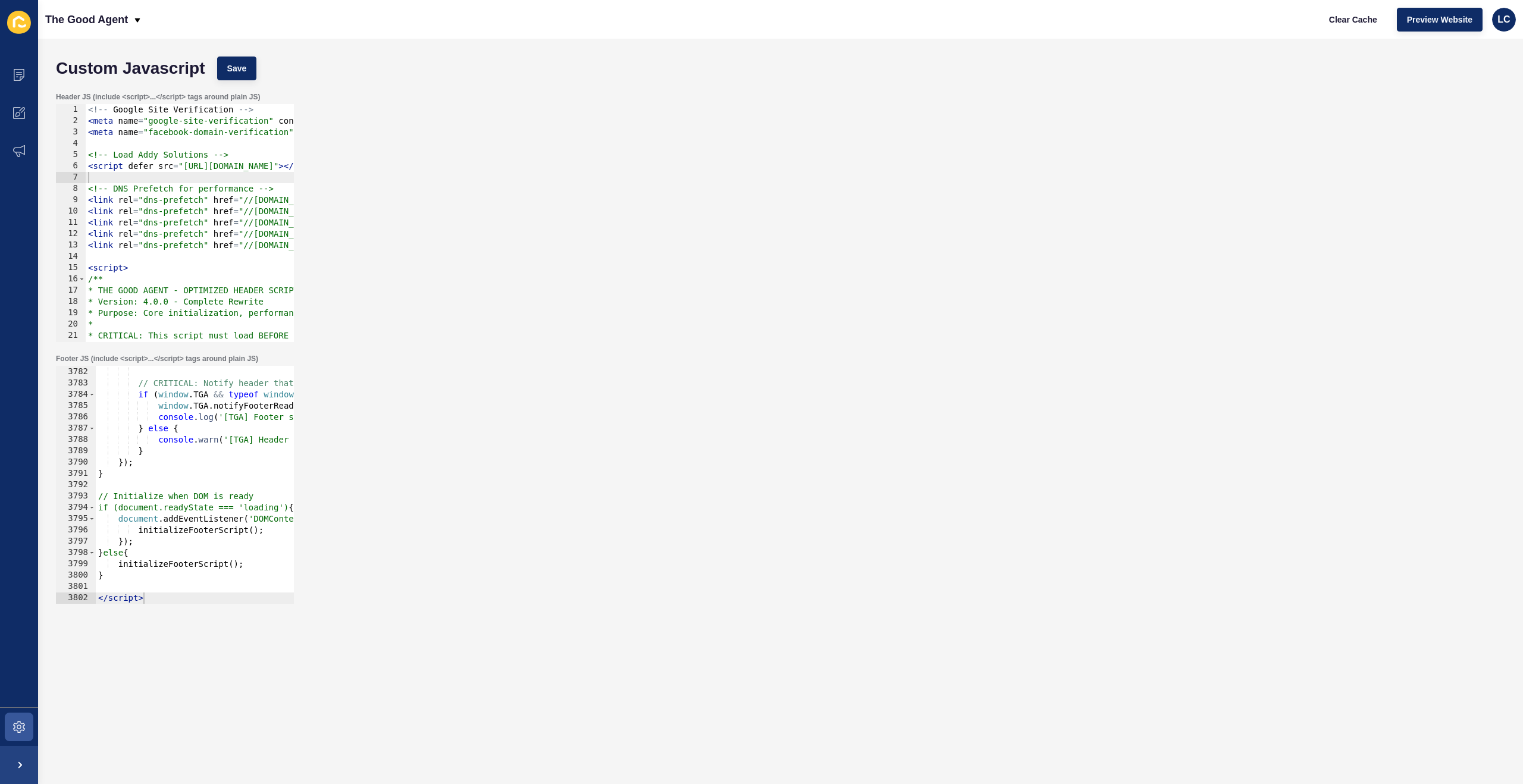
scroll to position [19255, 0]
click at [222, 123] on div "<!-- Google Site Verification --> < meta name = "google-site-verification" cont…" at bounding box center [1015, 234] width 1859 height 260
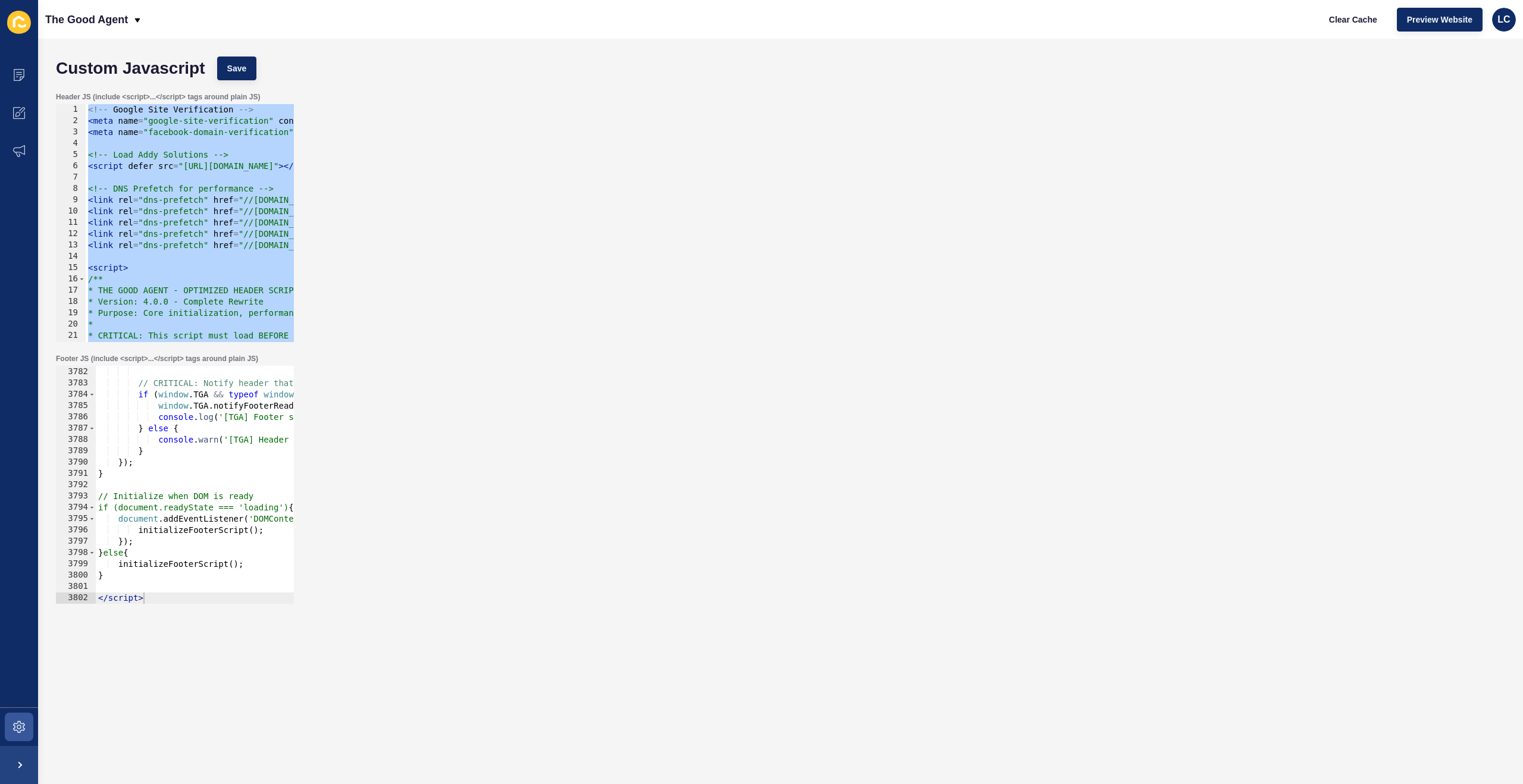
paste textarea
type textarea "</script>"
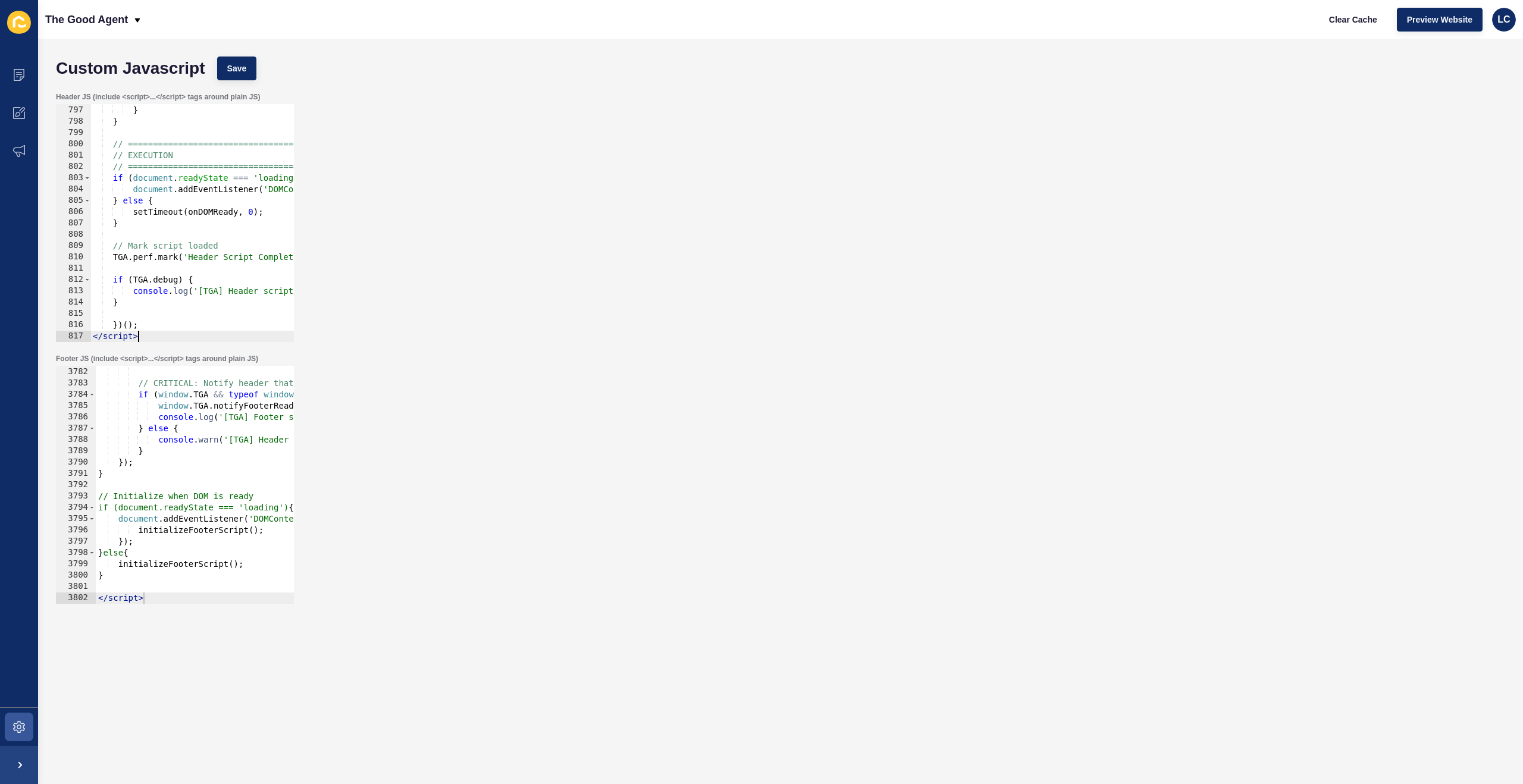
scroll to position [8997, 0]
click at [206, 396] on div "} // CRITICAL: Notify header that footer is ready if ( window . TGA && typeof w…" at bounding box center [813, 485] width 1434 height 260
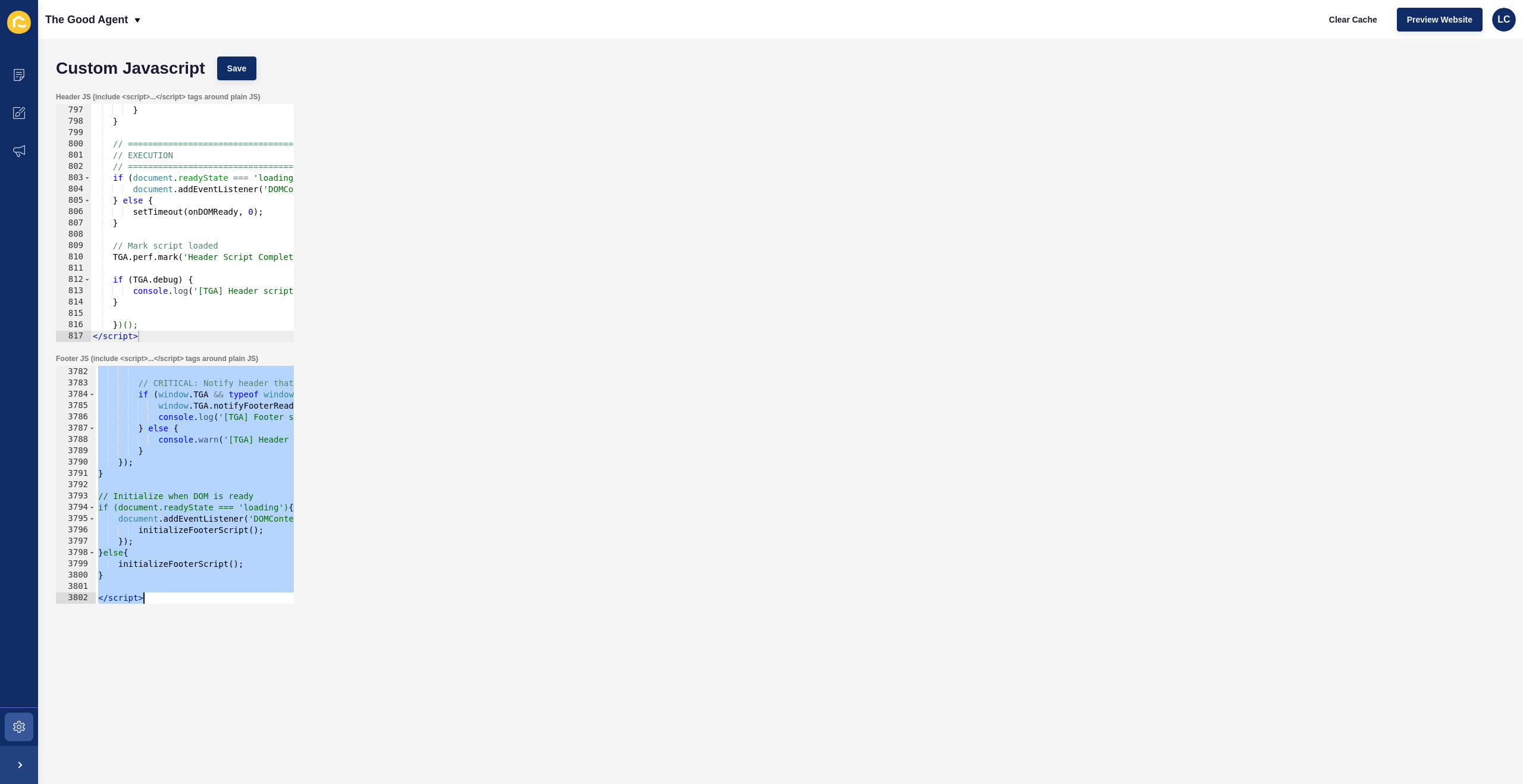
paste textarea
type textarea "</script>"
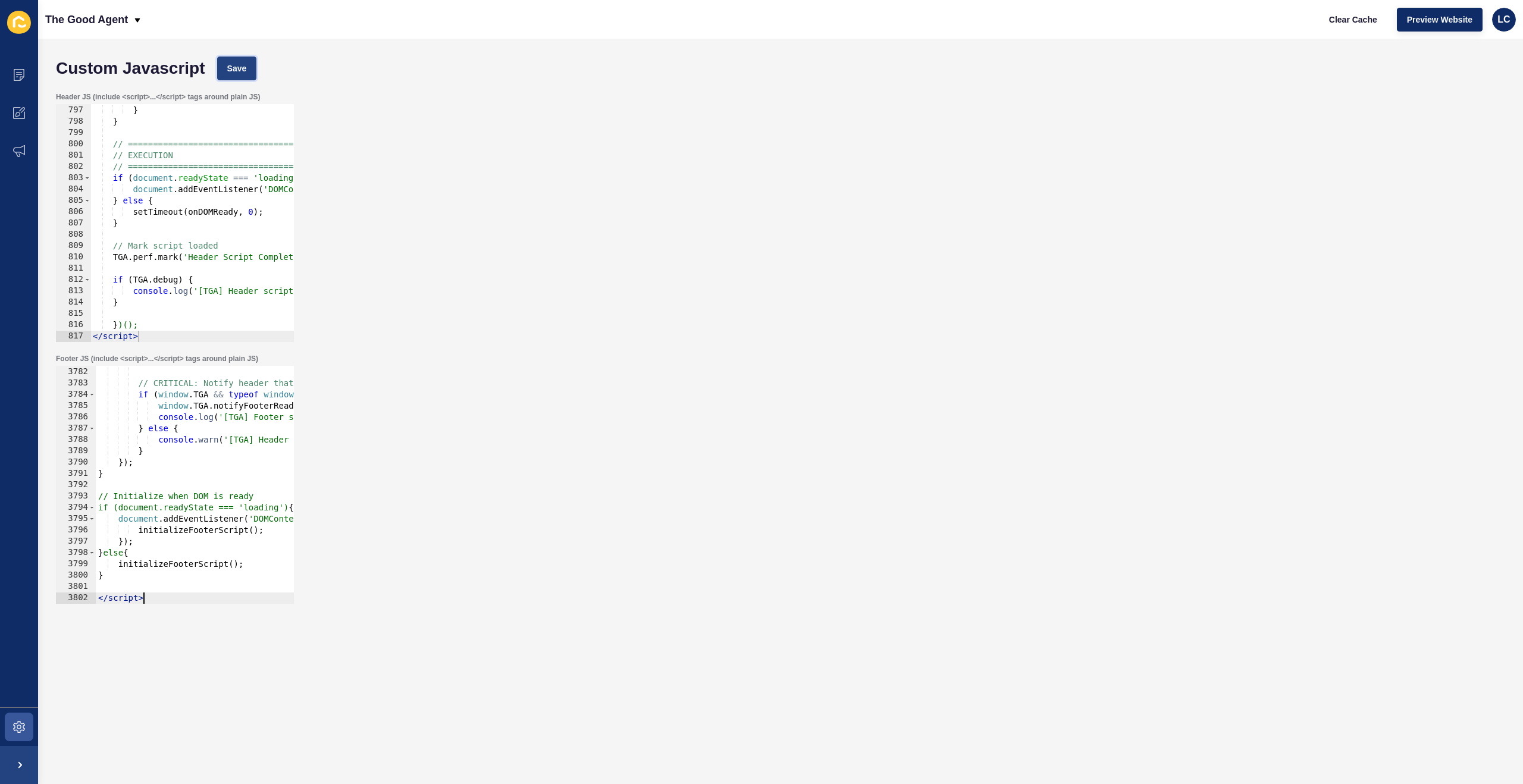
click at [240, 66] on span "Save" at bounding box center [237, 69] width 20 height 12
click at [1355, 14] on span "Clear Cache" at bounding box center [1353, 20] width 48 height 12
